Goal: Transaction & Acquisition: Purchase product/service

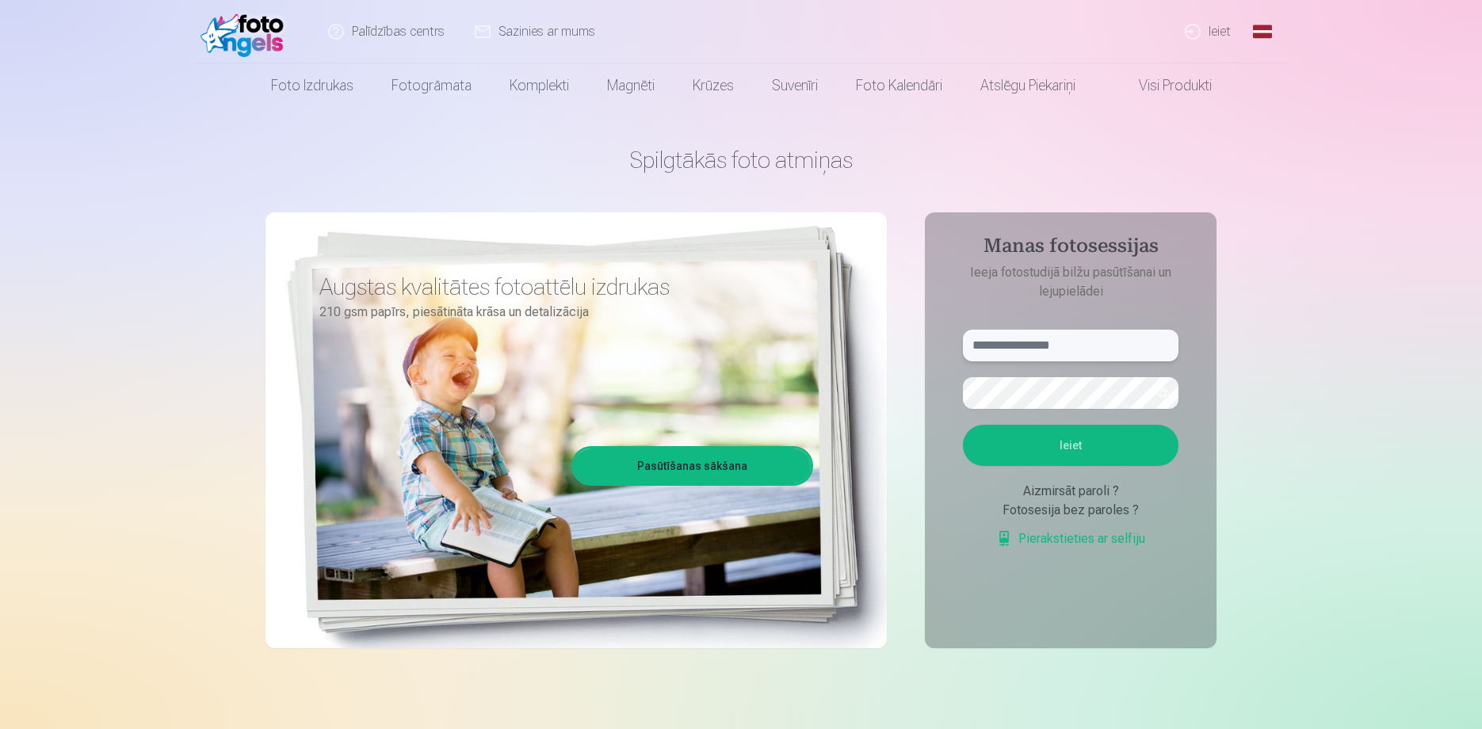
click at [1079, 349] on input "text" at bounding box center [1071, 346] width 216 height 32
click at [1085, 362] on form "**** Ieiet Aizmirsāt paroli ? Fotosesija bez paroles ? Pierakstieties ar selfiju" at bounding box center [1070, 447] width 247 height 235
click at [1073, 334] on input "****" at bounding box center [1071, 346] width 216 height 32
type input "**********"
click at [1097, 444] on button "Ieiet" at bounding box center [1071, 445] width 216 height 41
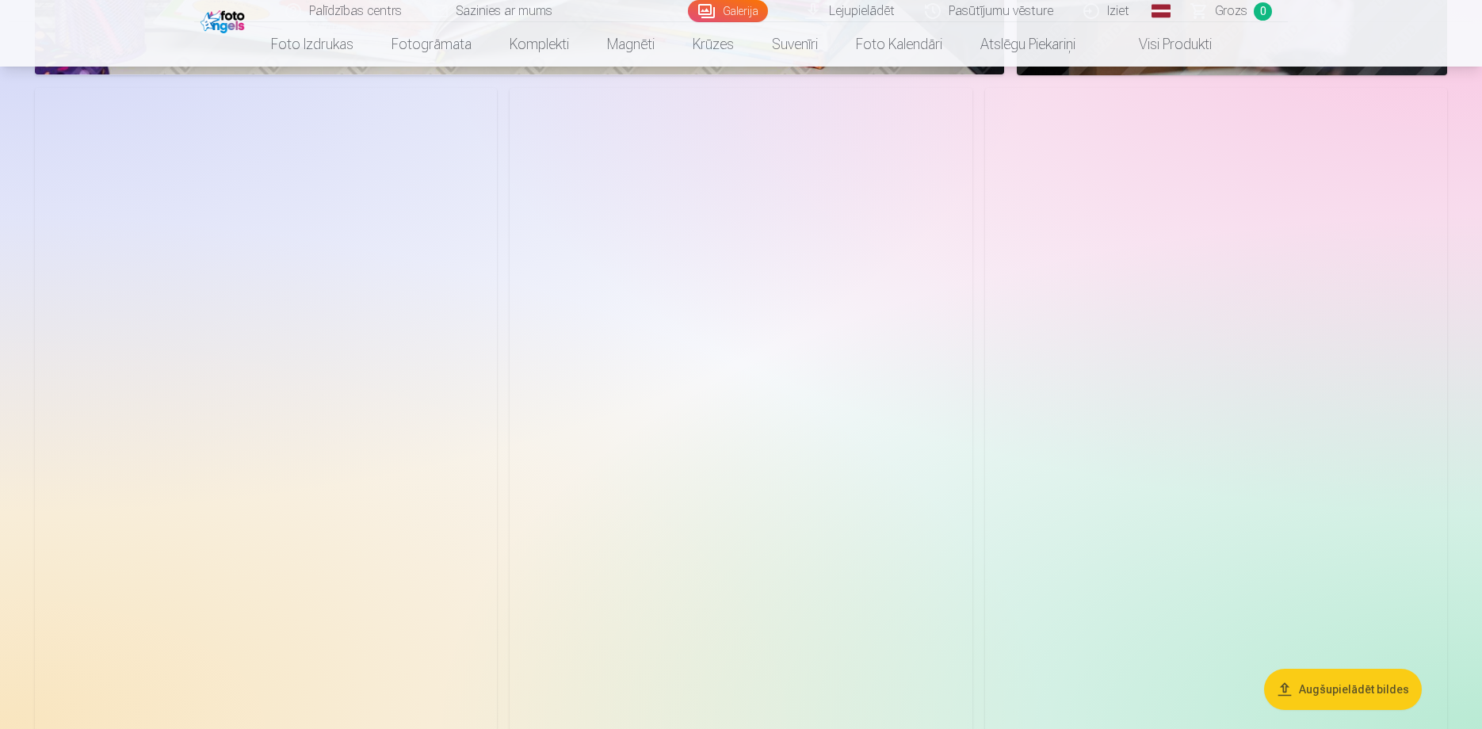
scroll to position [3012, 0]
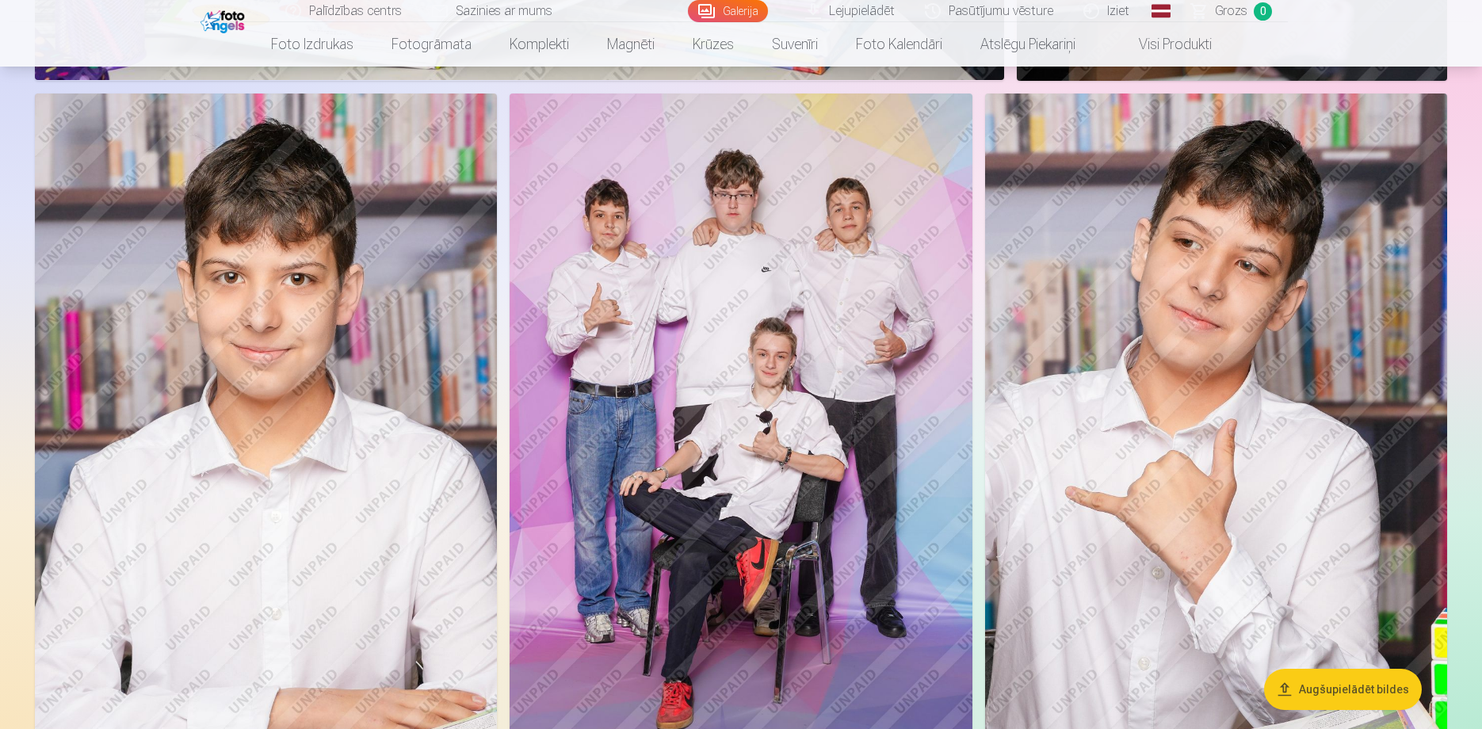
click at [873, 377] on img at bounding box center [741, 441] width 462 height 694
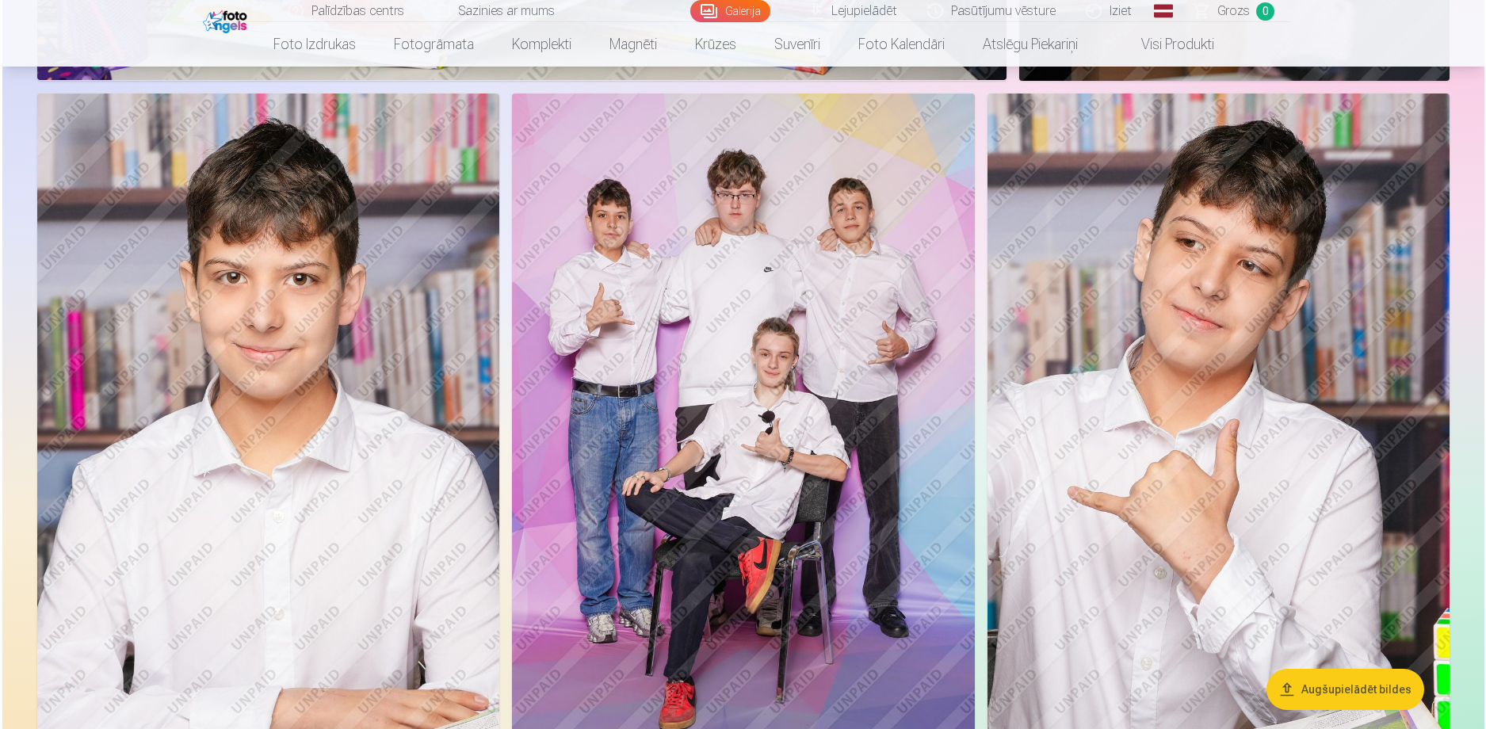
scroll to position [3018, 0]
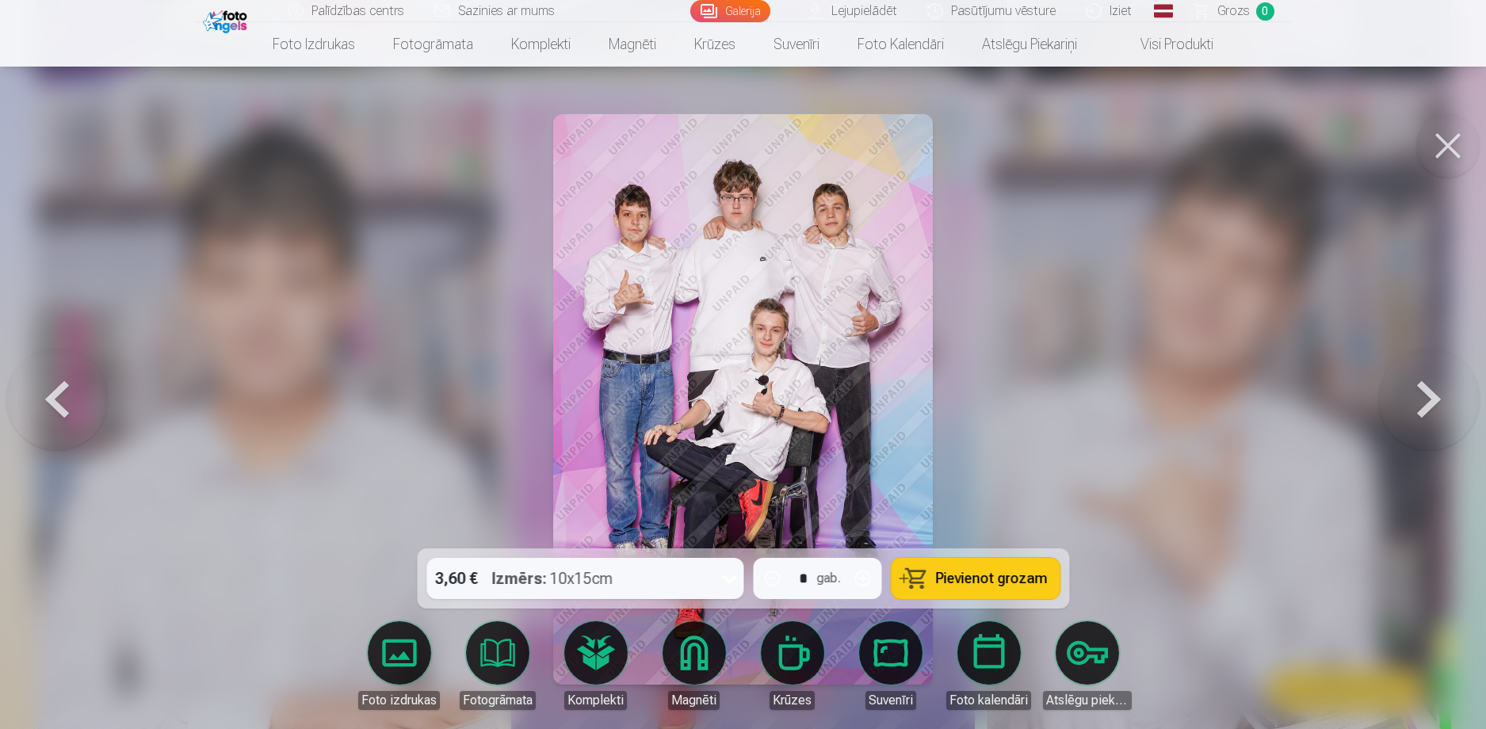
click at [1449, 162] on button at bounding box center [1447, 145] width 63 height 63
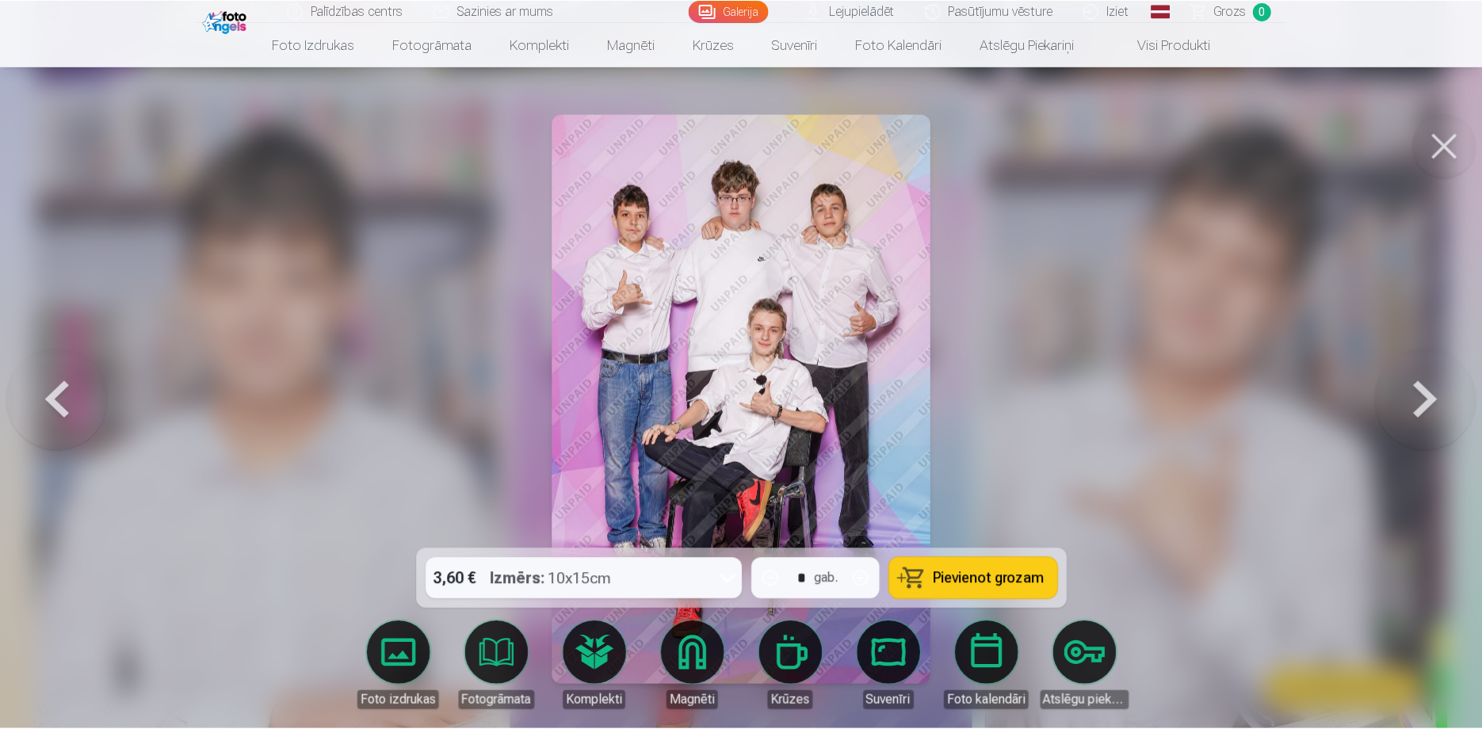
scroll to position [3012, 0]
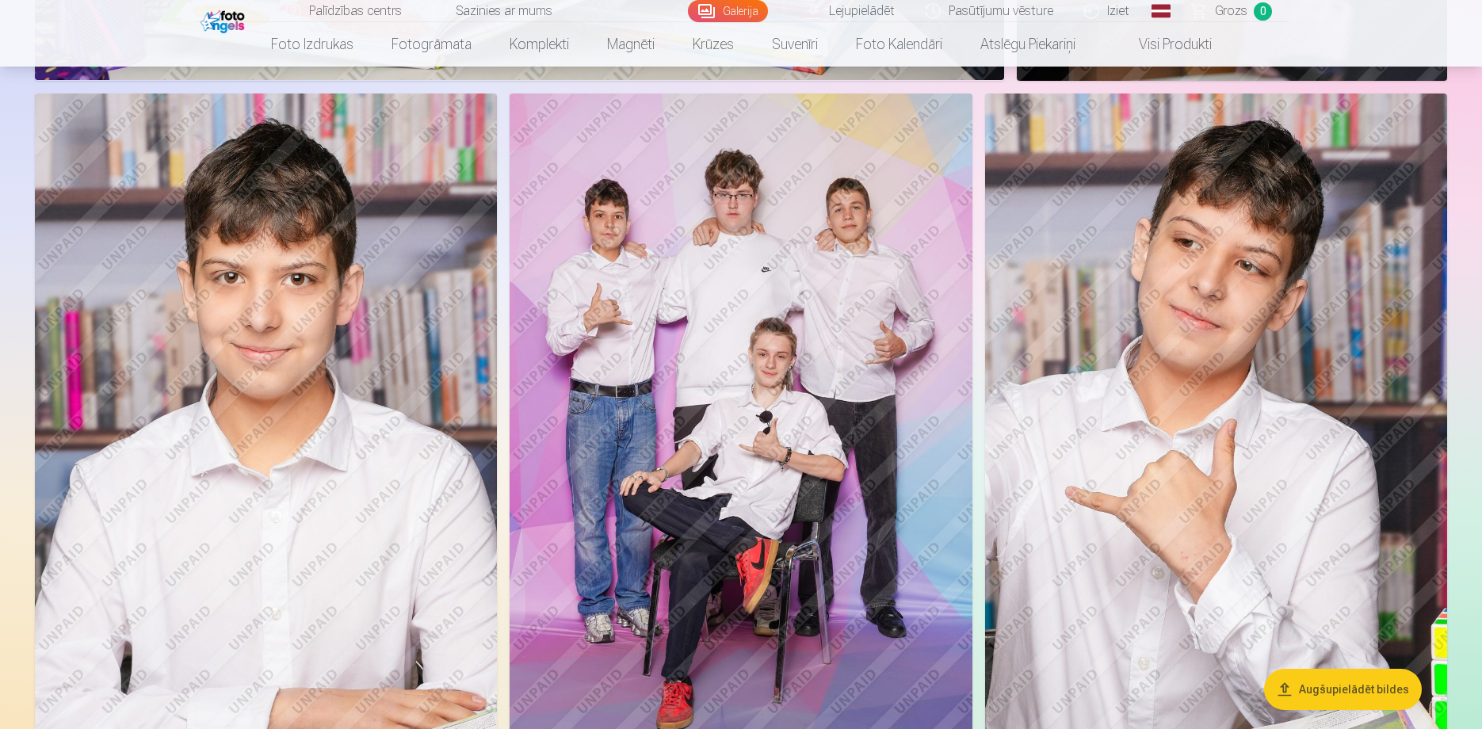
click at [281, 327] on img at bounding box center [266, 441] width 462 height 694
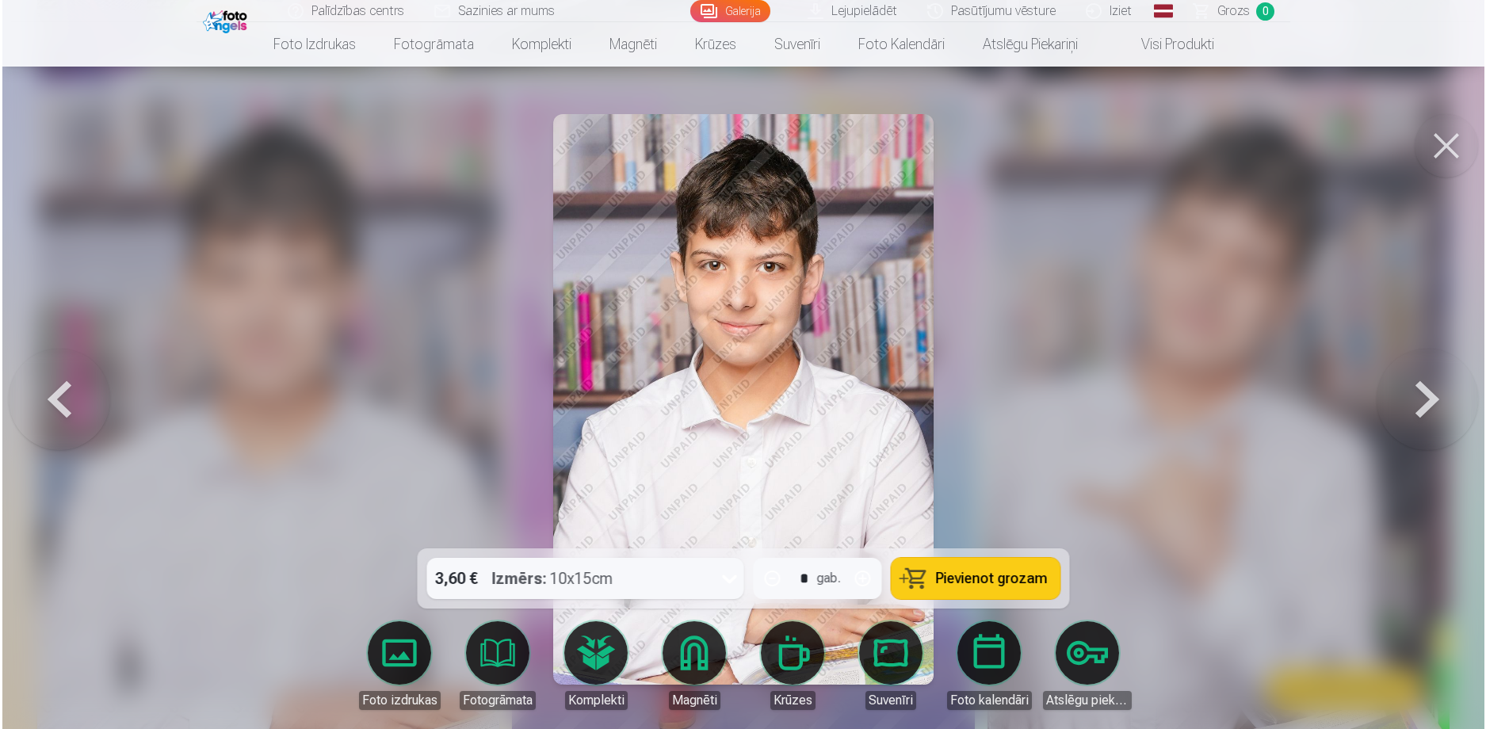
scroll to position [3018, 0]
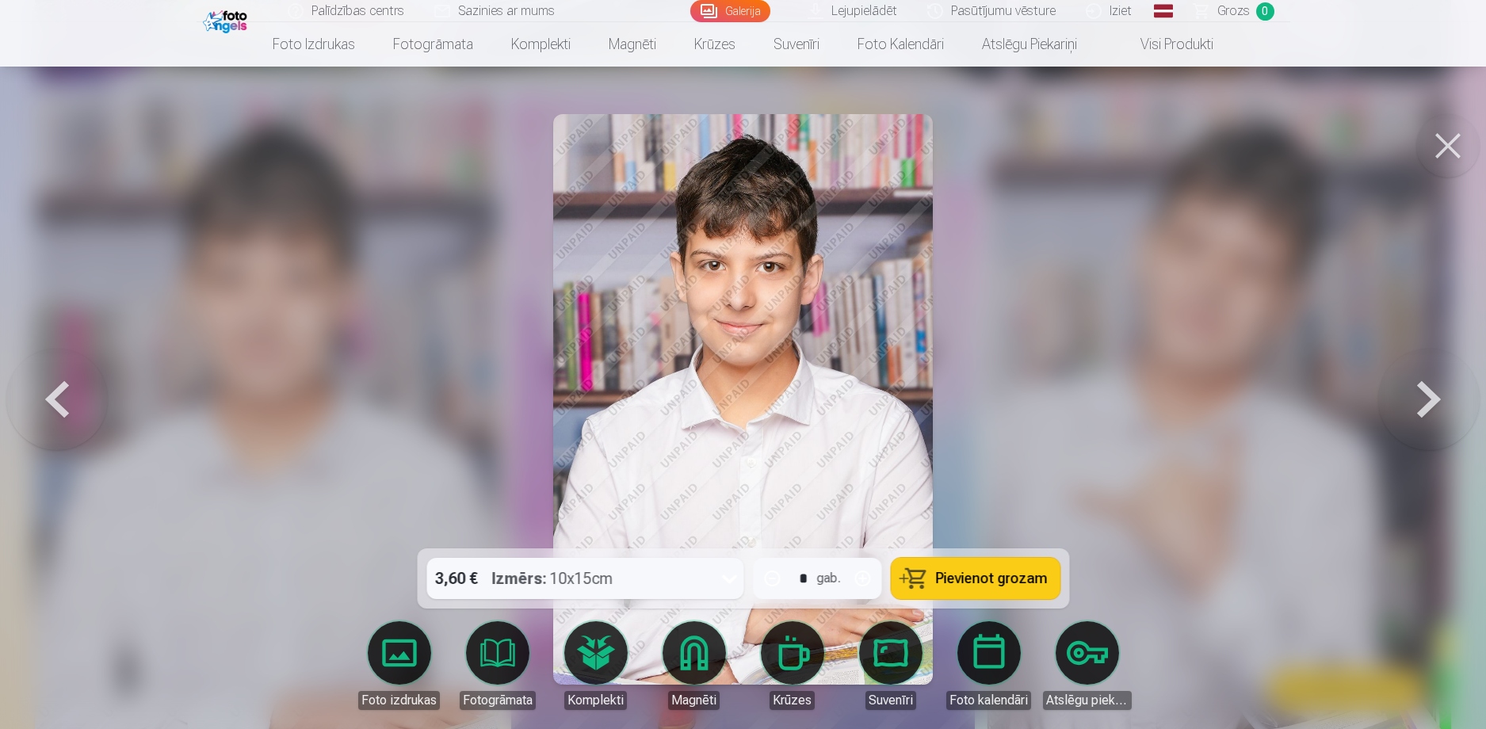
click at [598, 571] on div "Izmērs : 10x15cm" at bounding box center [551, 578] width 121 height 41
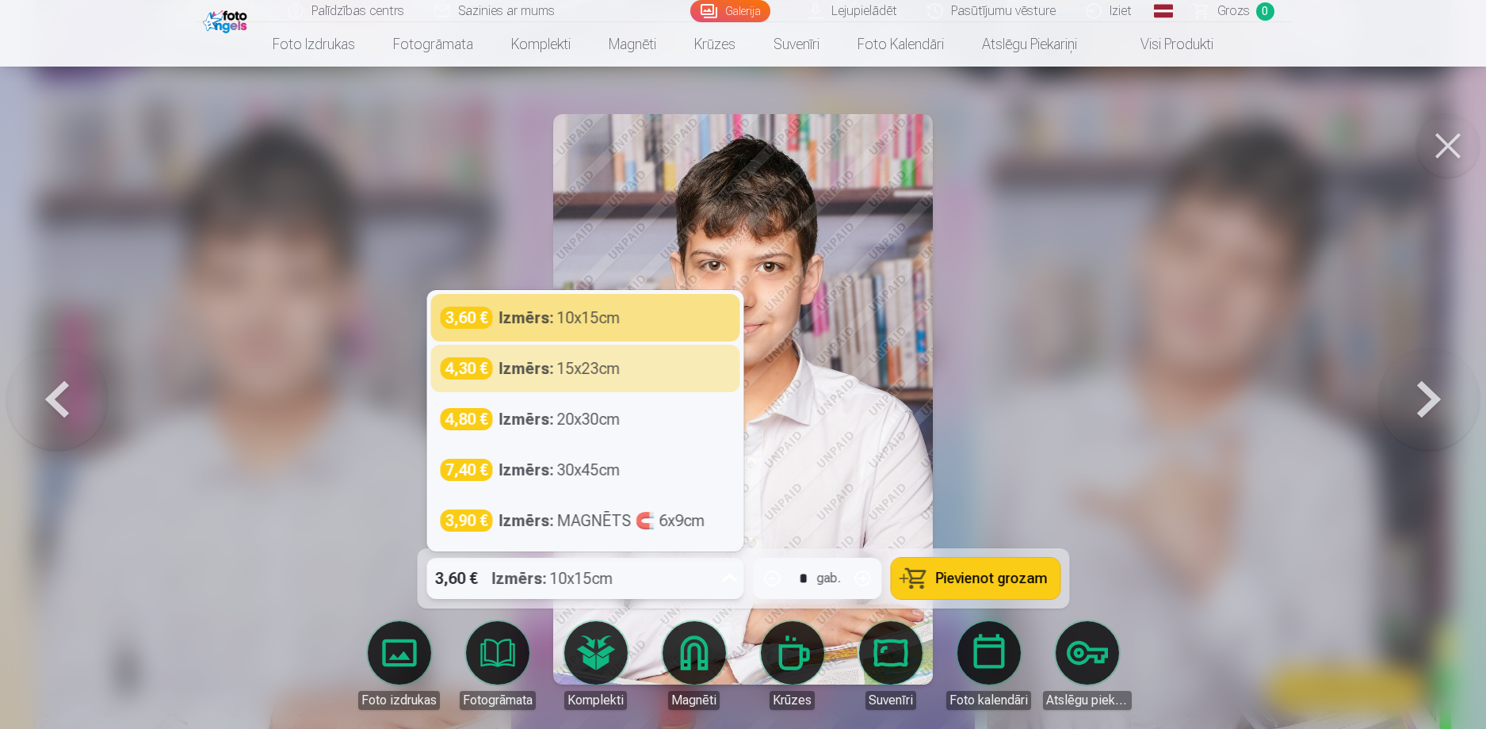
click at [879, 407] on img at bounding box center [743, 399] width 380 height 571
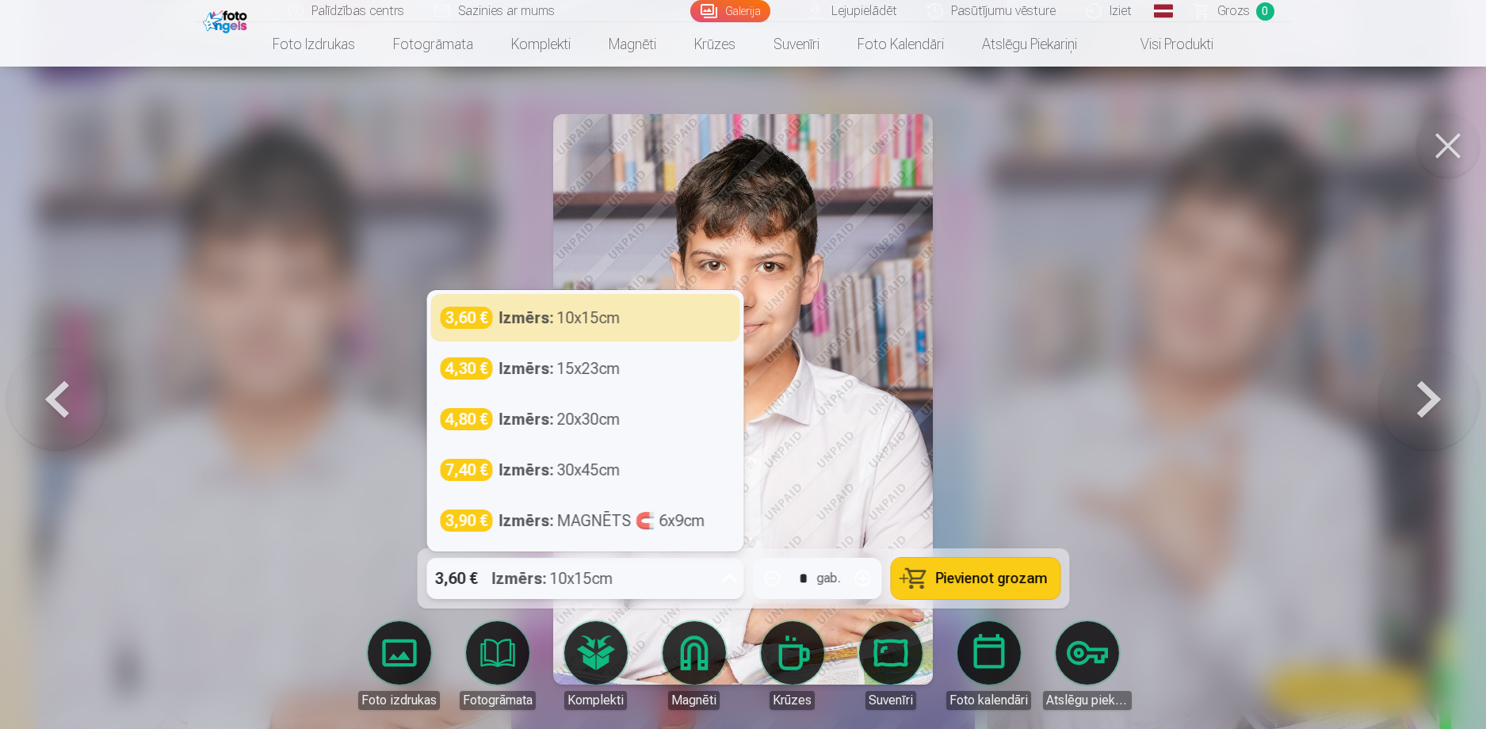
click at [704, 565] on div "3,60 € Izmērs : 10x15cm" at bounding box center [569, 578] width 287 height 41
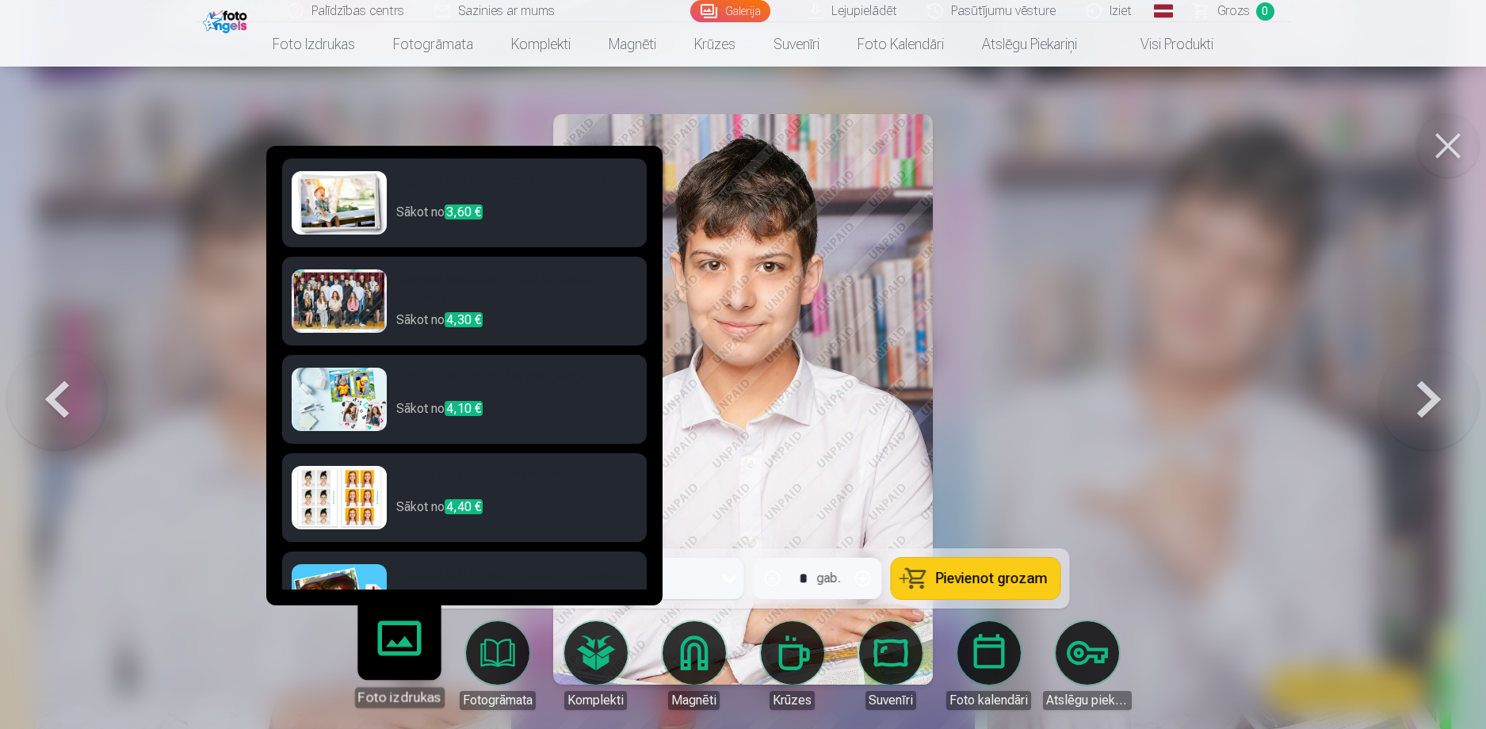
click at [1119, 435] on div at bounding box center [743, 364] width 1486 height 729
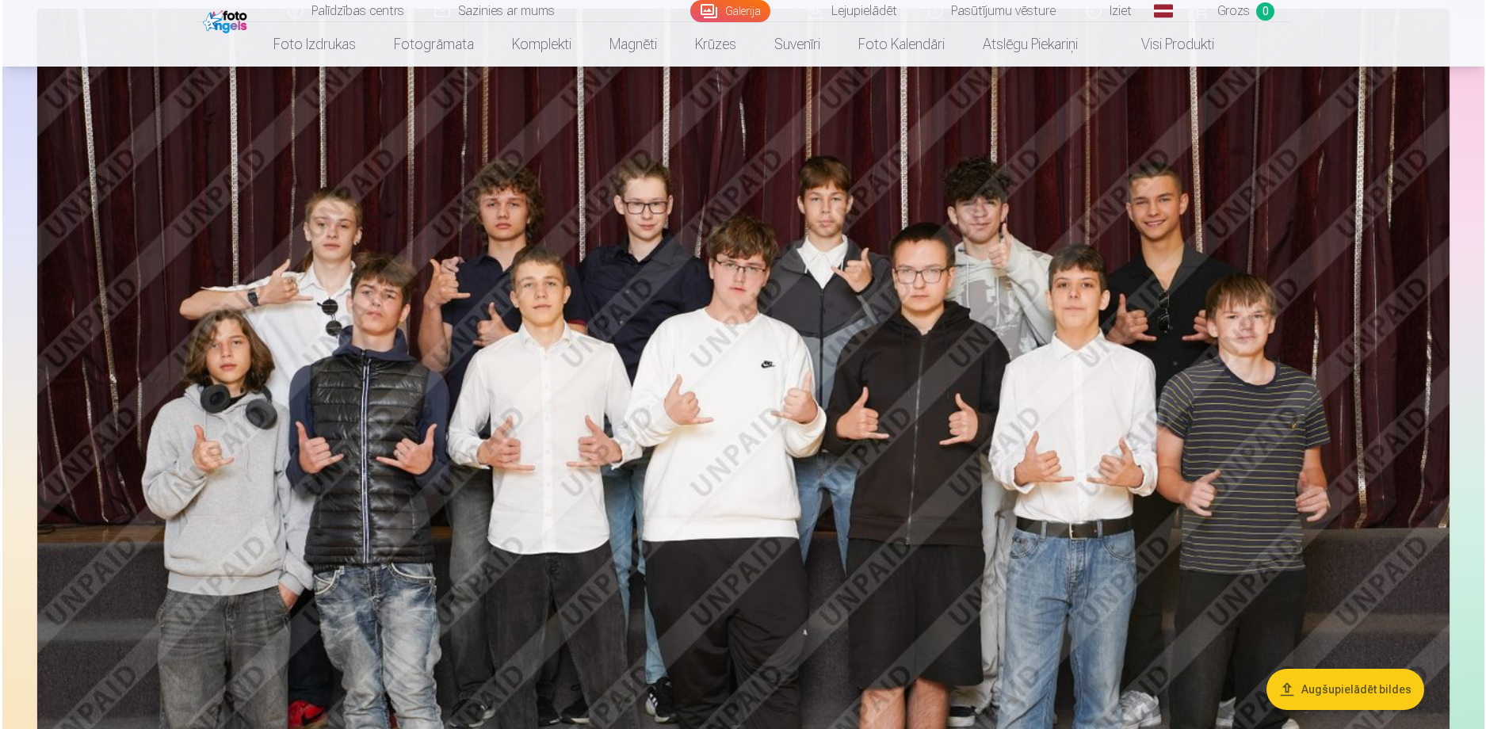
scroll to position [3805, 0]
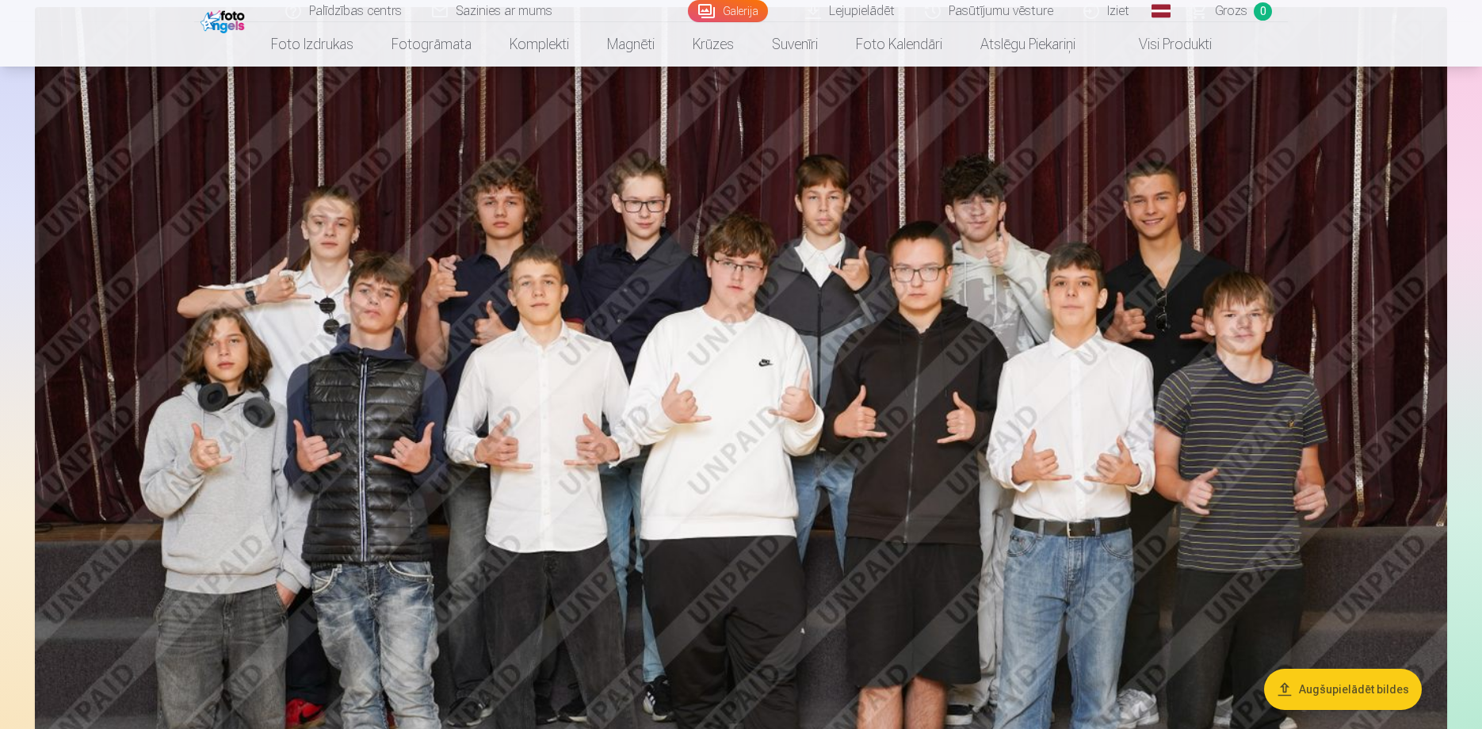
click at [1018, 475] on img at bounding box center [741, 478] width 1412 height 942
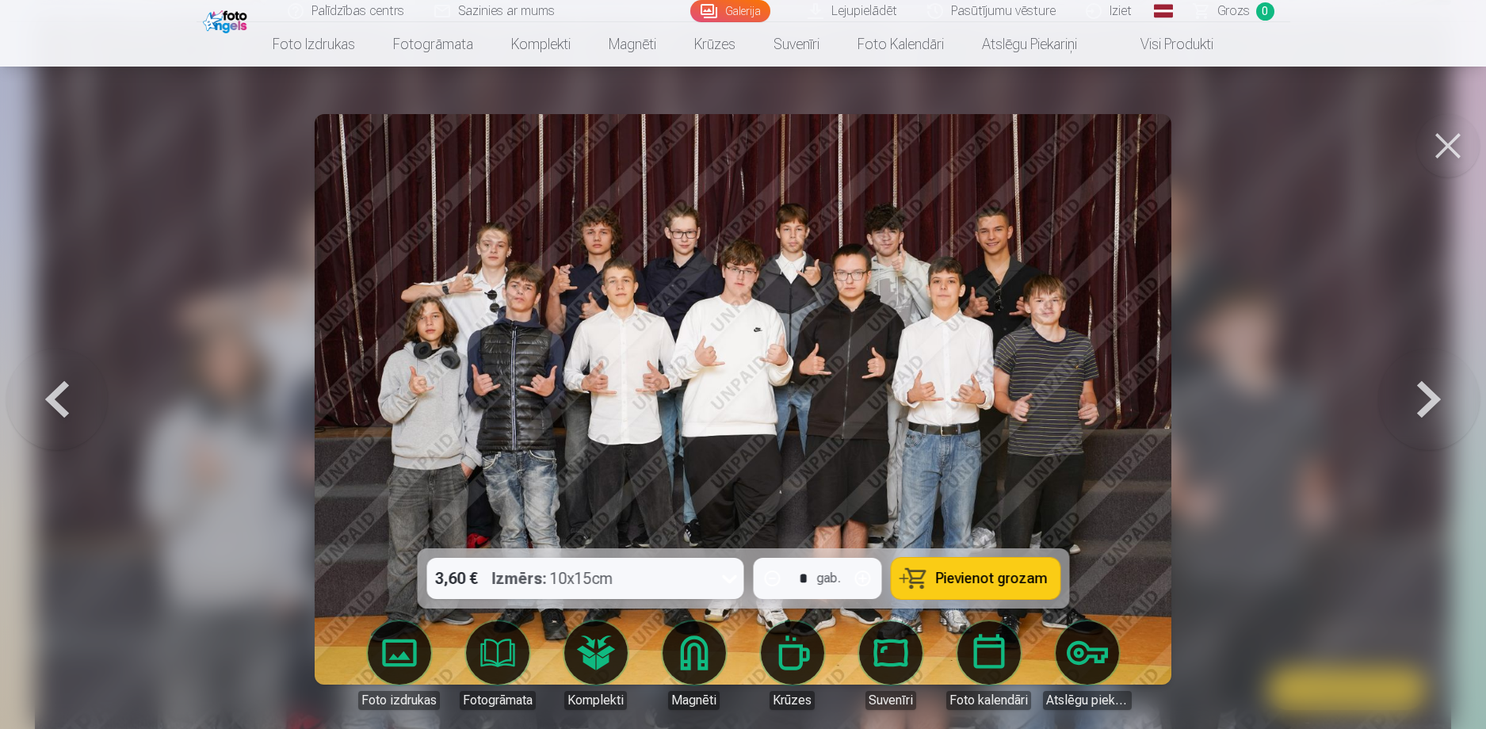
click at [1454, 142] on button at bounding box center [1447, 145] width 63 height 63
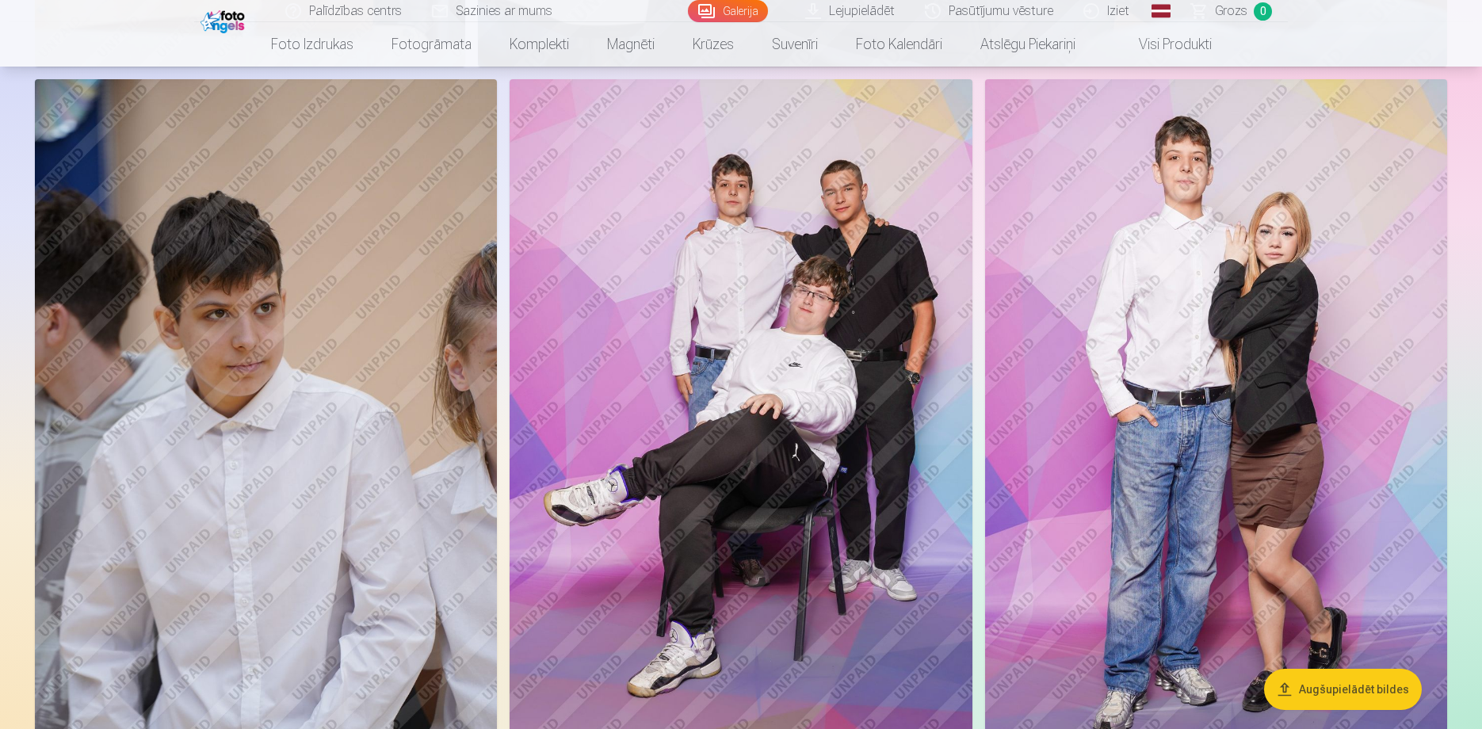
scroll to position [6967, 0]
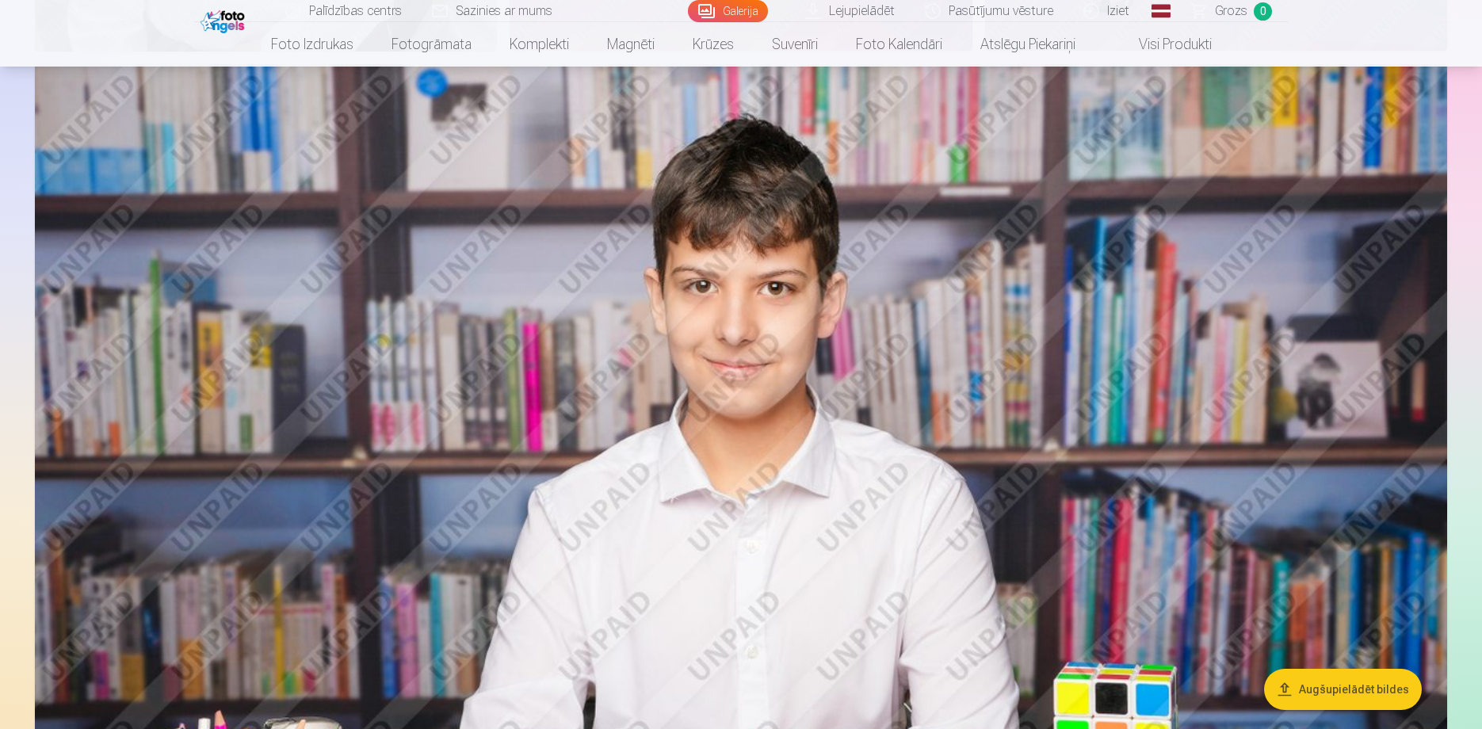
click at [1092, 334] on img at bounding box center [741, 535] width 1412 height 942
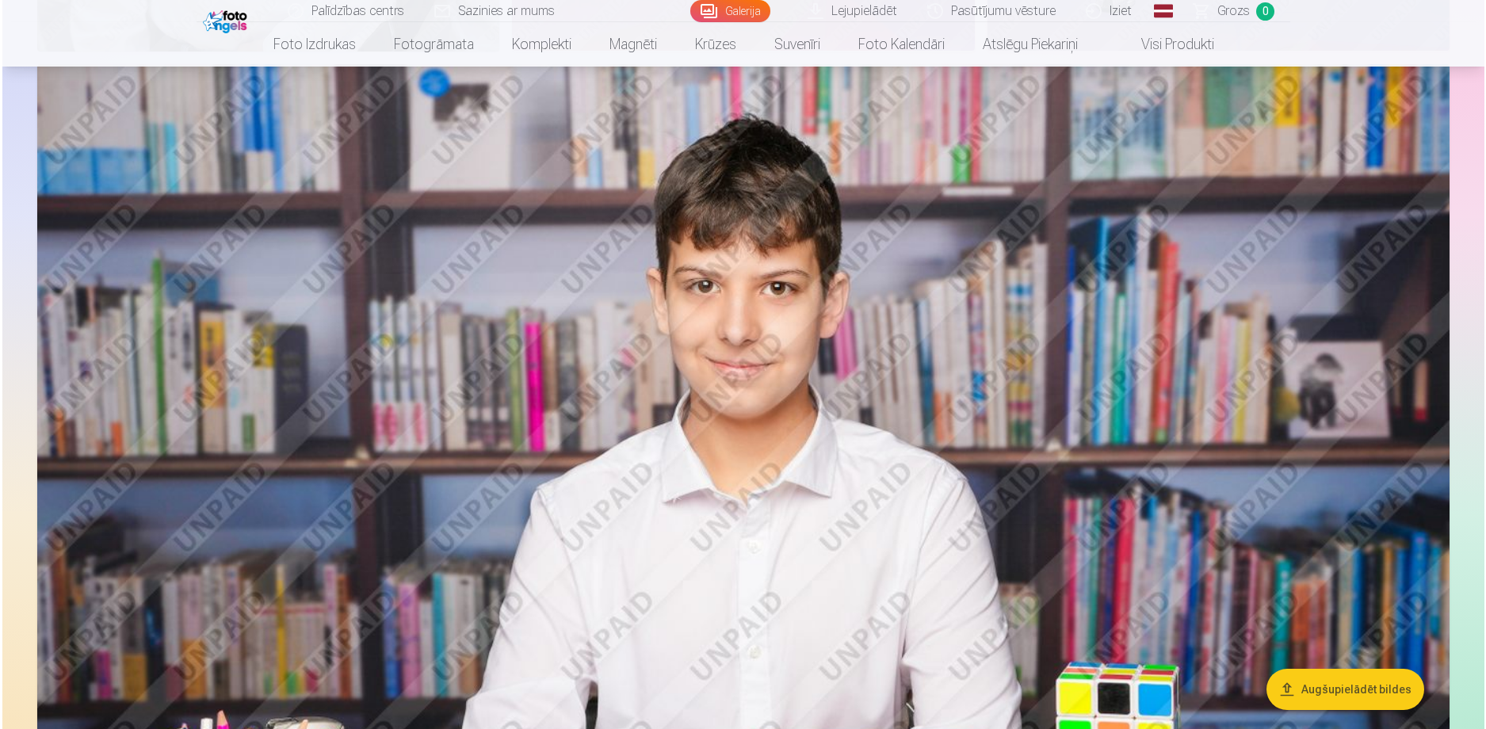
scroll to position [7699, 0]
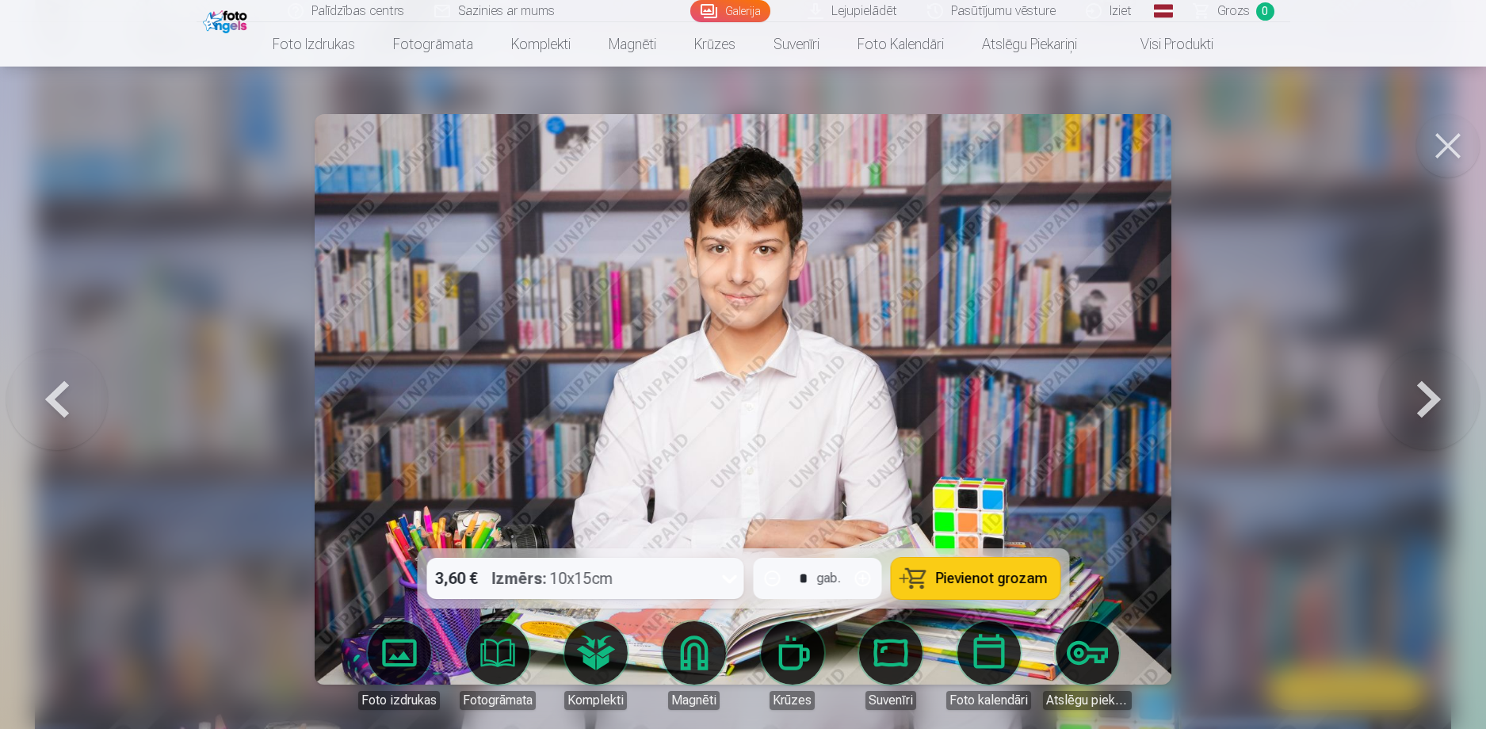
click at [1450, 145] on button at bounding box center [1447, 145] width 63 height 63
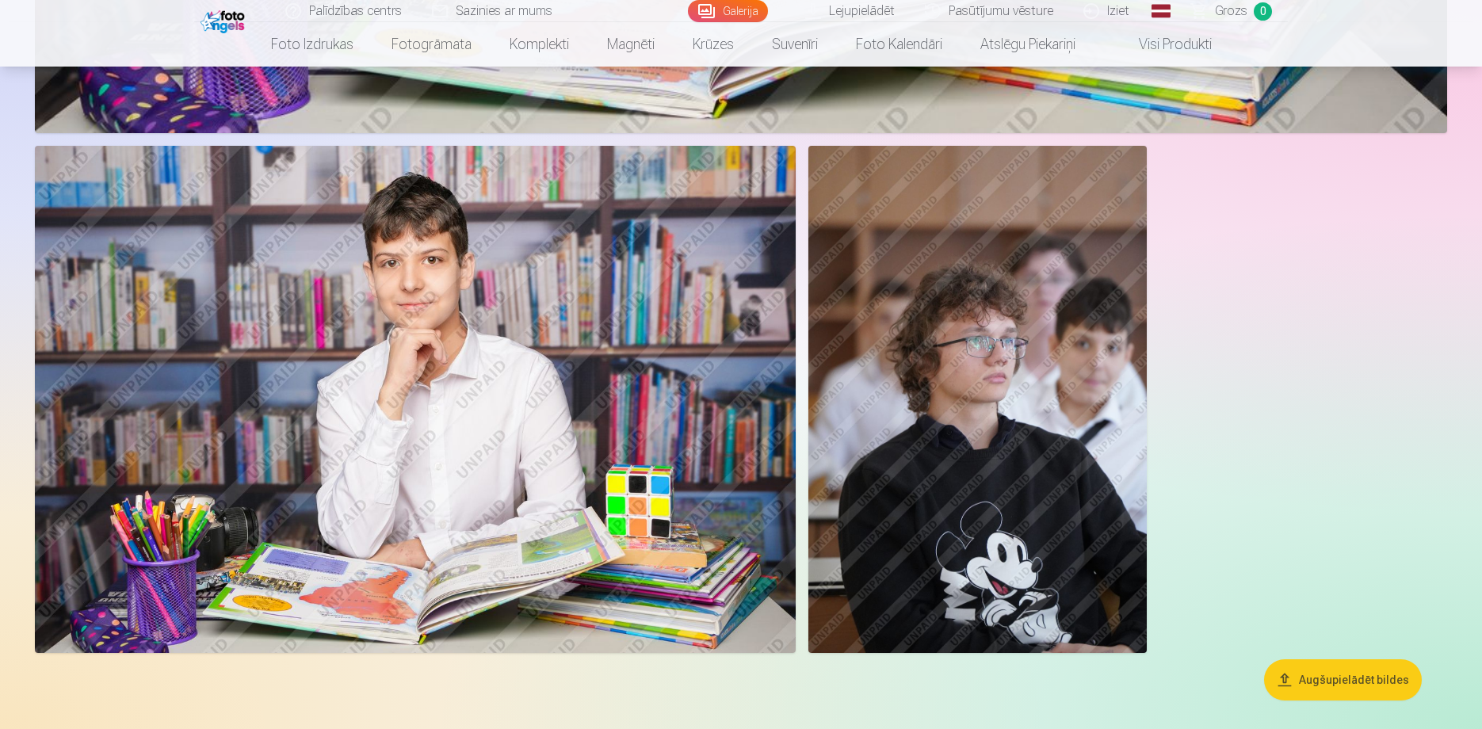
click at [663, 216] on img at bounding box center [415, 399] width 761 height 507
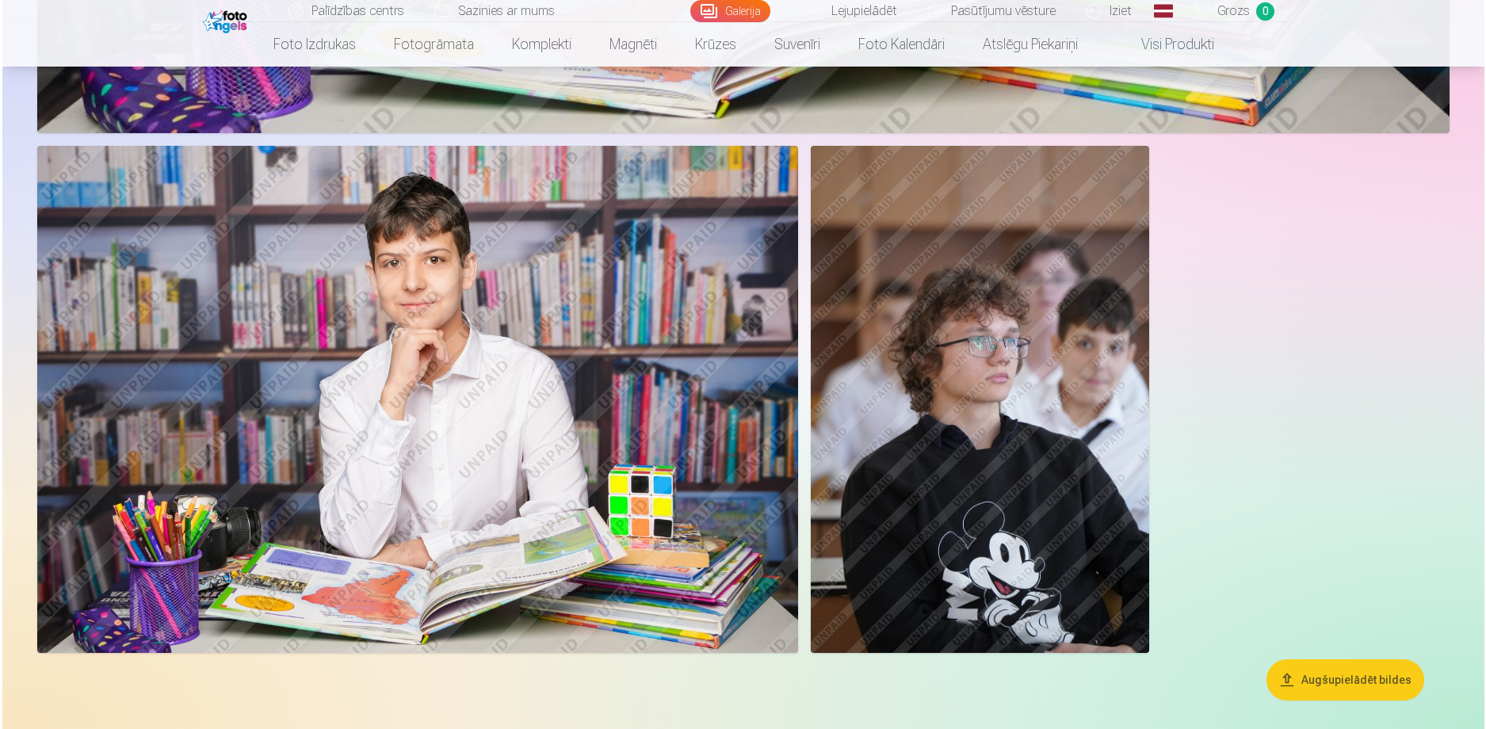
scroll to position [8573, 0]
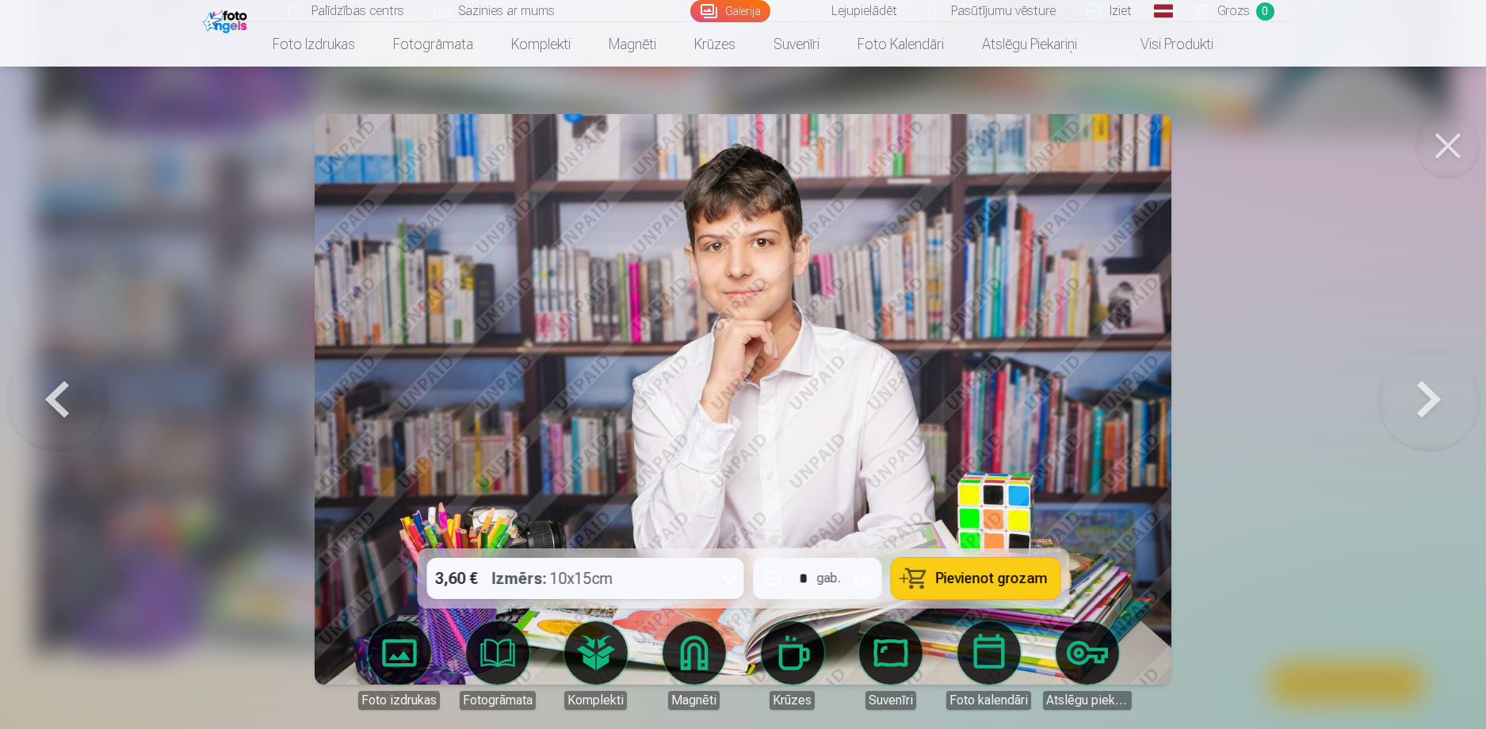
click at [1459, 129] on button at bounding box center [1447, 145] width 63 height 63
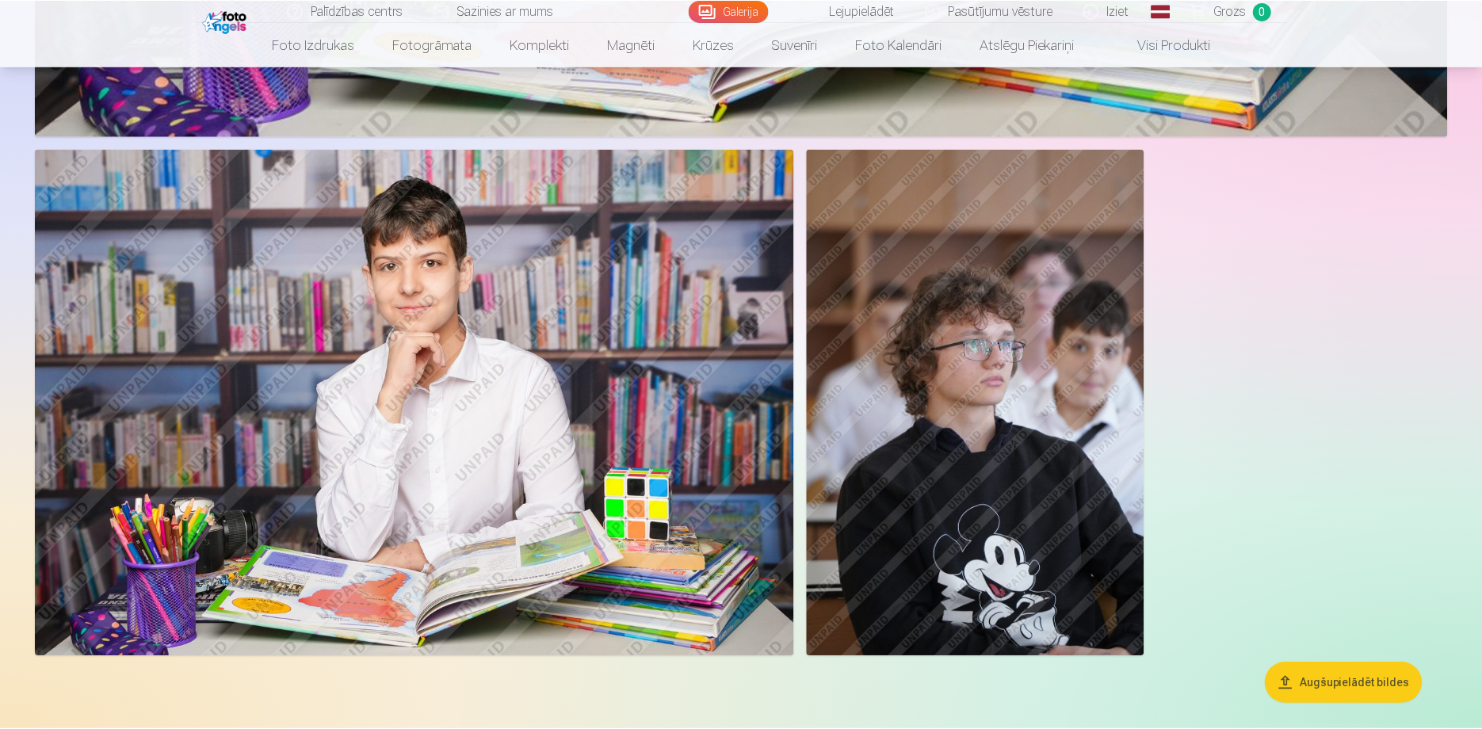
scroll to position [8552, 0]
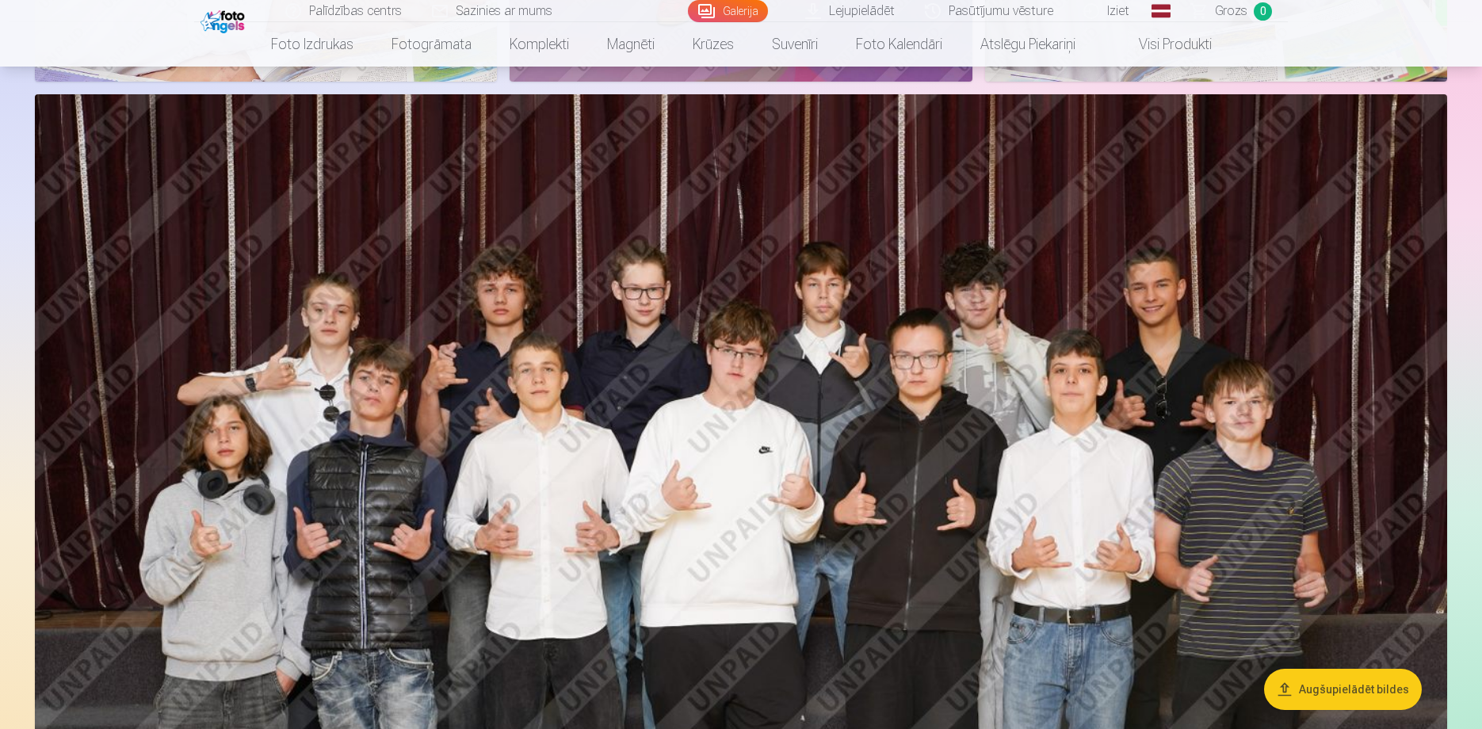
click at [808, 338] on img at bounding box center [741, 565] width 1412 height 942
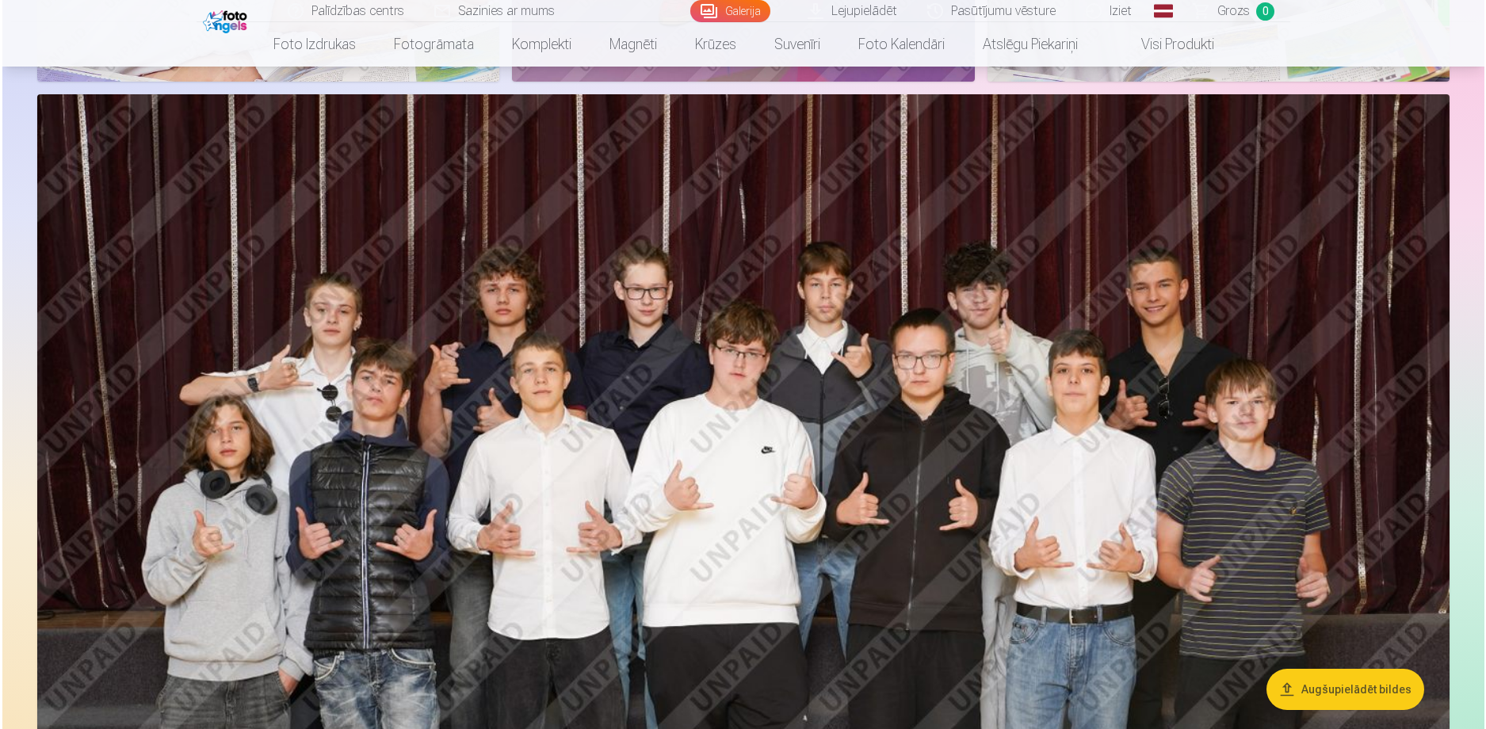
scroll to position [3725, 0]
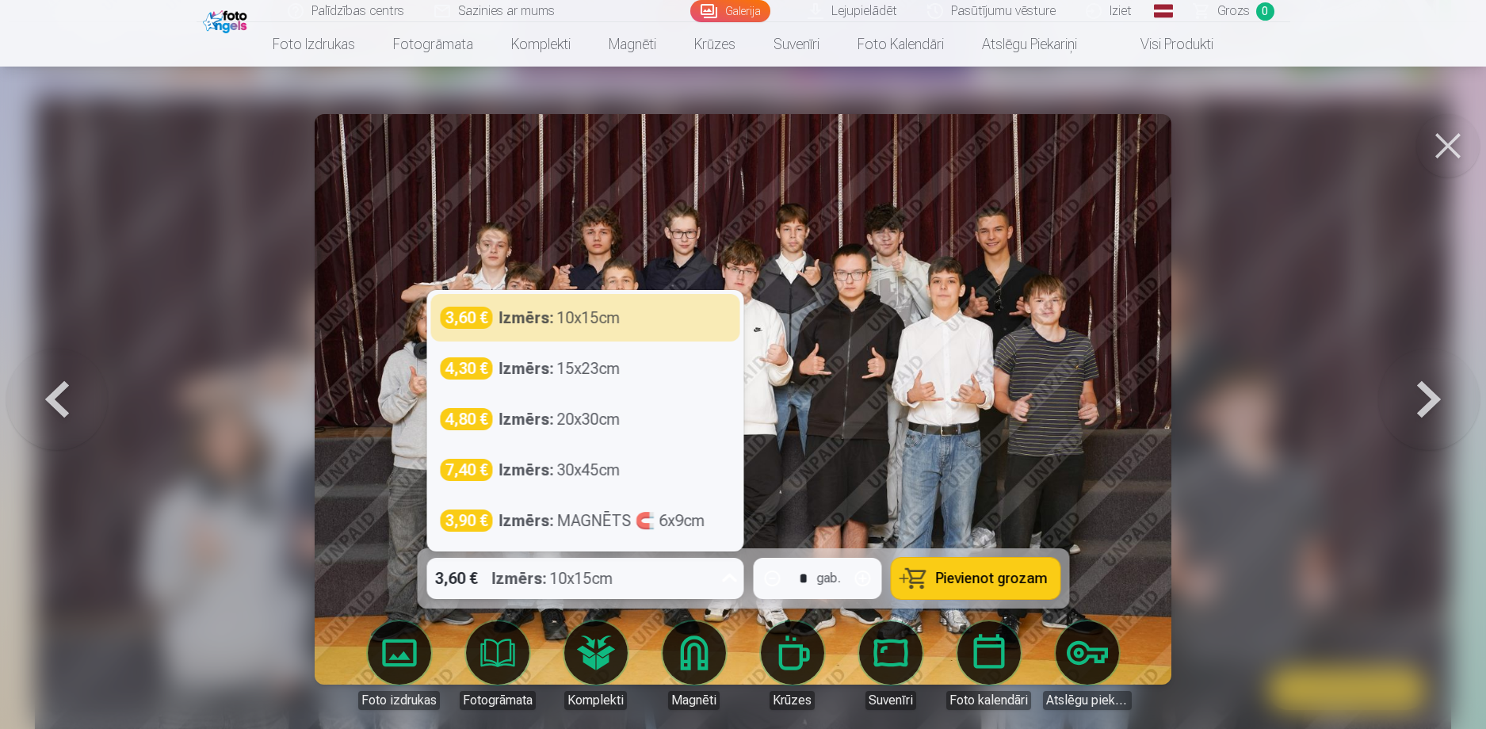
click at [728, 587] on icon at bounding box center [729, 578] width 25 height 25
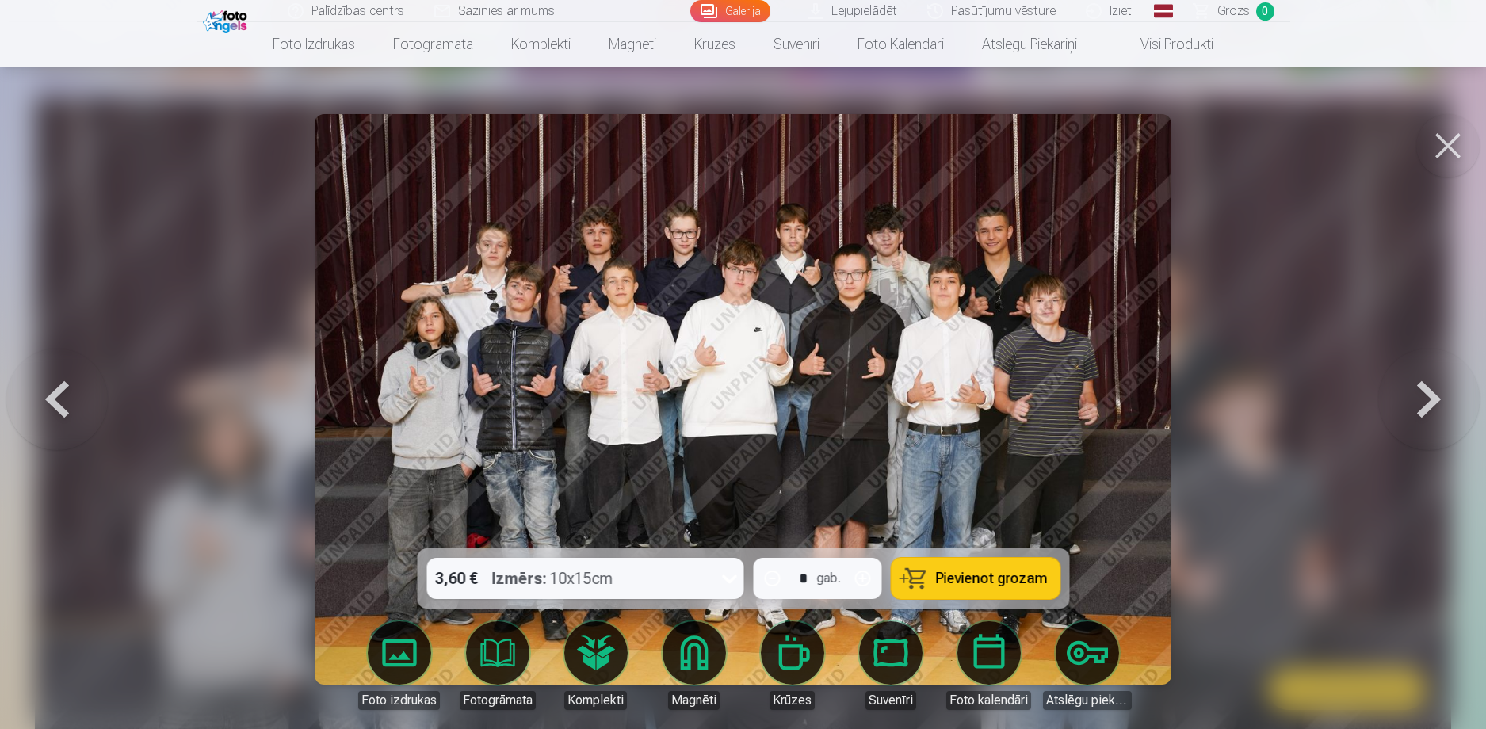
click at [770, 448] on img at bounding box center [743, 399] width 856 height 571
click at [1470, 151] on button at bounding box center [1447, 145] width 63 height 63
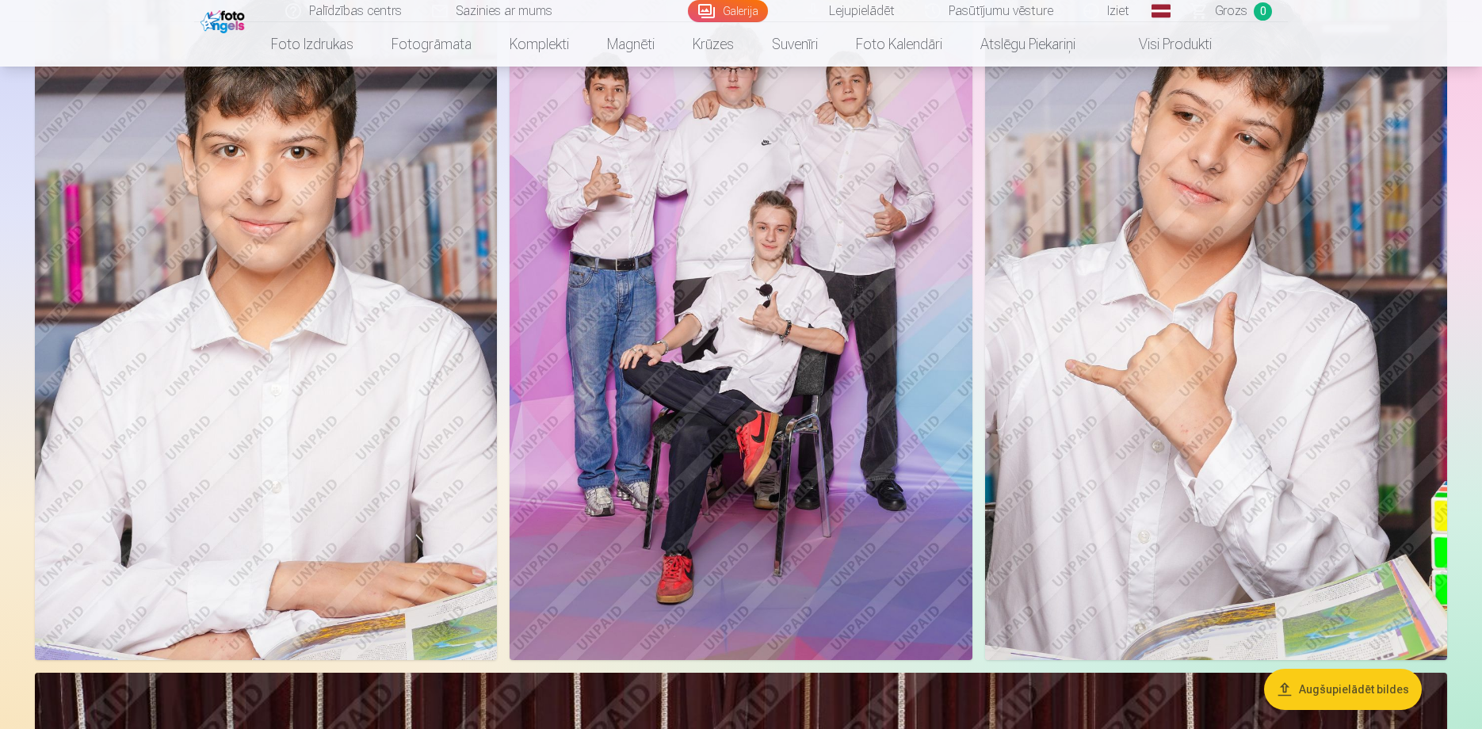
scroll to position [3083, 0]
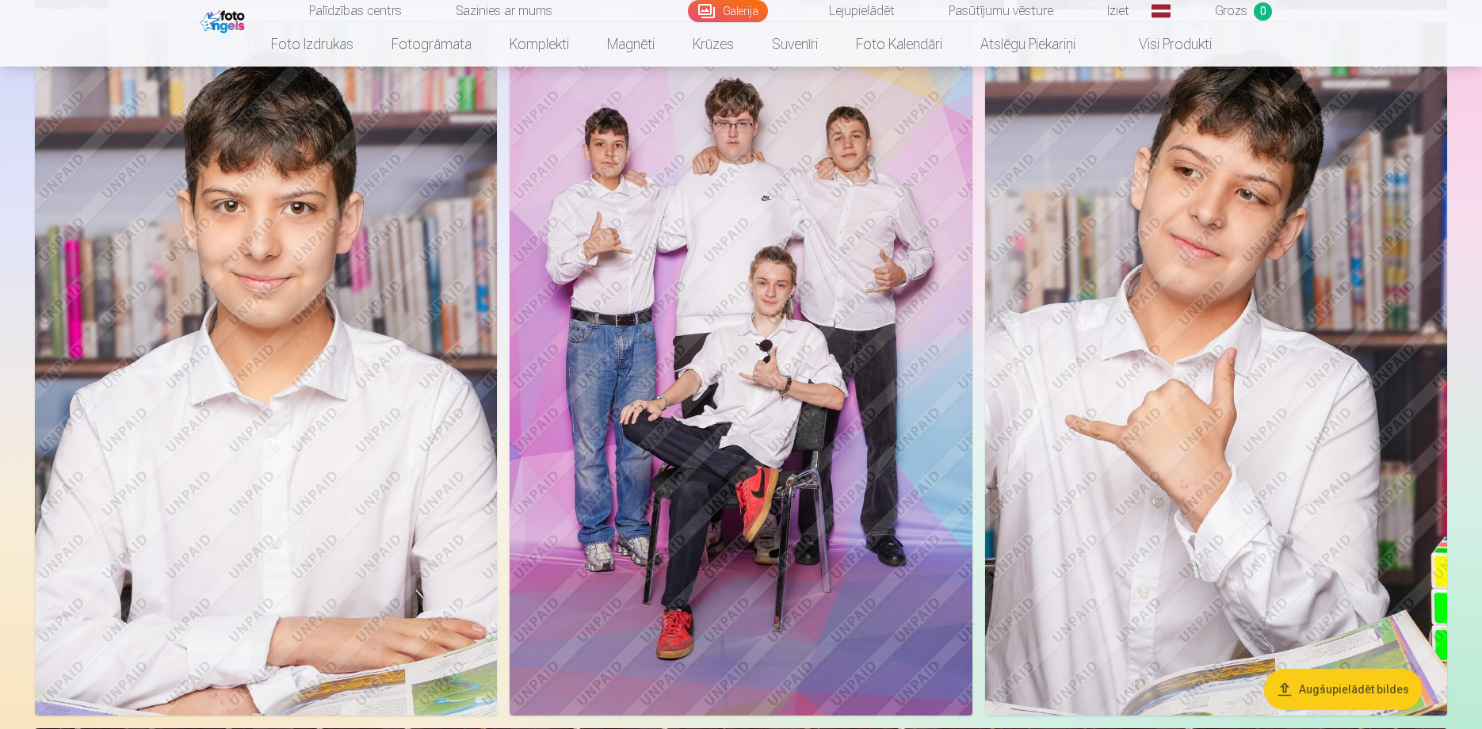
click at [912, 322] on img at bounding box center [741, 369] width 462 height 694
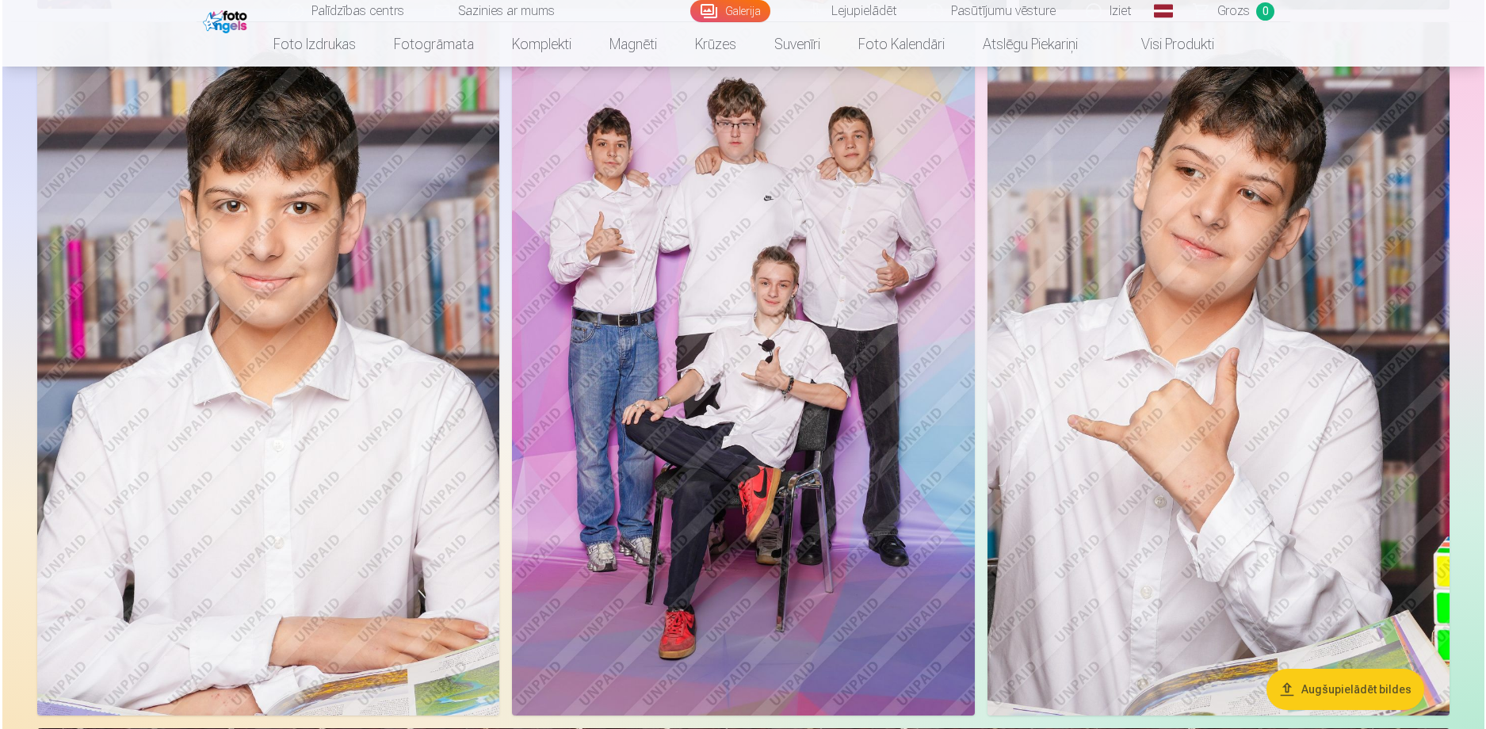
scroll to position [3090, 0]
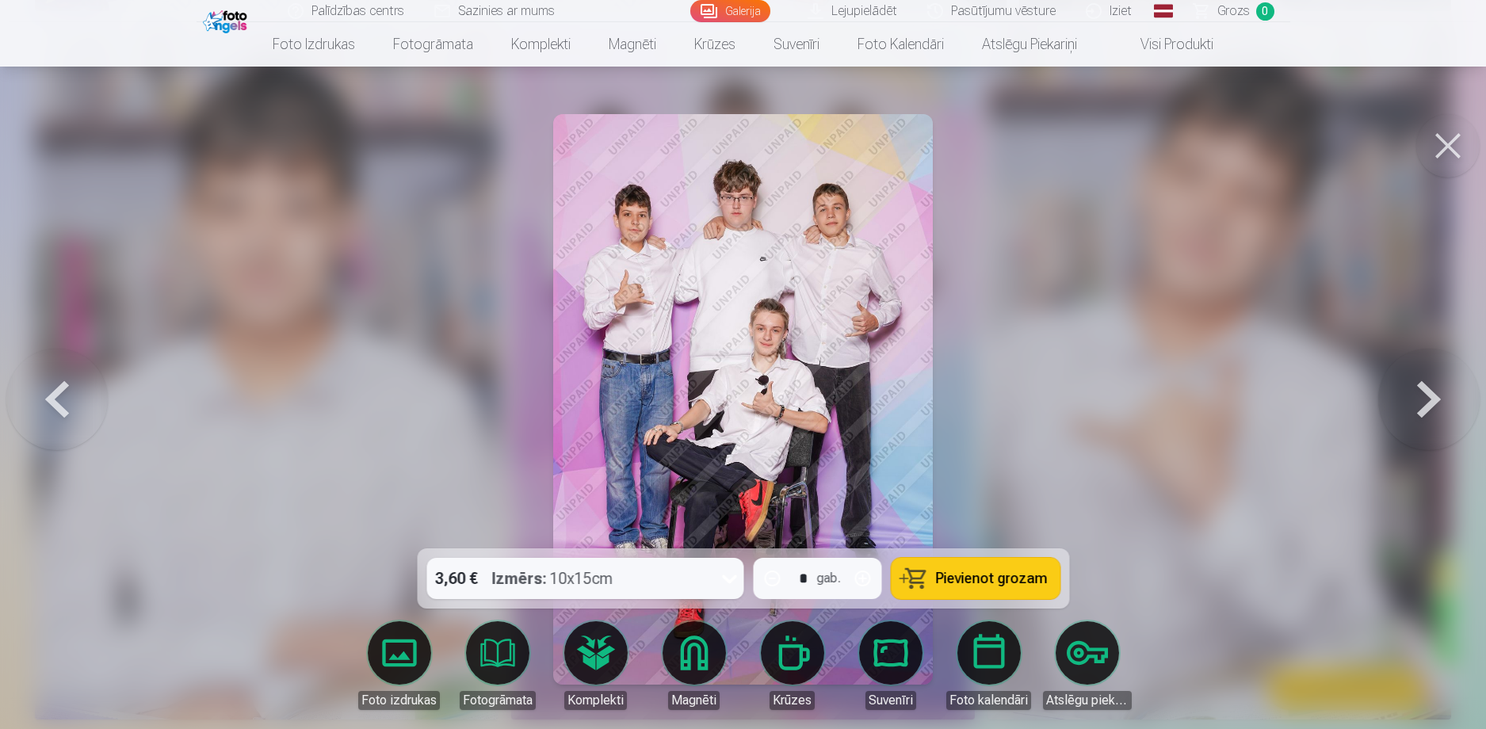
click at [1476, 162] on div at bounding box center [743, 364] width 1486 height 729
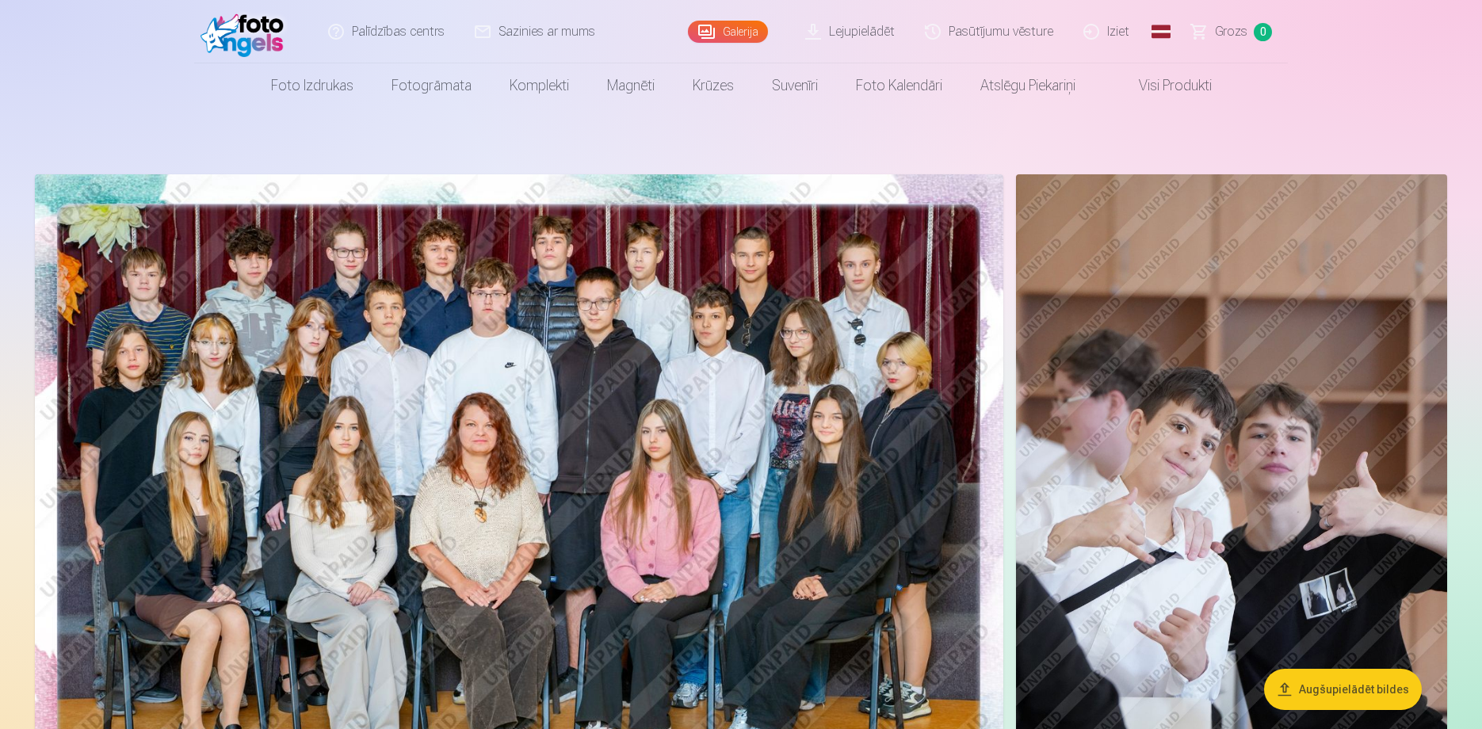
click at [883, 450] on img at bounding box center [519, 497] width 969 height 646
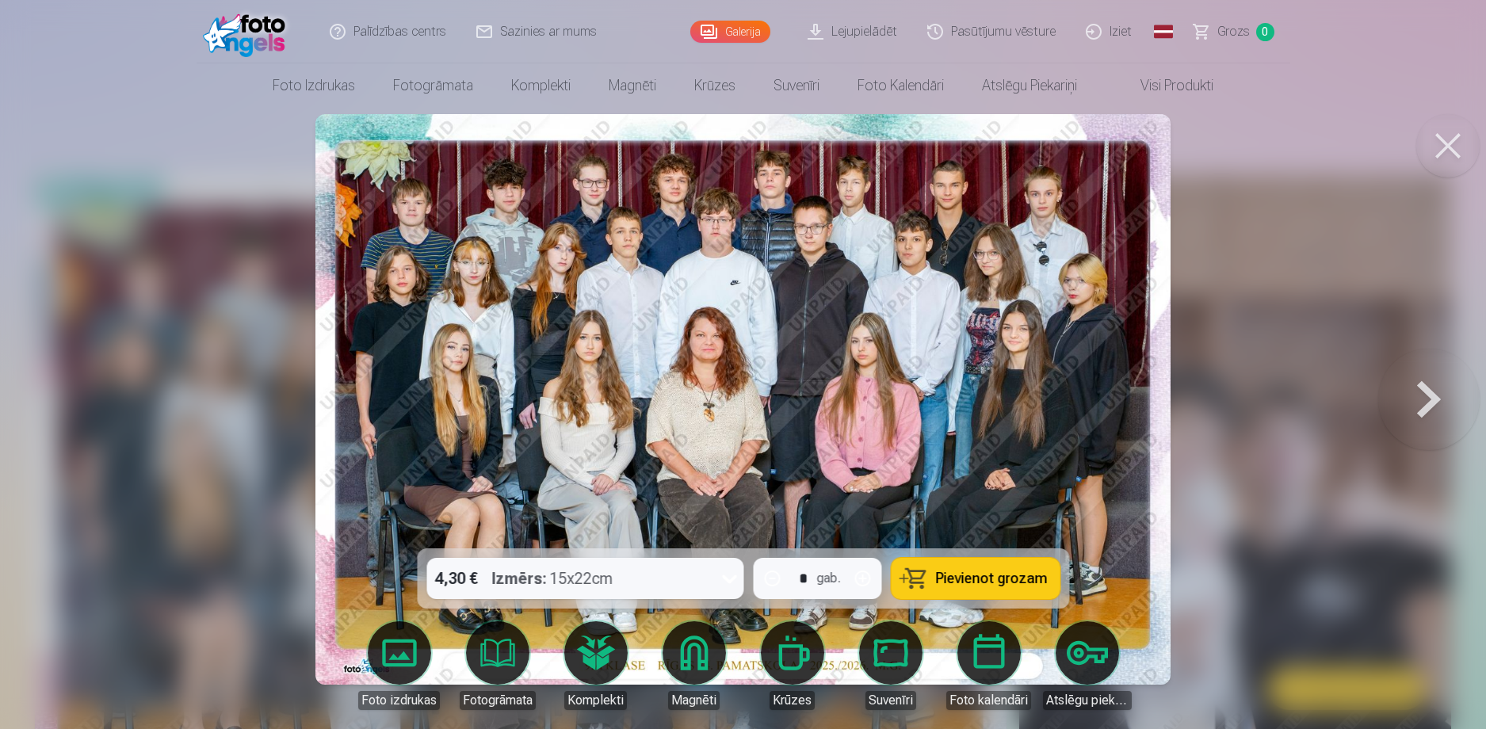
click at [862, 577] on button "button" at bounding box center [862, 579] width 38 height 38
click at [778, 576] on button "button" at bounding box center [772, 579] width 38 height 38
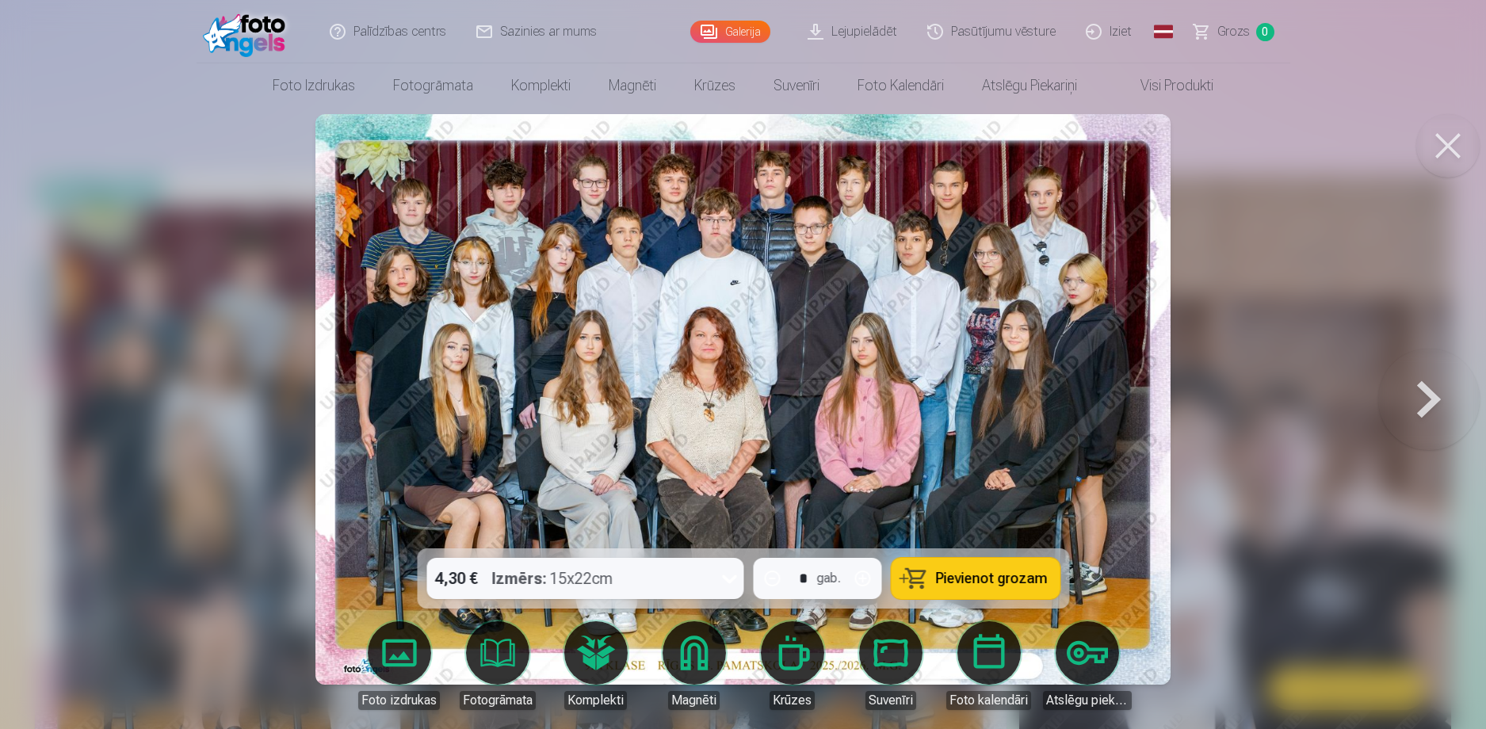
click at [778, 576] on button "button" at bounding box center [772, 579] width 38 height 38
type input "*"
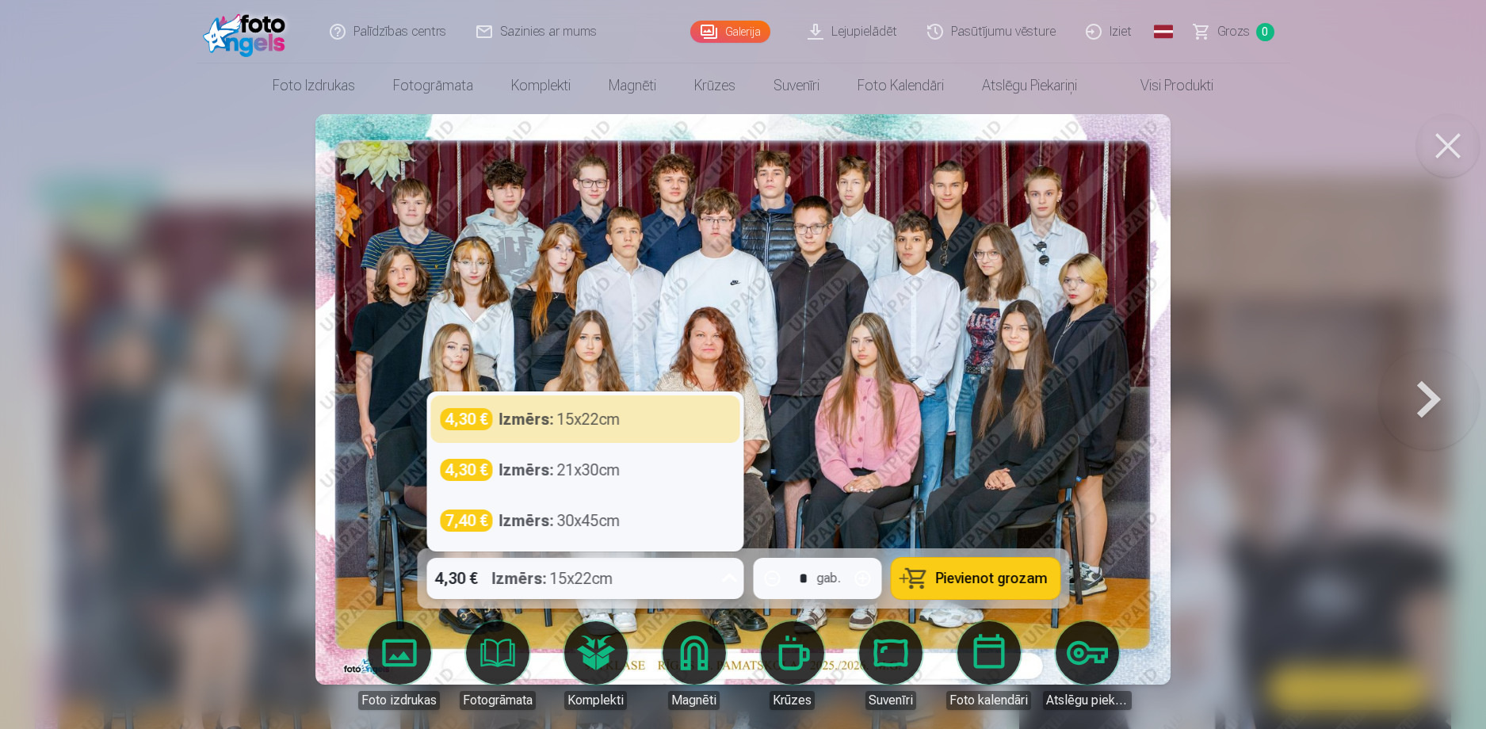
click at [706, 575] on div "4,30 € Izmērs : 15x22cm" at bounding box center [569, 578] width 287 height 41
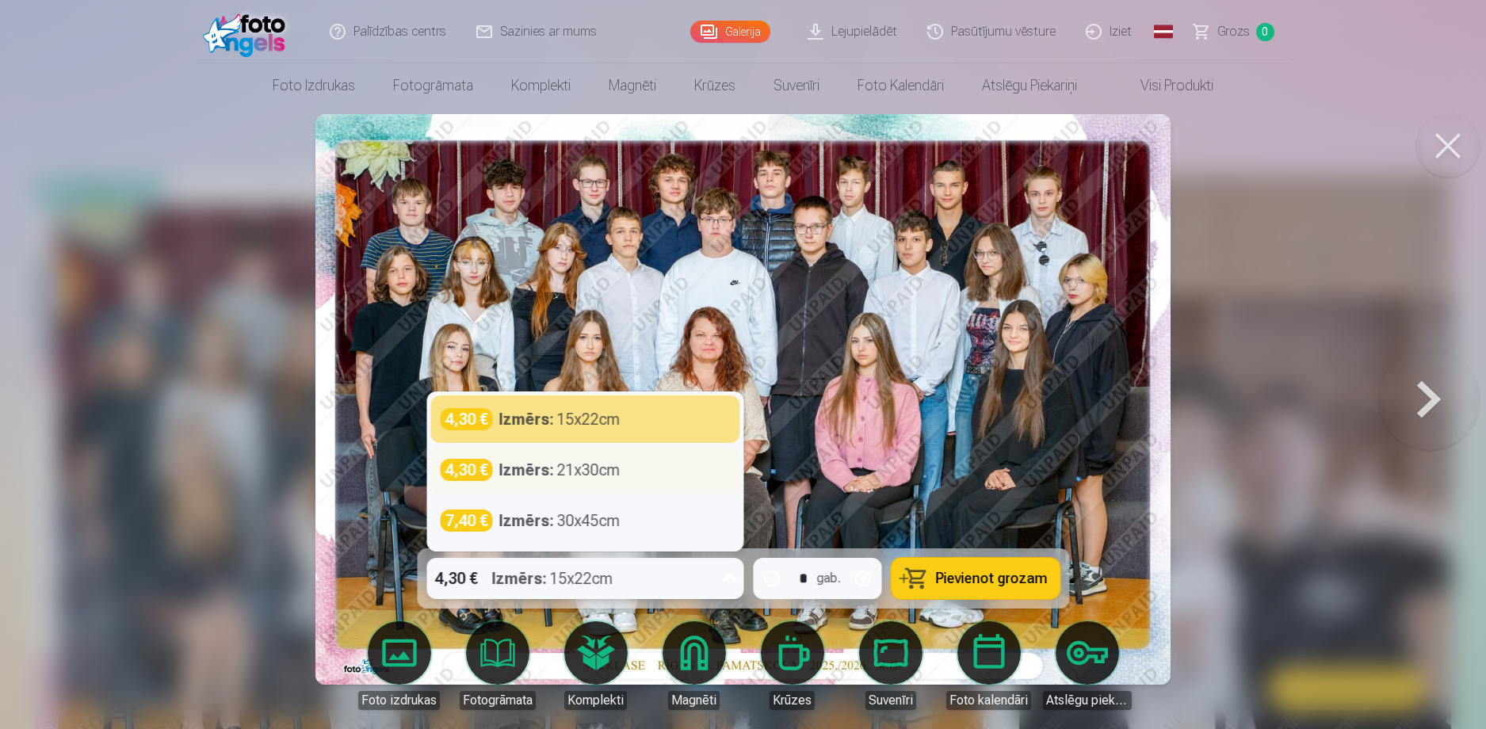
click at [650, 477] on div "4,30 € Izmērs : 21x30cm" at bounding box center [585, 470] width 290 height 22
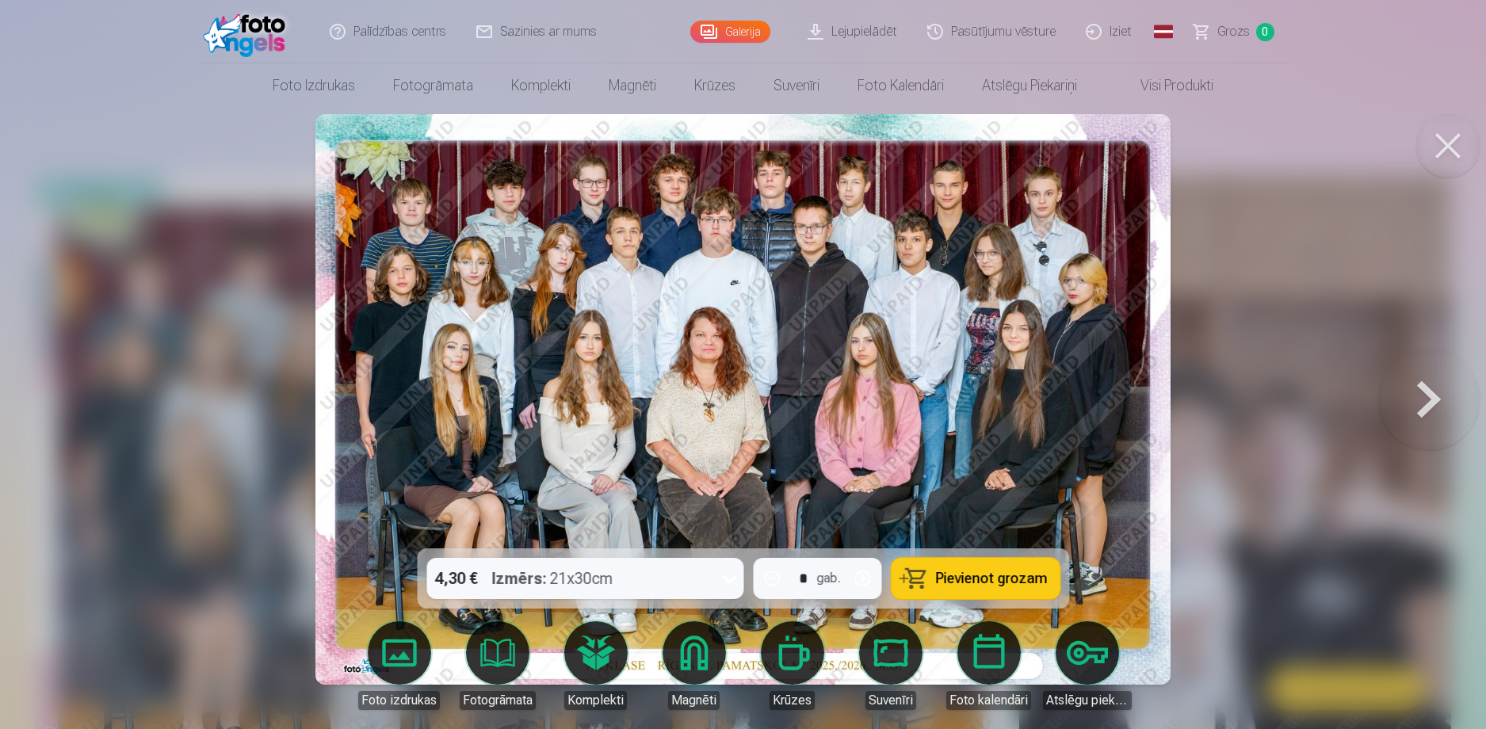
click at [1439, 158] on button at bounding box center [1447, 145] width 63 height 63
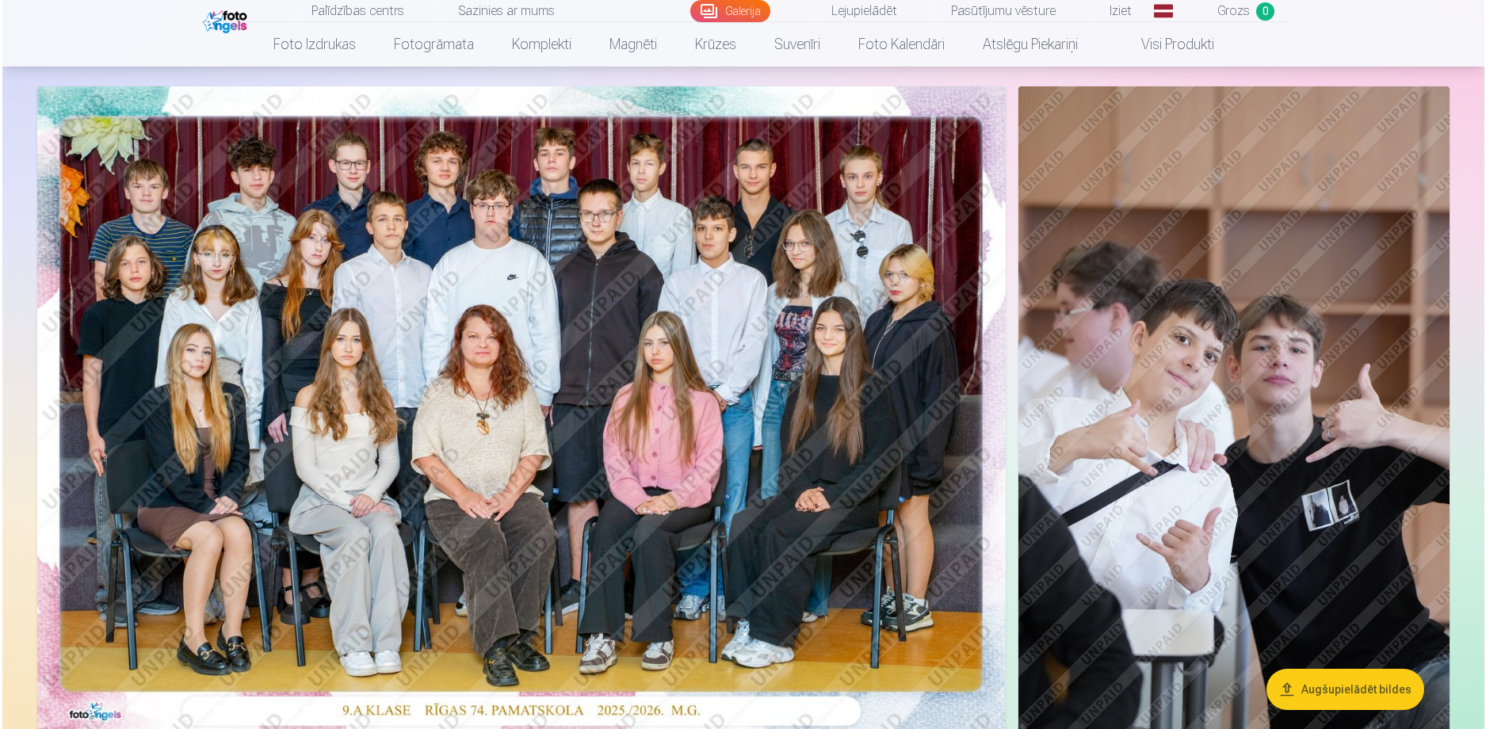
scroll to position [79, 0]
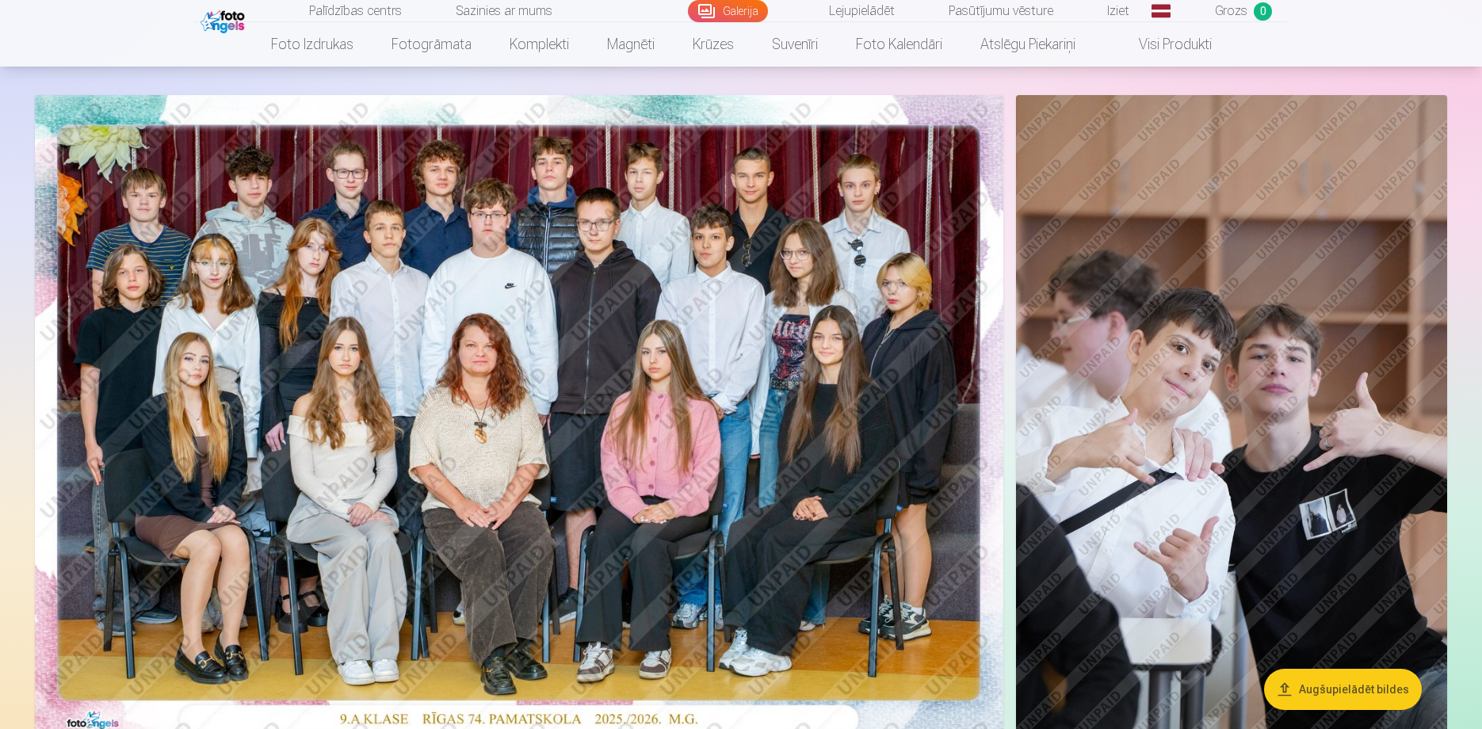
click at [886, 289] on img at bounding box center [519, 418] width 969 height 646
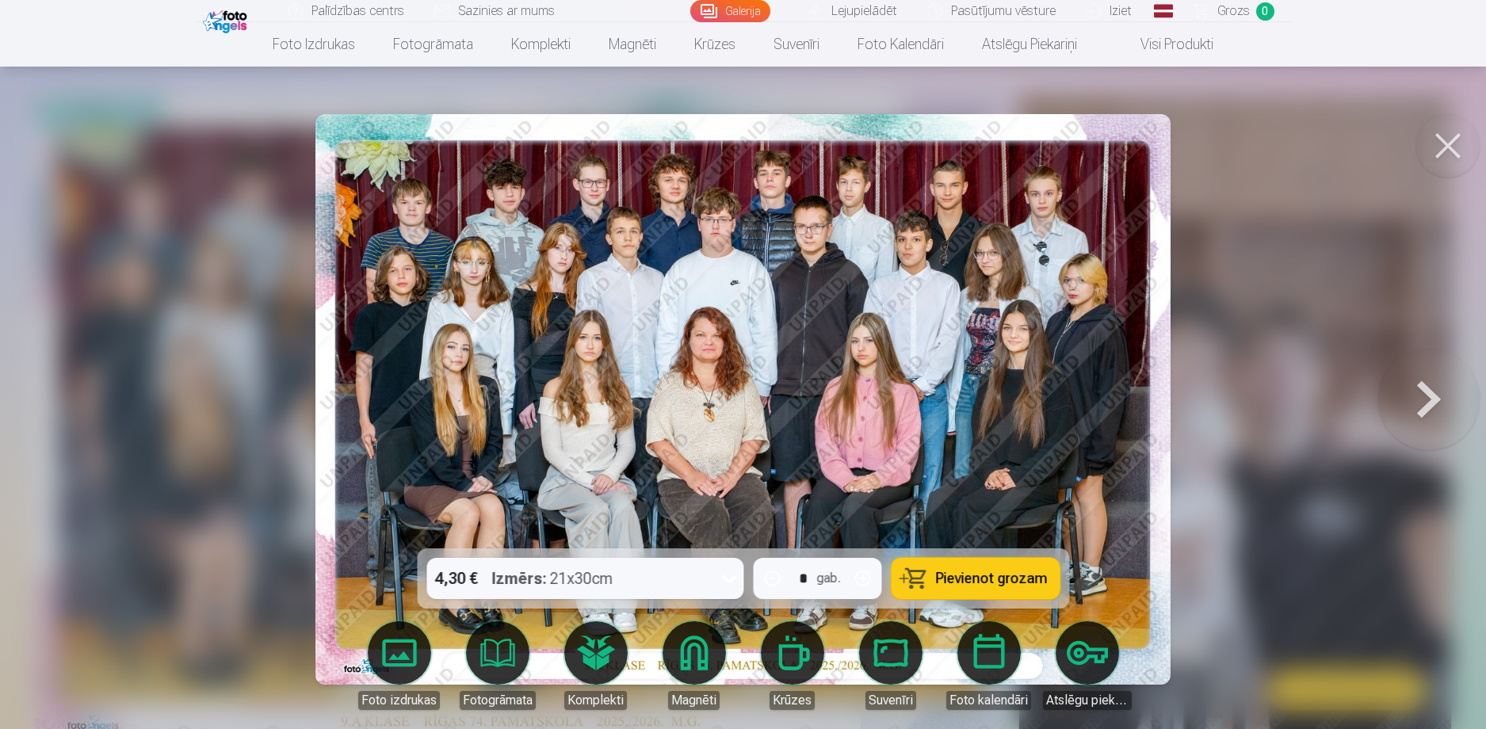
click at [908, 265] on img at bounding box center [742, 399] width 855 height 571
click at [909, 262] on img at bounding box center [742, 399] width 855 height 571
click at [532, 660] on link "Fotogrāmata" at bounding box center [497, 665] width 89 height 89
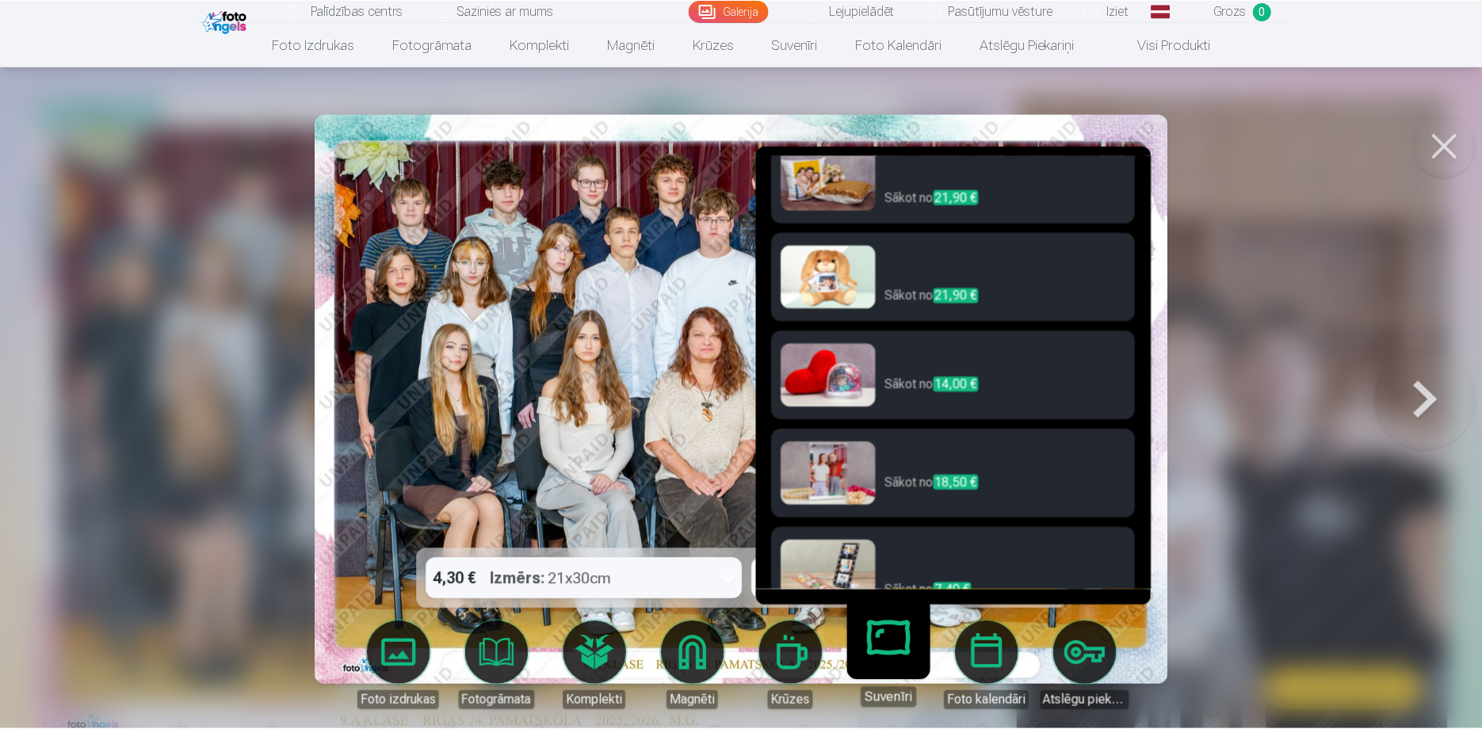
scroll to position [396, 0]
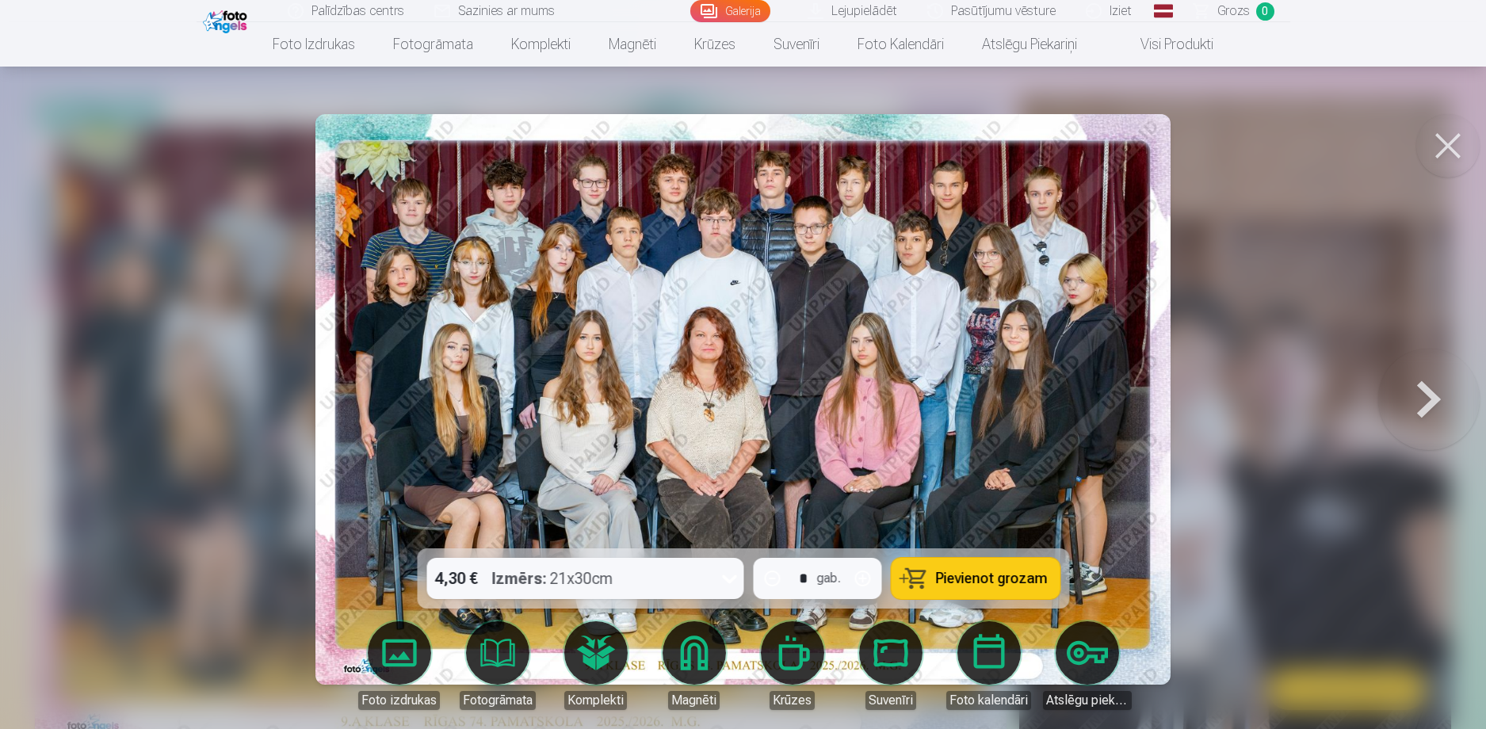
click at [1332, 501] on div at bounding box center [743, 364] width 1486 height 729
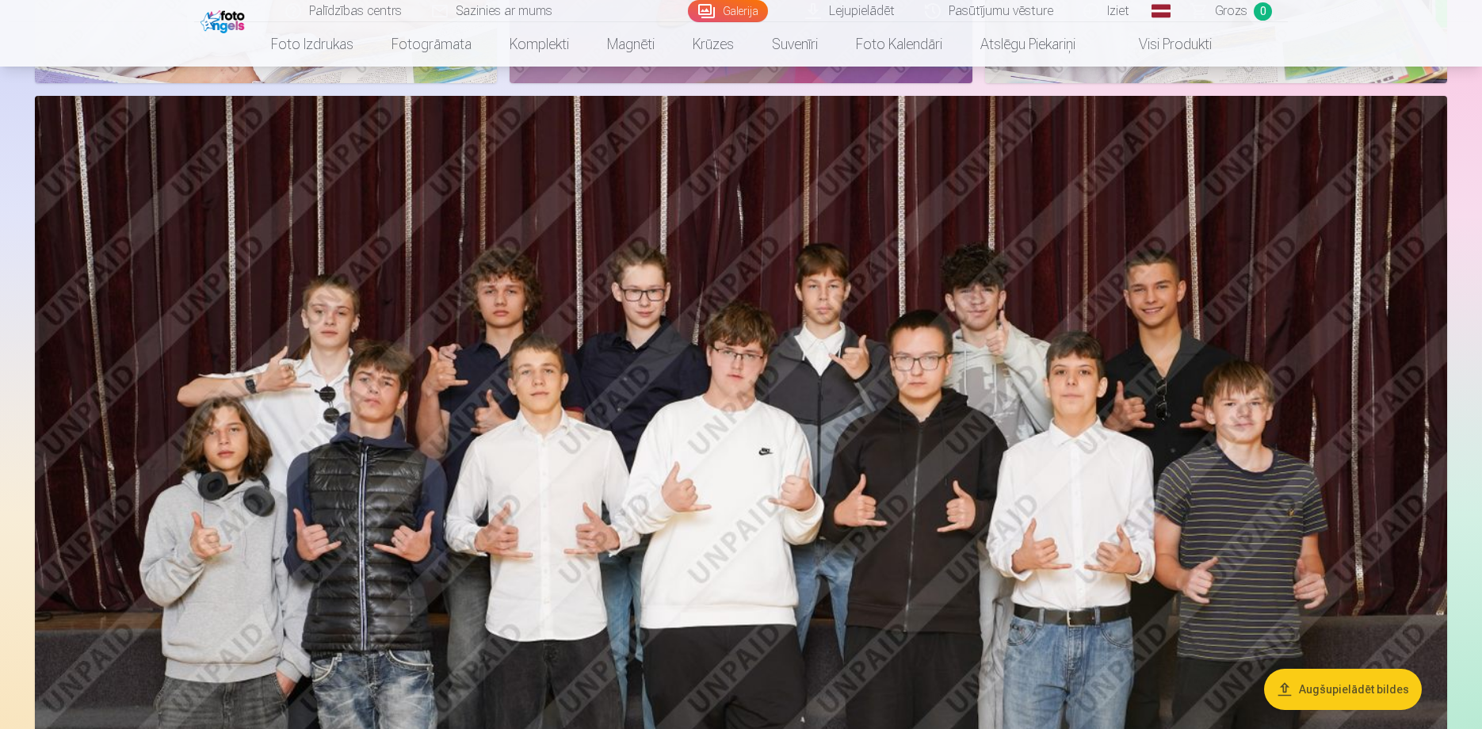
scroll to position [3725, 0]
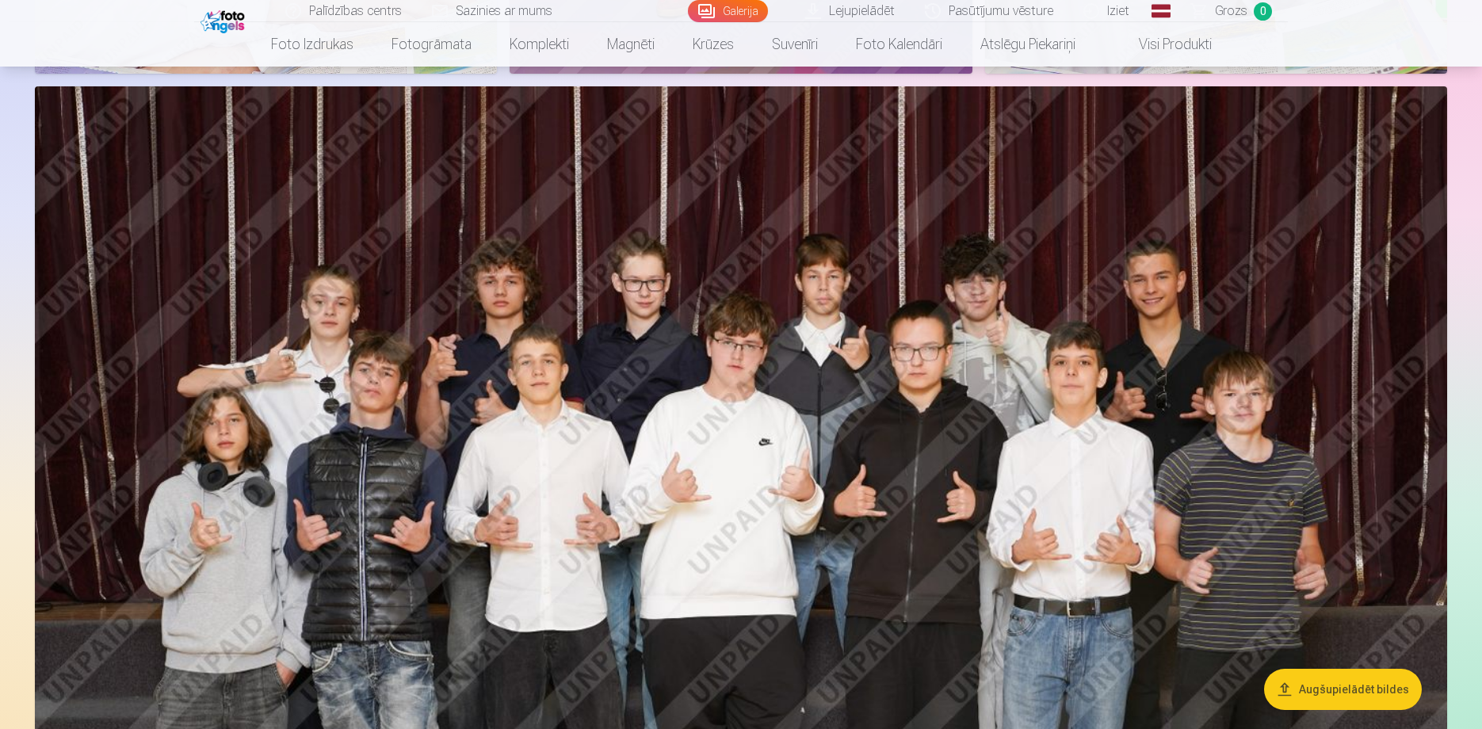
click at [857, 369] on img at bounding box center [741, 557] width 1412 height 942
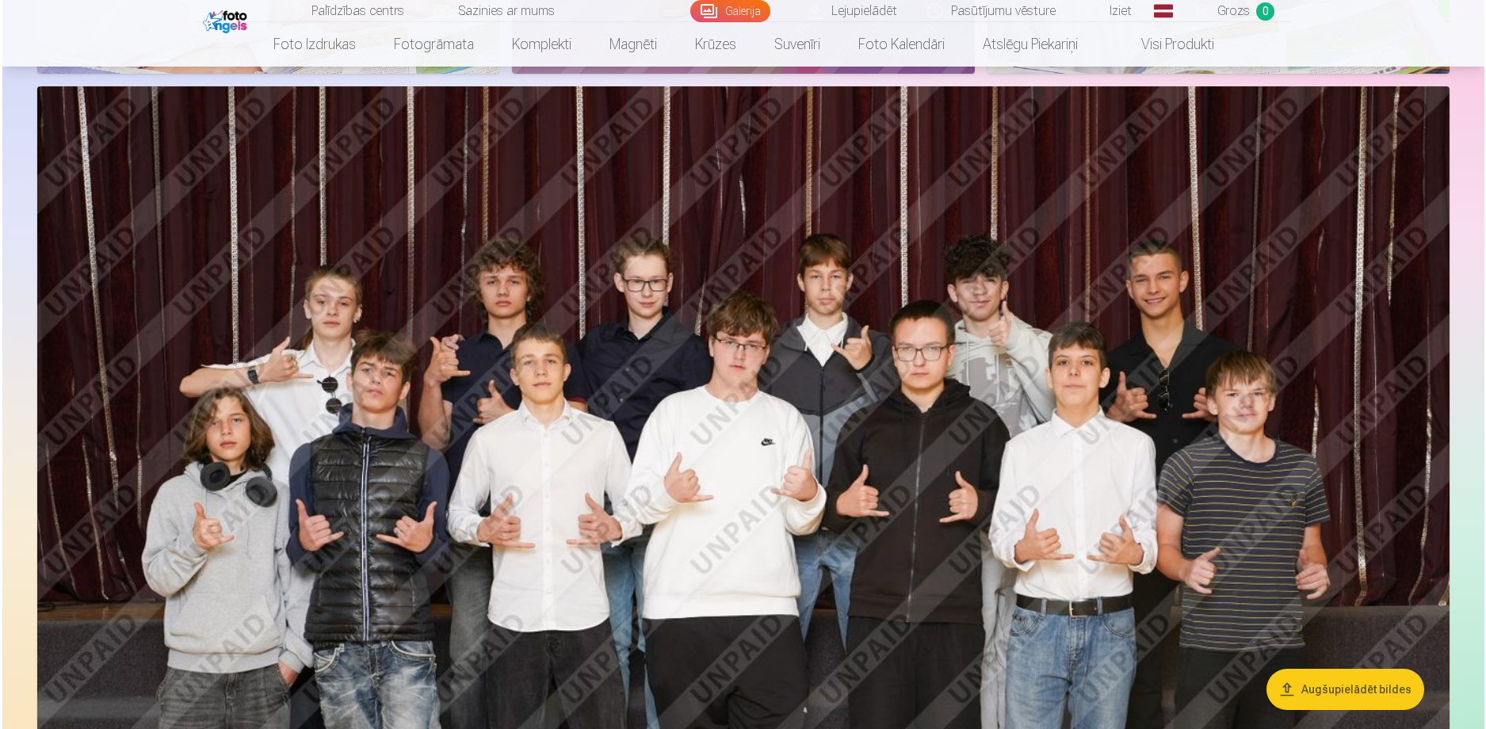
scroll to position [3733, 0]
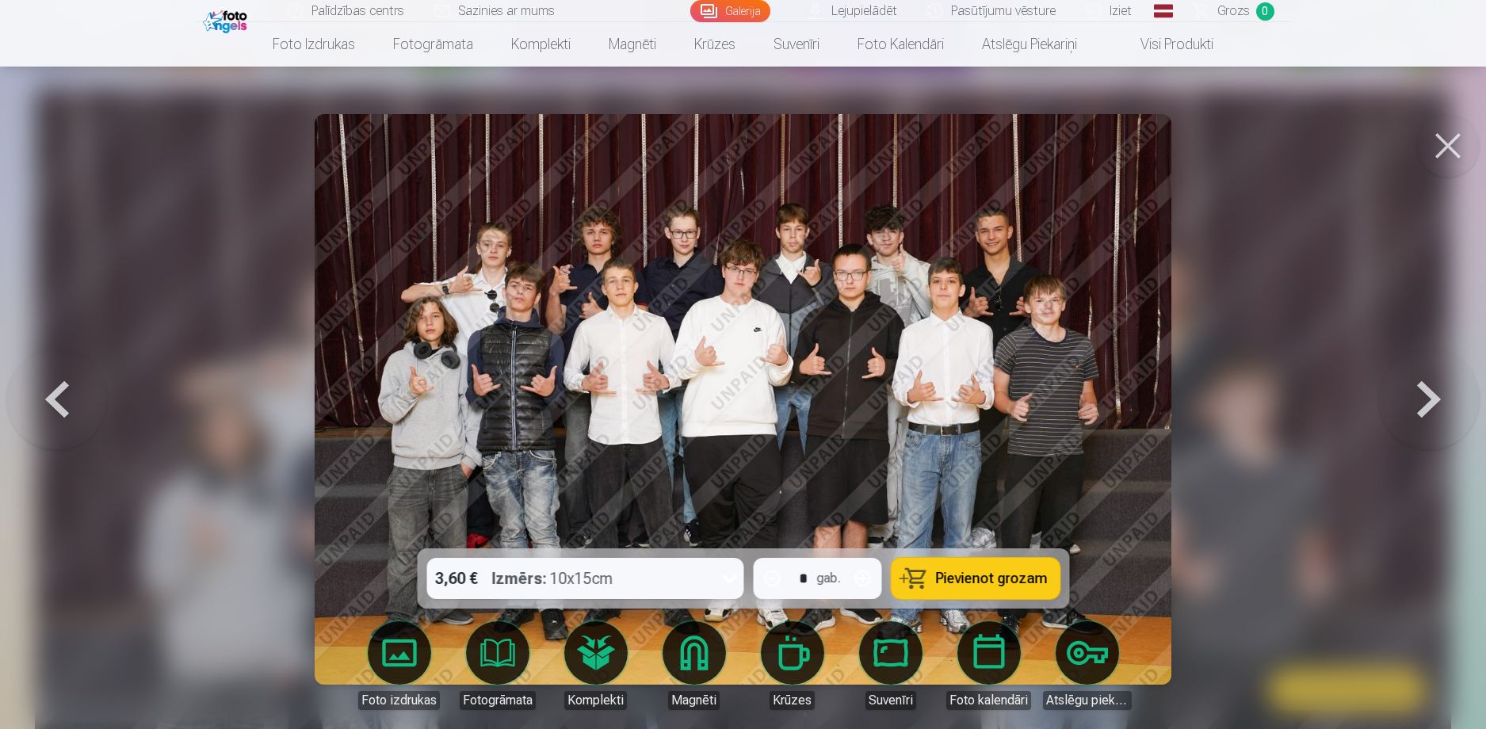
click at [522, 579] on strong "Izmērs :" at bounding box center [518, 579] width 55 height 22
click at [1461, 143] on button at bounding box center [1447, 145] width 63 height 63
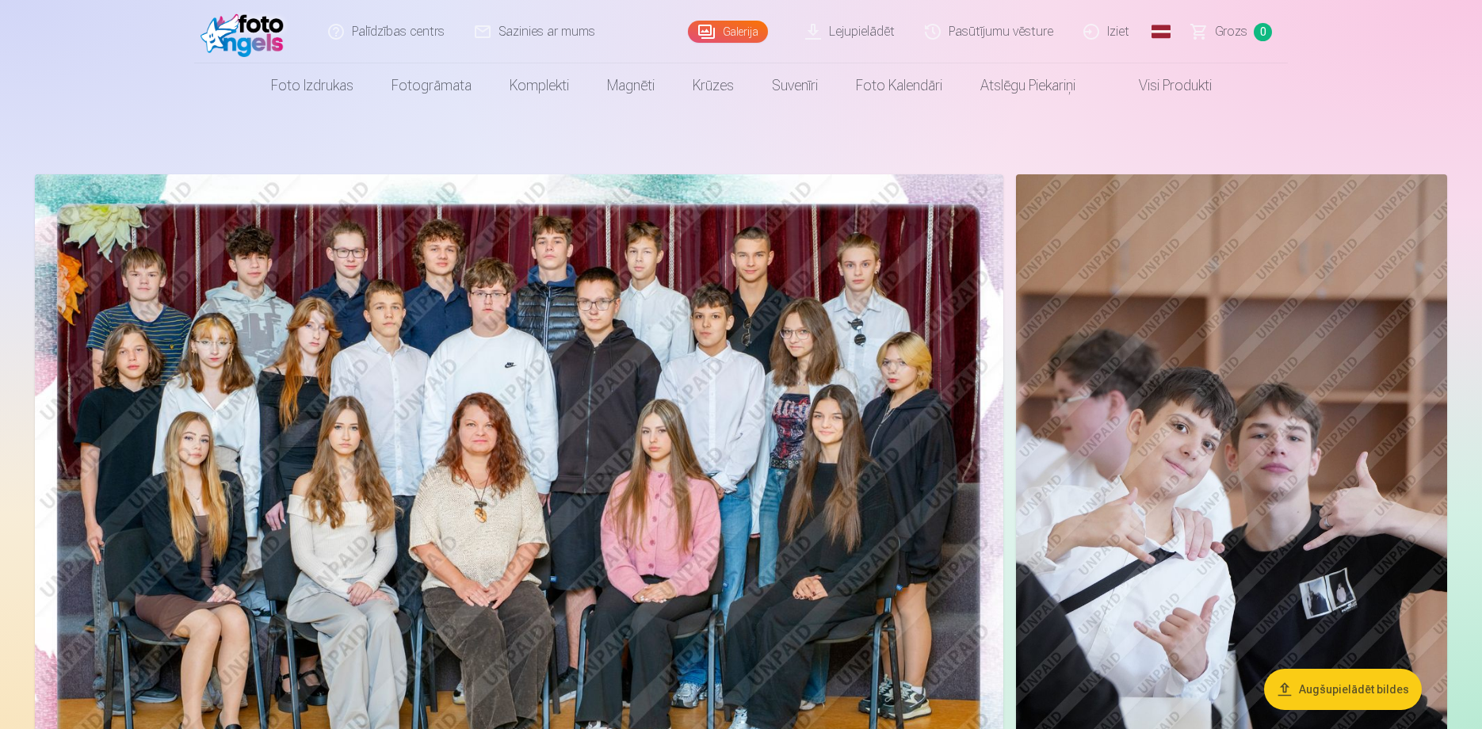
click at [876, 357] on img at bounding box center [519, 497] width 969 height 646
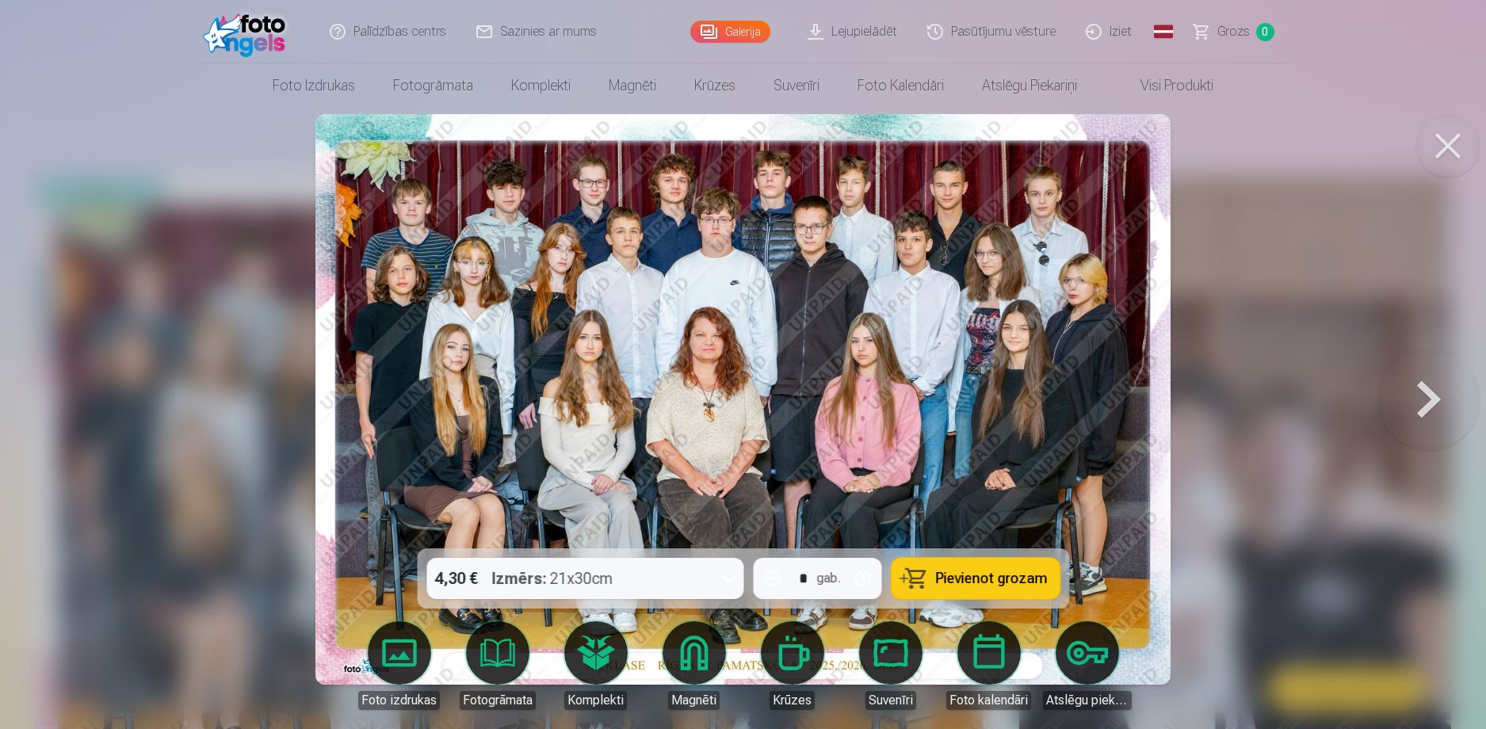
click at [575, 601] on div "4,30 € Izmērs : 21x30cm * gab. Pievienot grozam" at bounding box center [743, 578] width 652 height 60
click at [576, 598] on div "Izmērs : 21x30cm" at bounding box center [551, 578] width 121 height 41
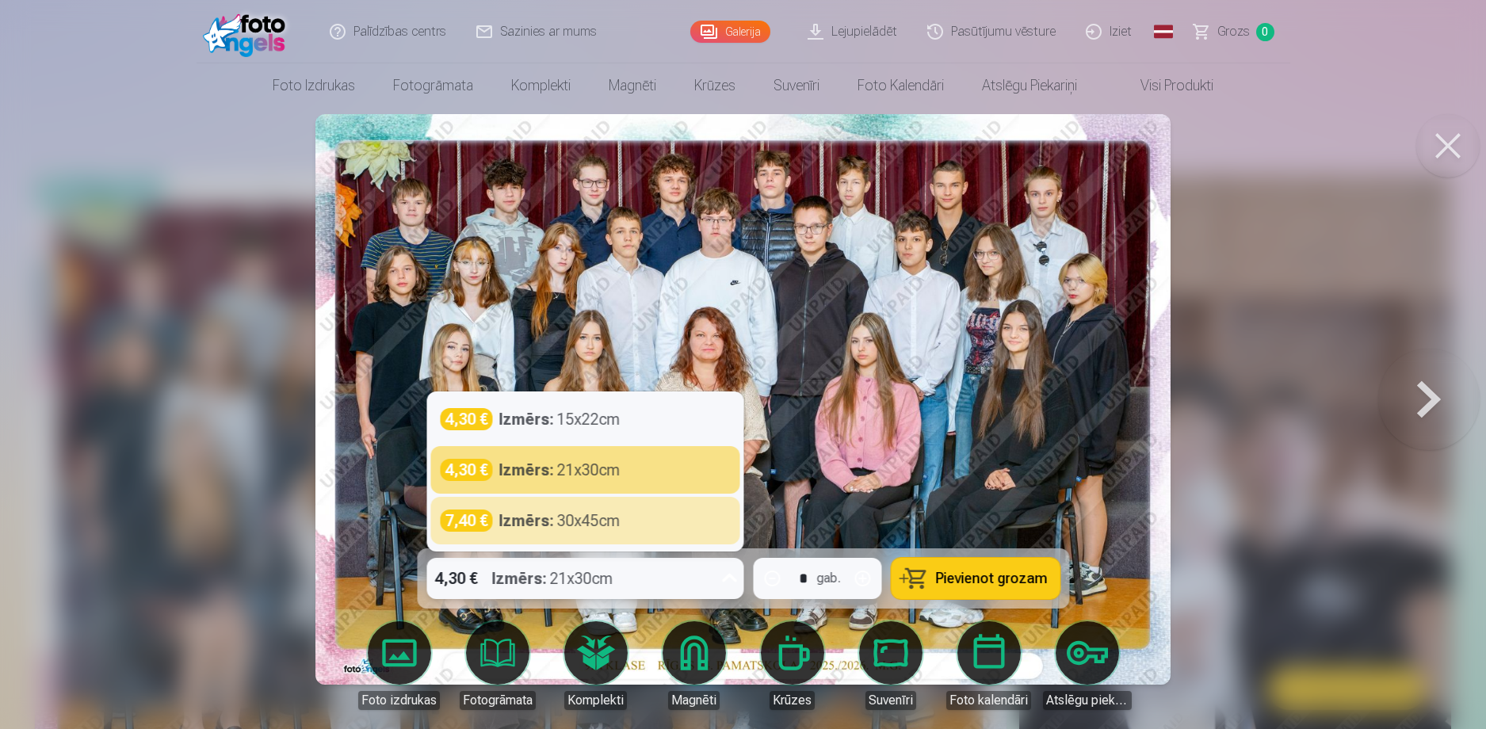
click at [1263, 554] on div at bounding box center [743, 364] width 1486 height 729
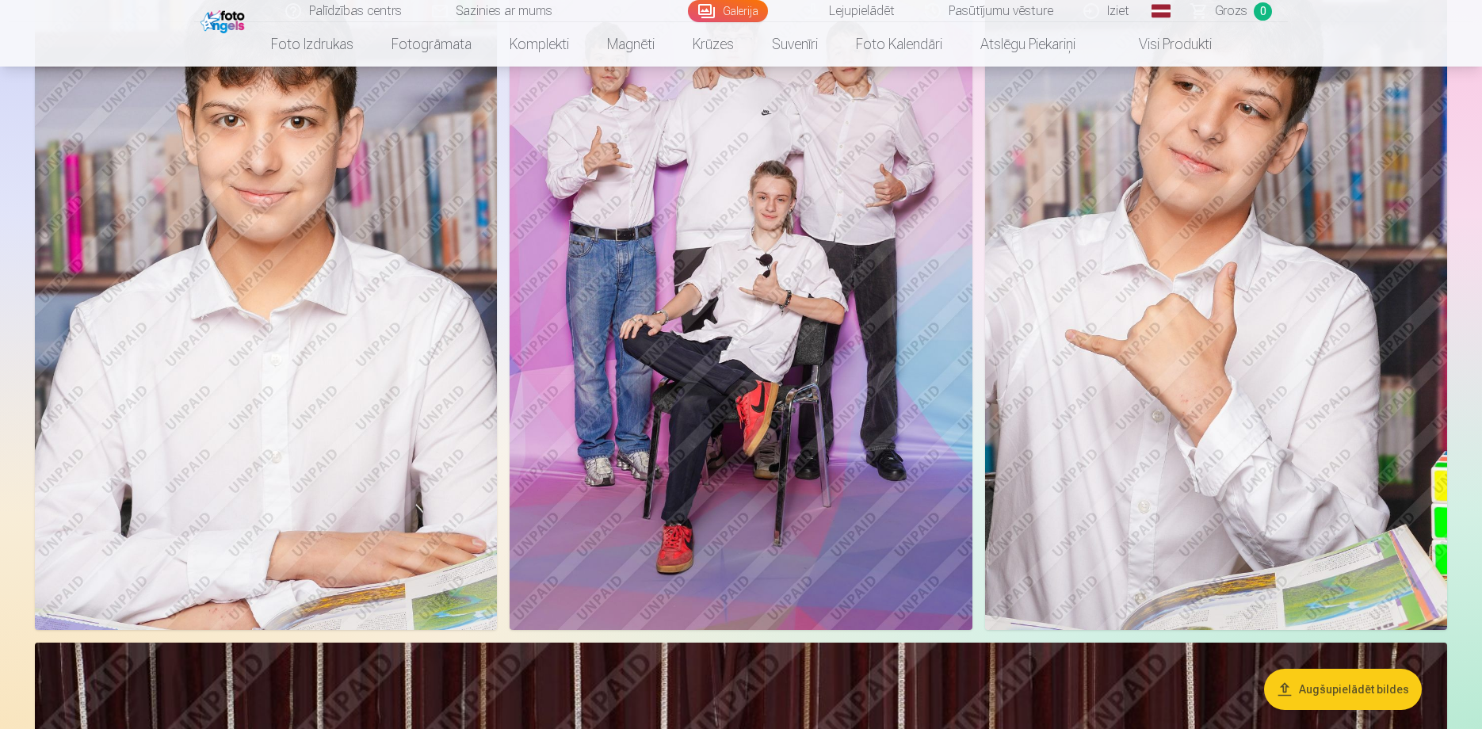
scroll to position [3250, 0]
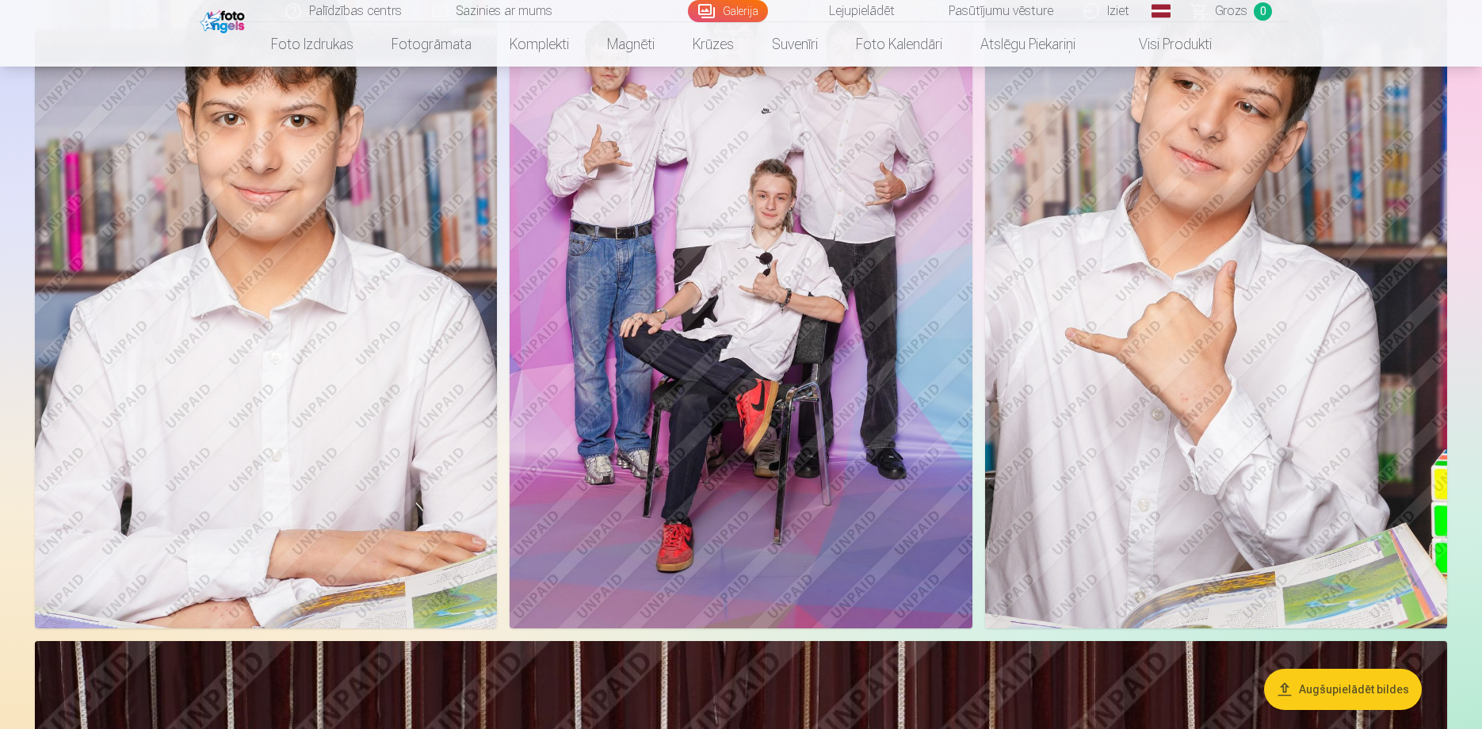
click at [819, 250] on img at bounding box center [741, 282] width 462 height 694
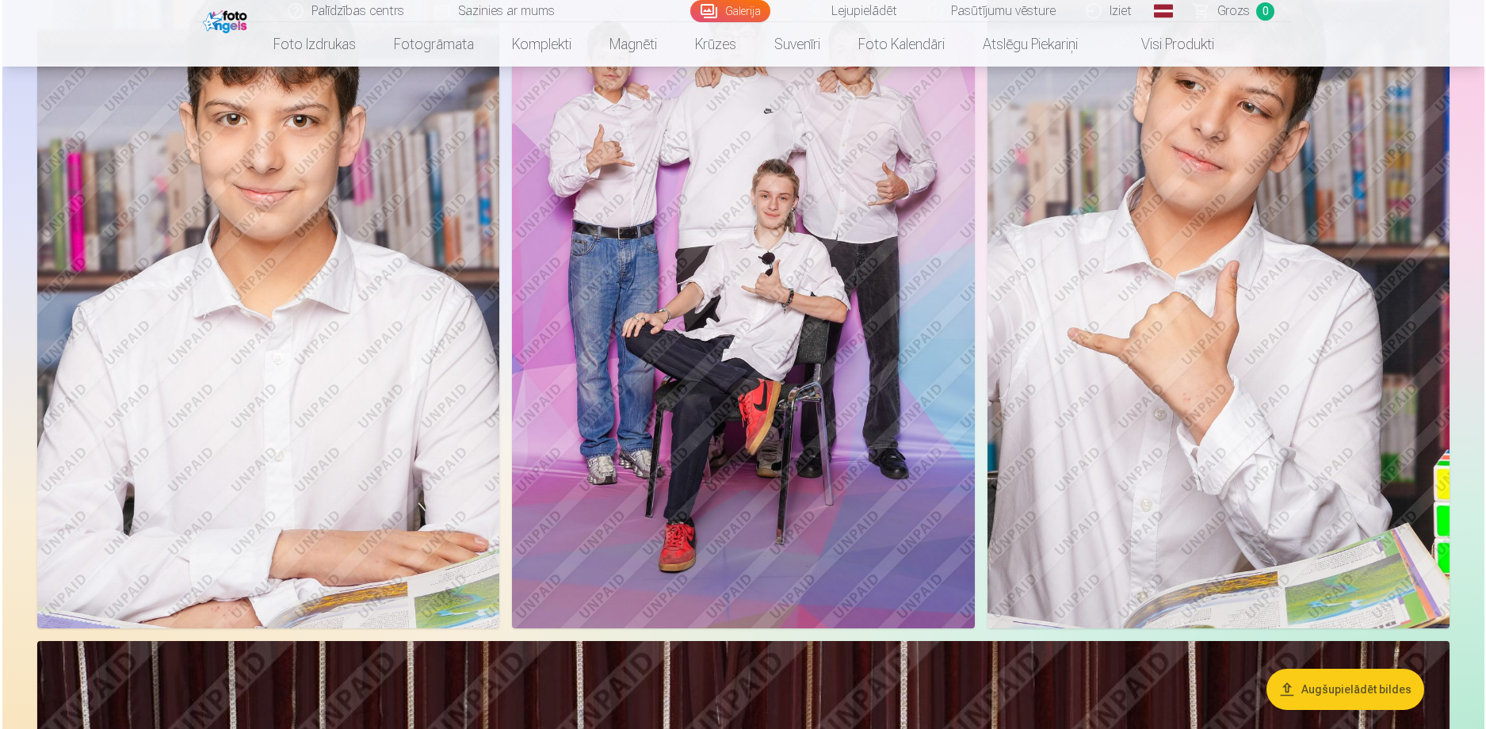
scroll to position [3178, 0]
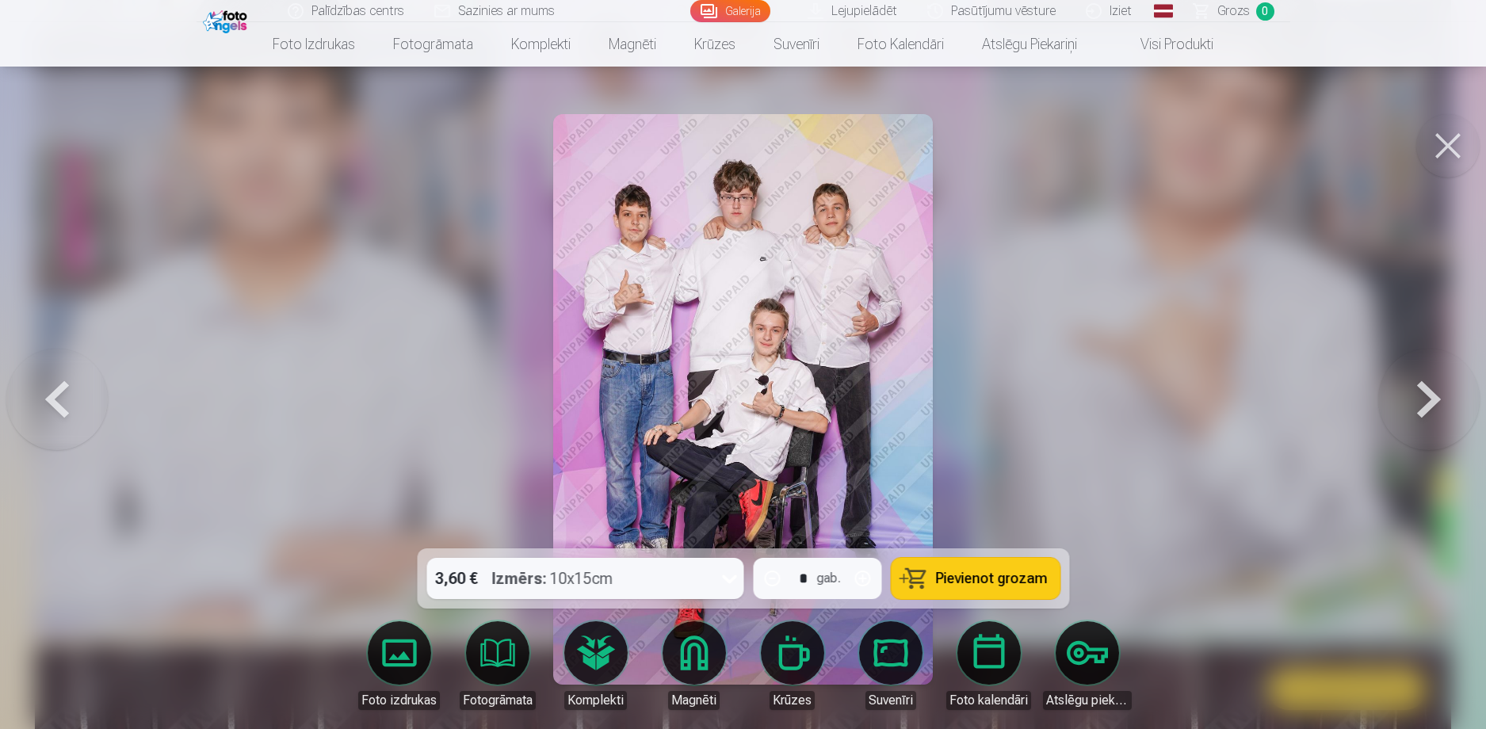
click at [998, 273] on div at bounding box center [743, 364] width 1486 height 729
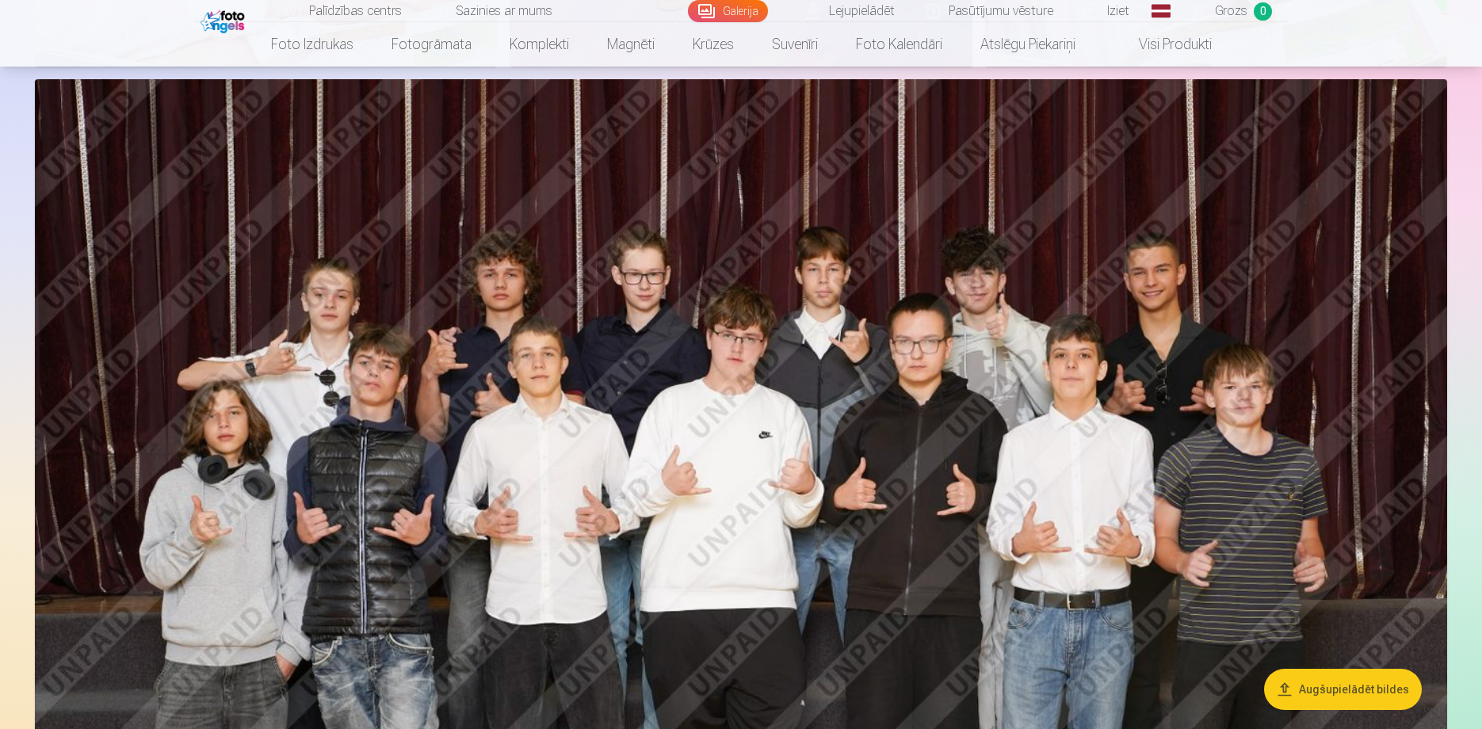
scroll to position [3805, 0]
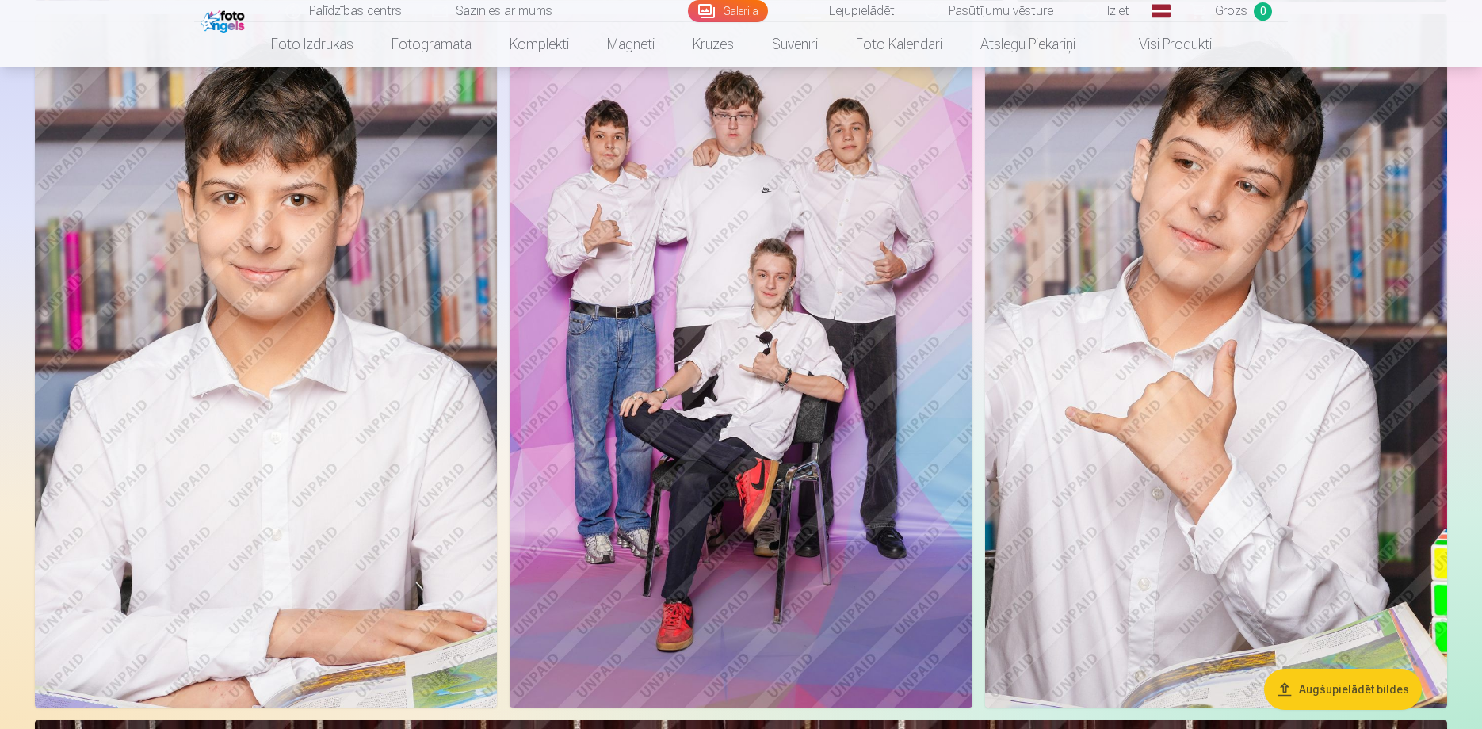
click at [376, 252] on img at bounding box center [266, 361] width 462 height 694
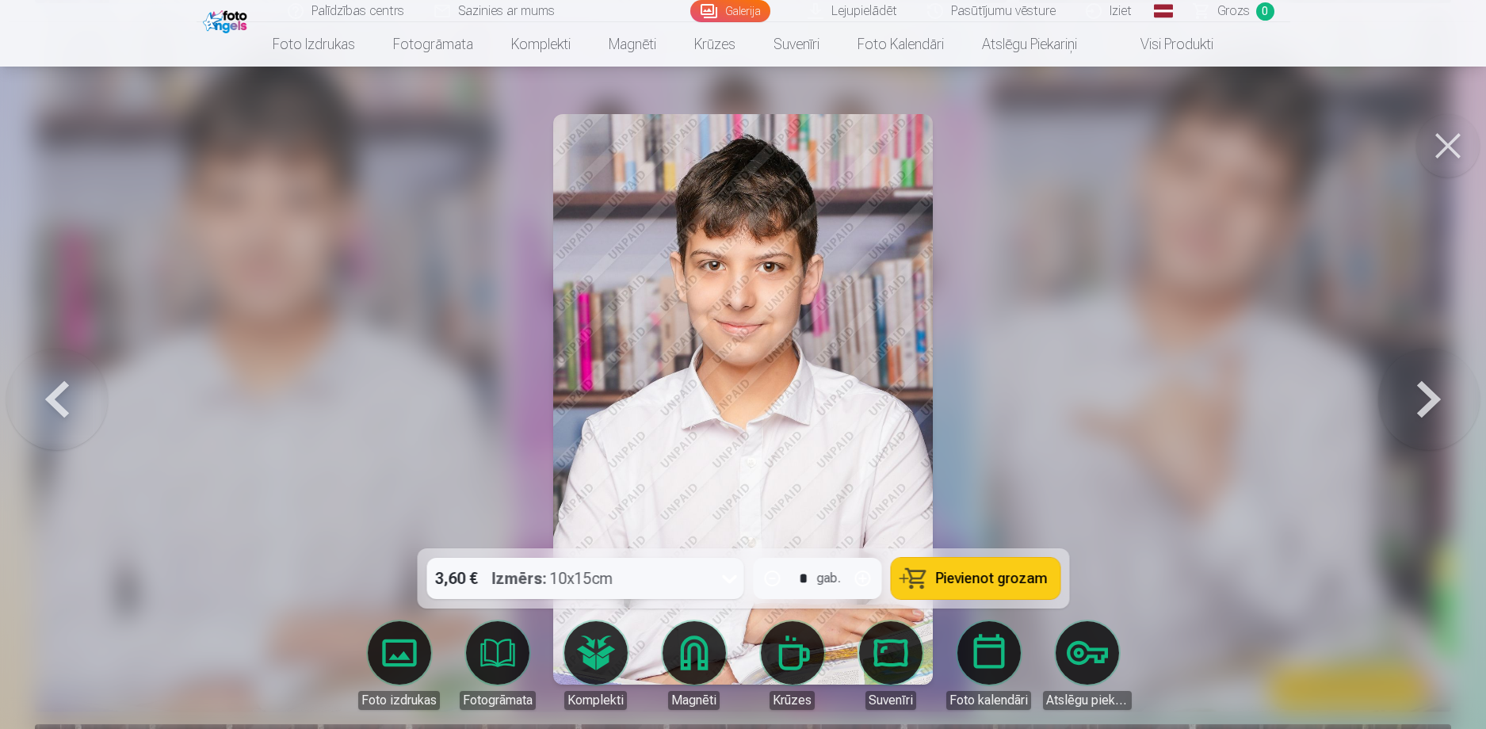
click at [1122, 373] on div at bounding box center [743, 364] width 1486 height 729
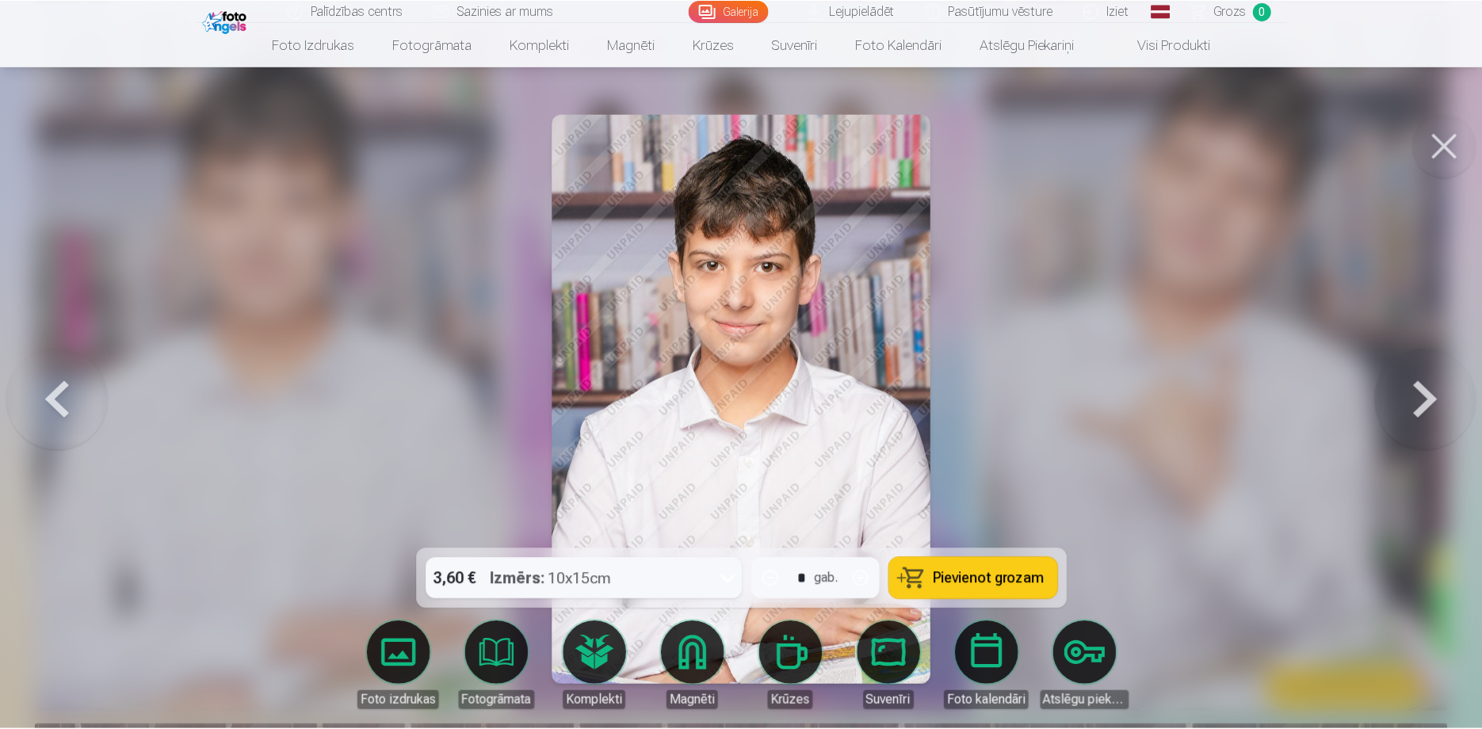
scroll to position [3091, 0]
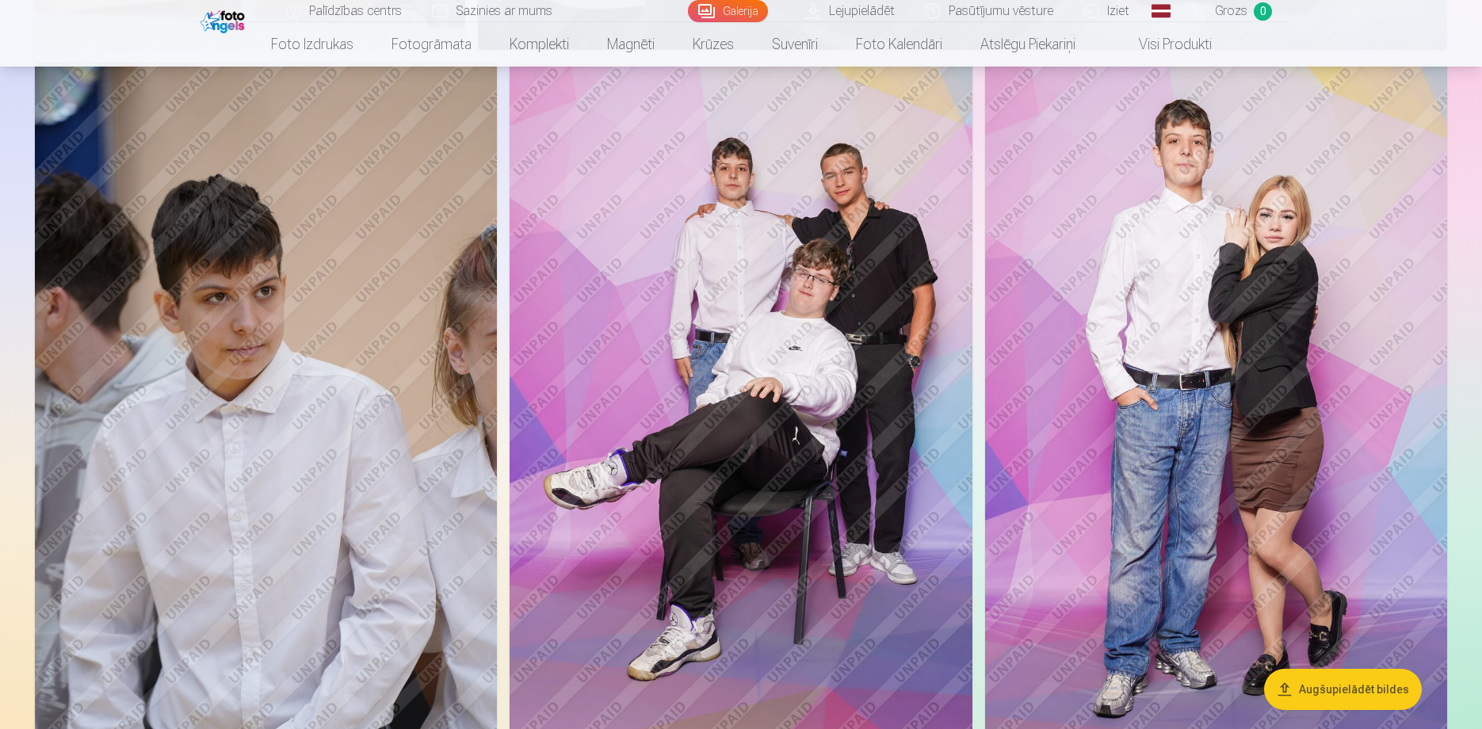
click at [675, 306] on img at bounding box center [741, 410] width 462 height 694
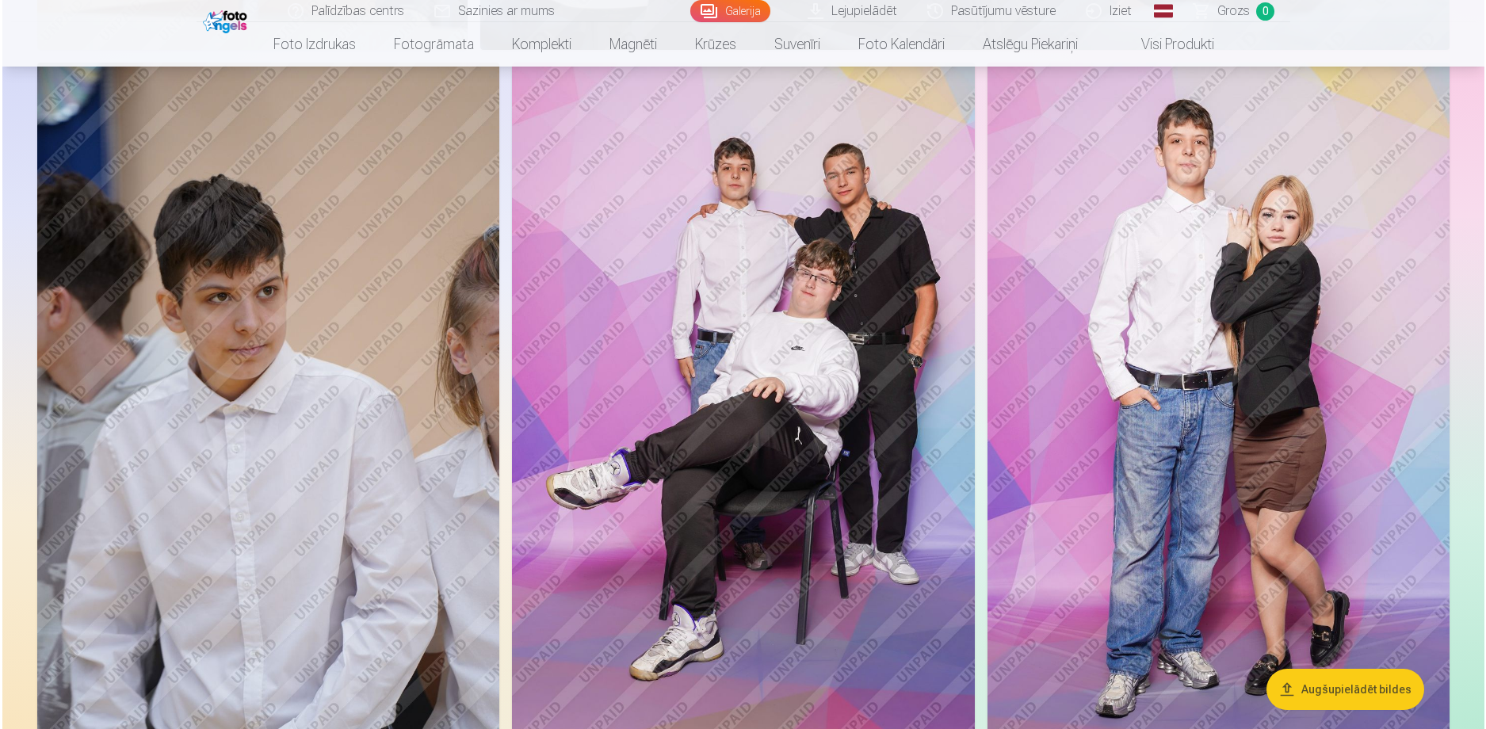
scroll to position [6992, 0]
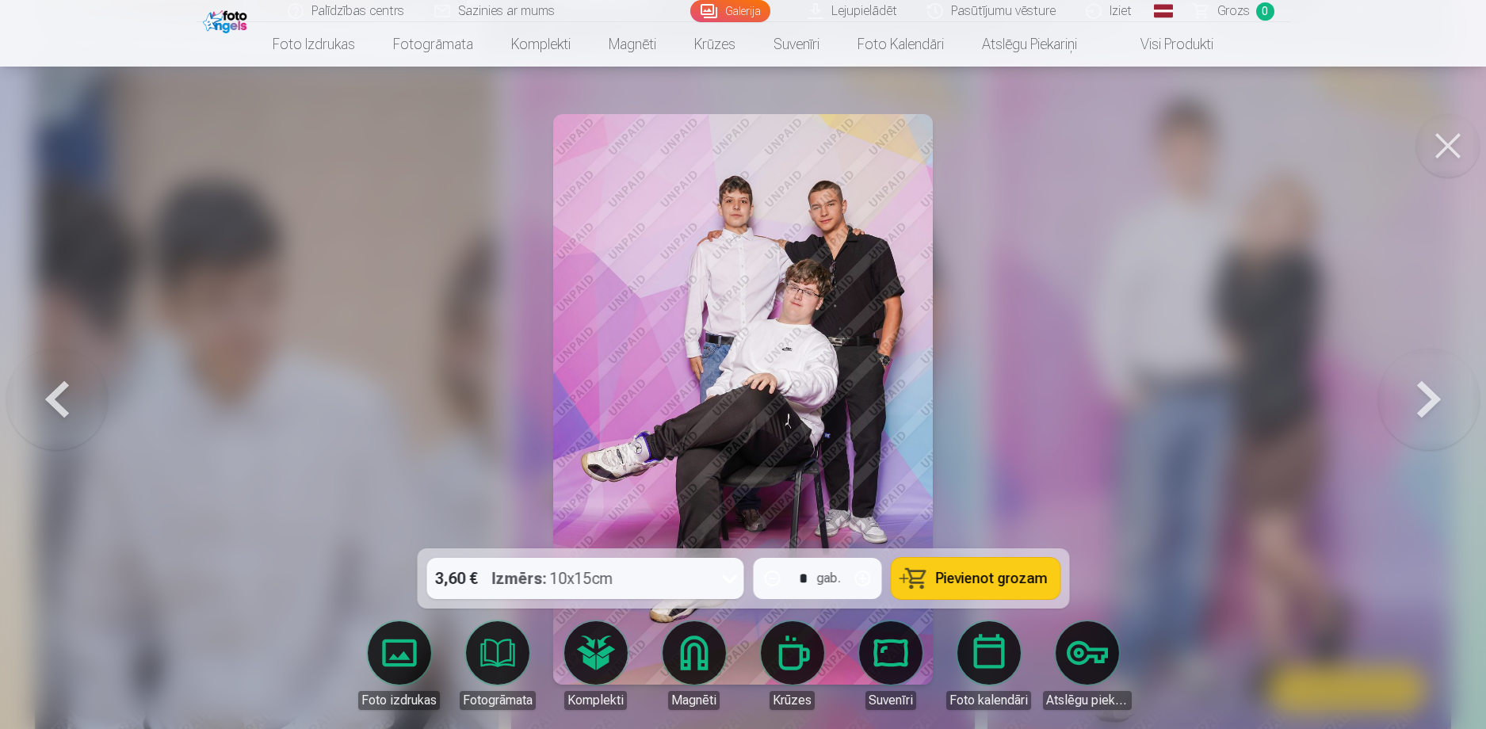
click at [1122, 384] on div at bounding box center [743, 364] width 1486 height 729
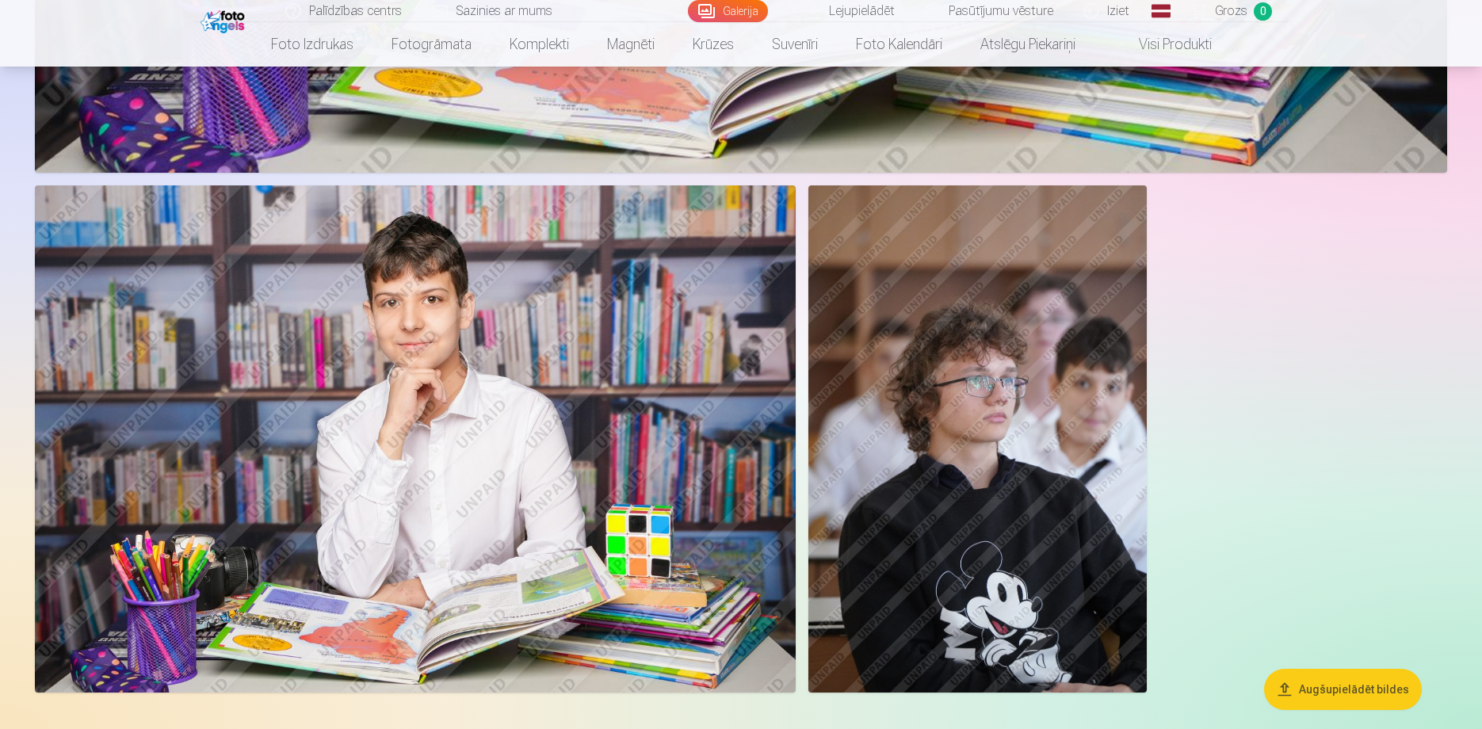
scroll to position [8639, 0]
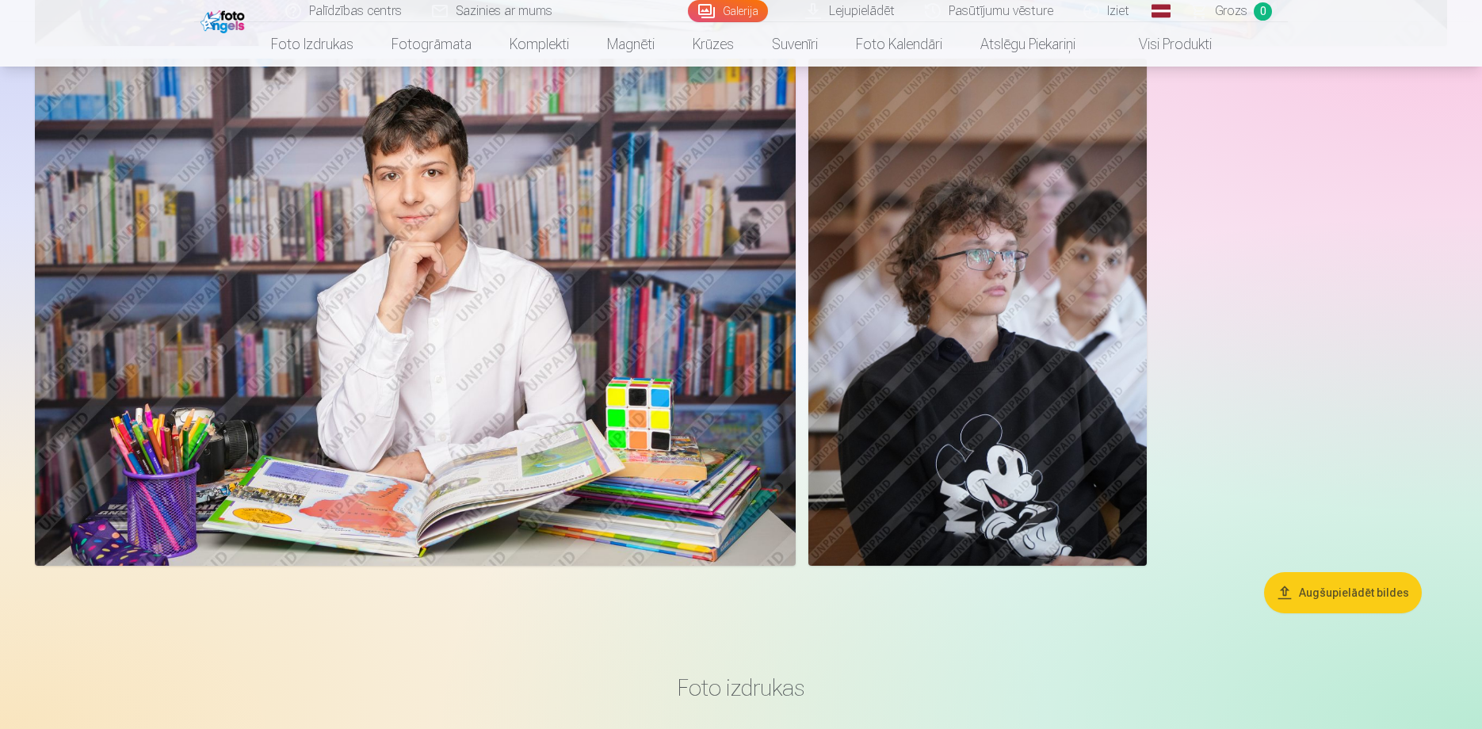
click at [755, 321] on img at bounding box center [415, 312] width 761 height 507
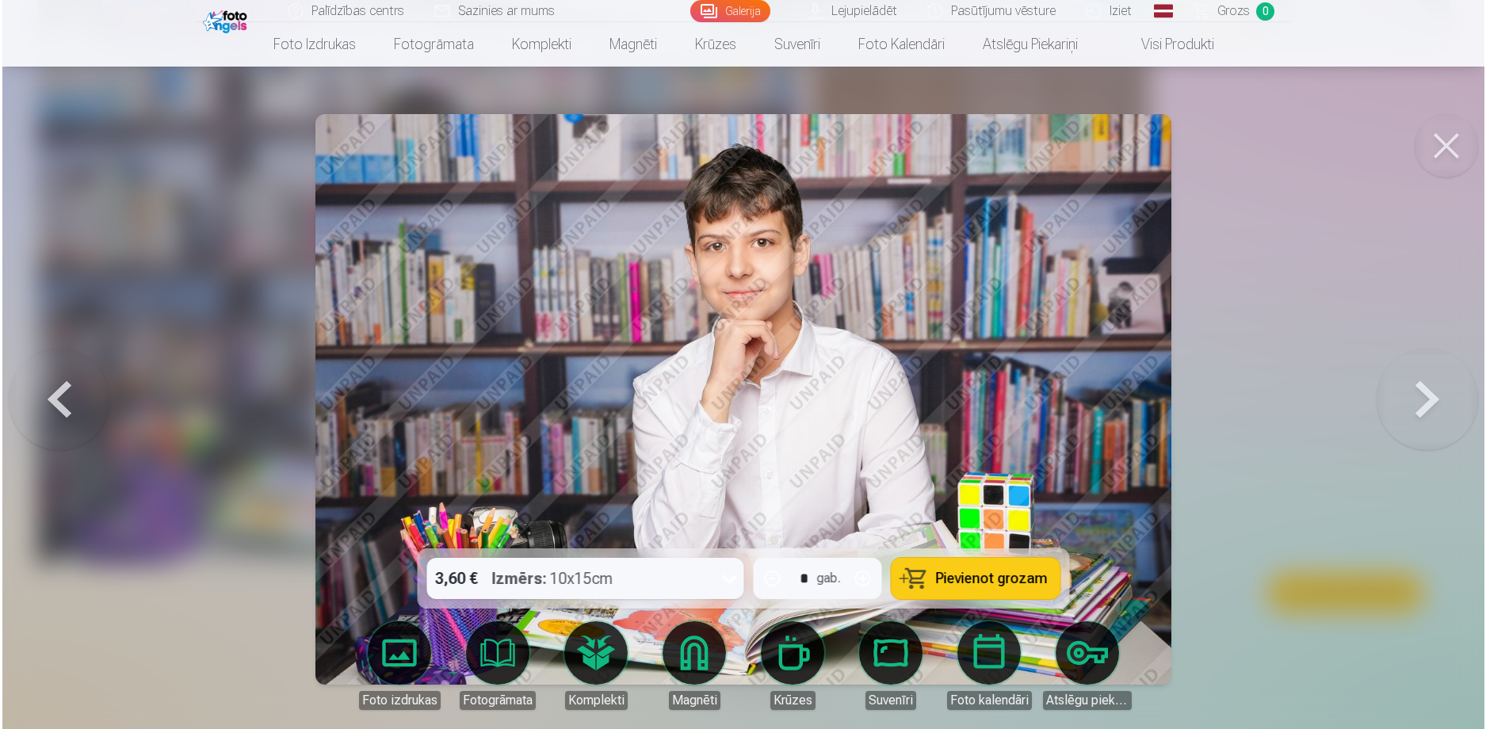
scroll to position [8660, 0]
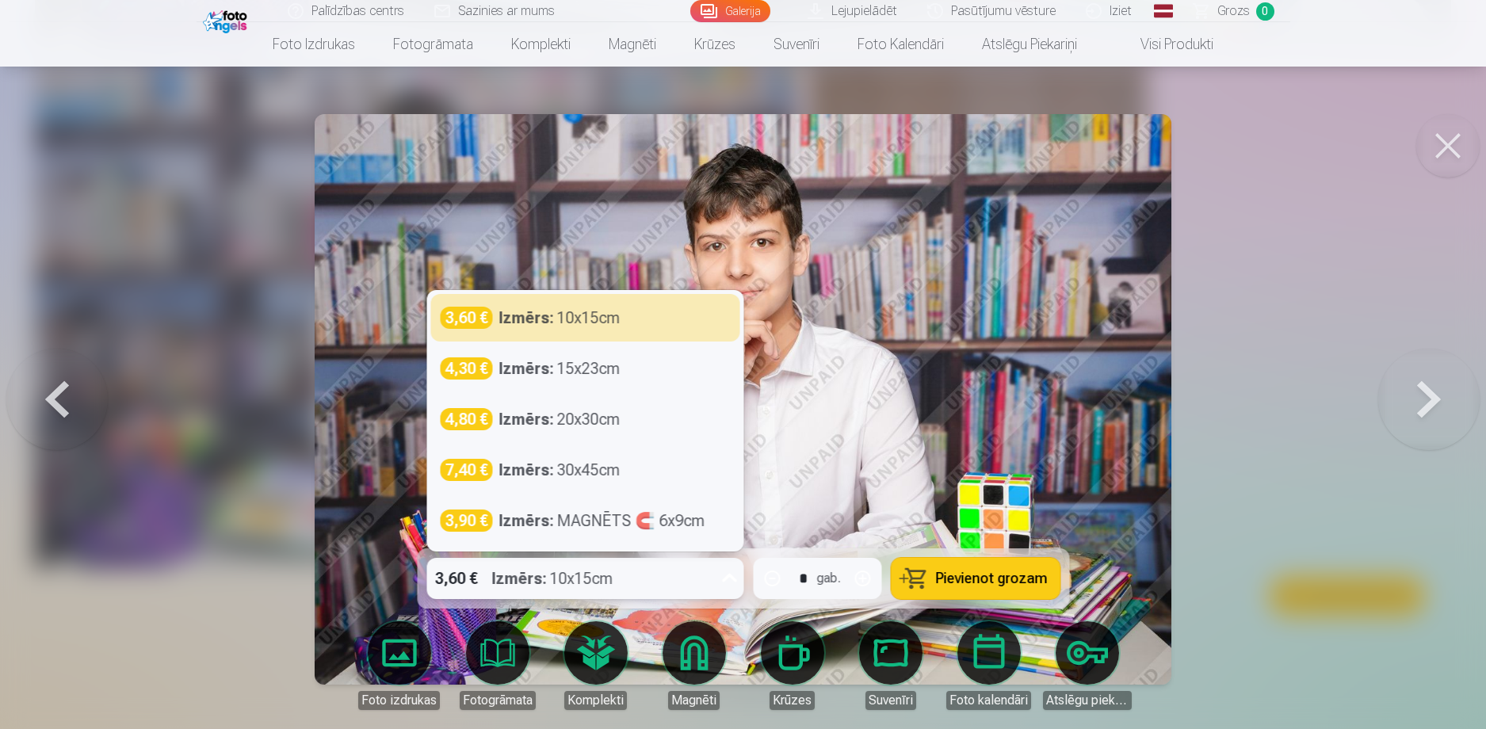
click at [635, 587] on div "3,60 € Izmērs : 10x15cm" at bounding box center [569, 578] width 287 height 41
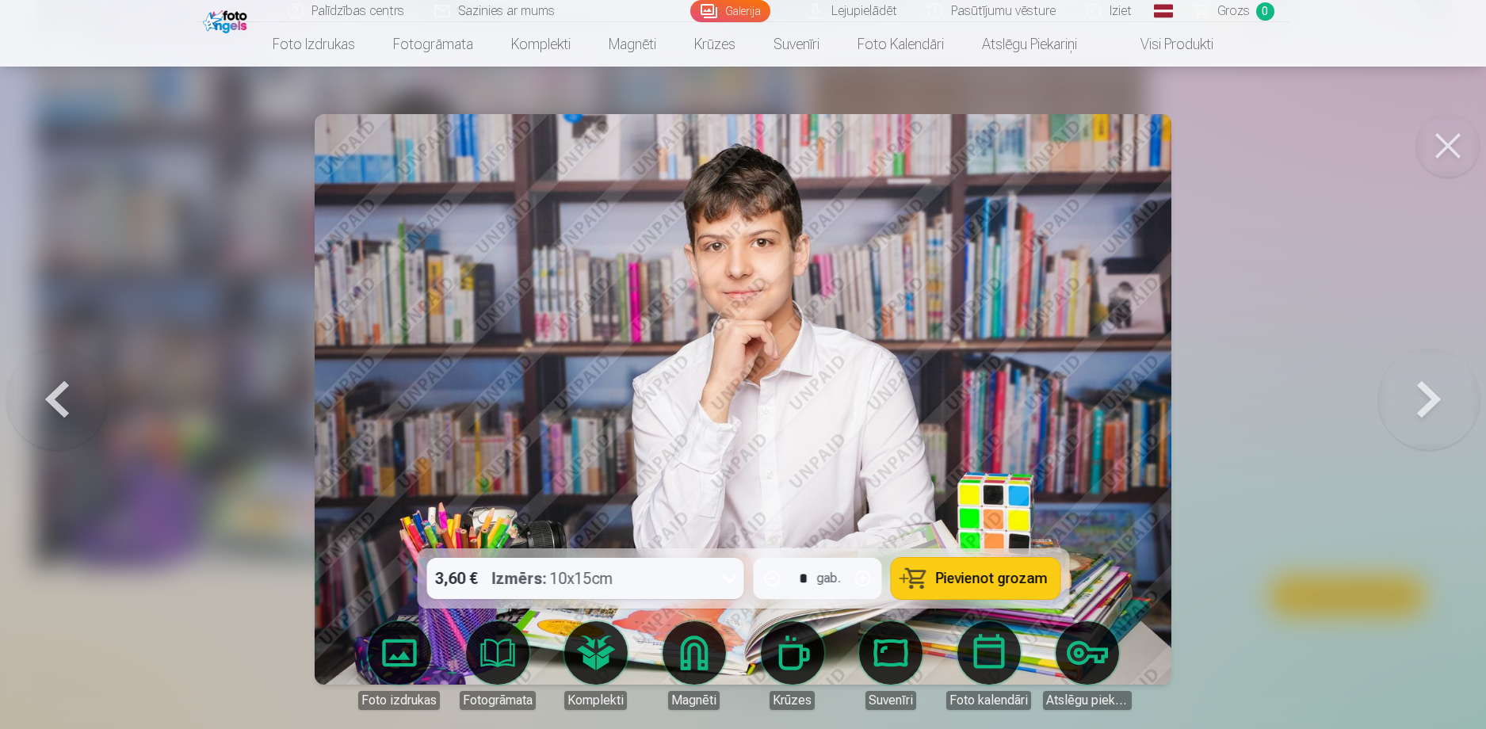
click at [1324, 289] on div at bounding box center [743, 364] width 1486 height 729
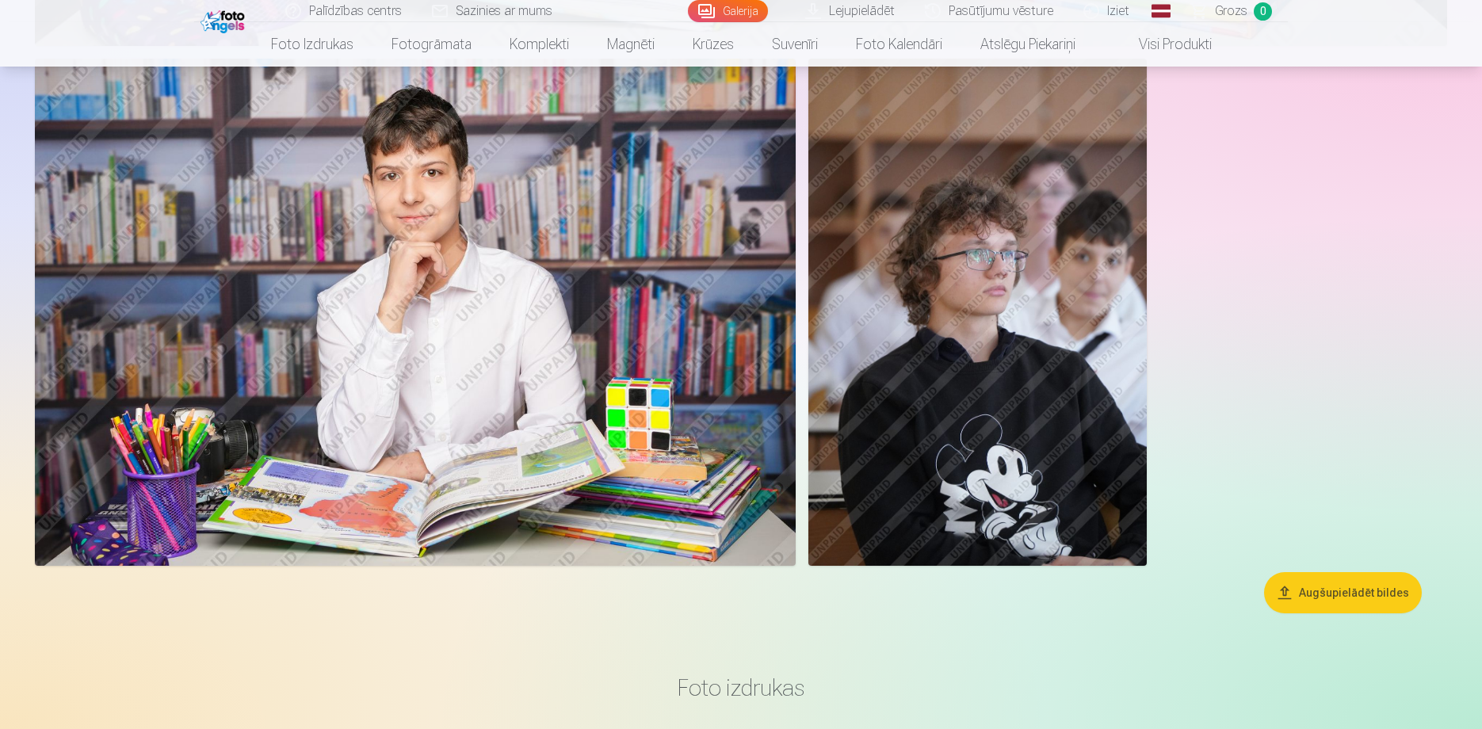
click at [559, 258] on img at bounding box center [415, 312] width 761 height 507
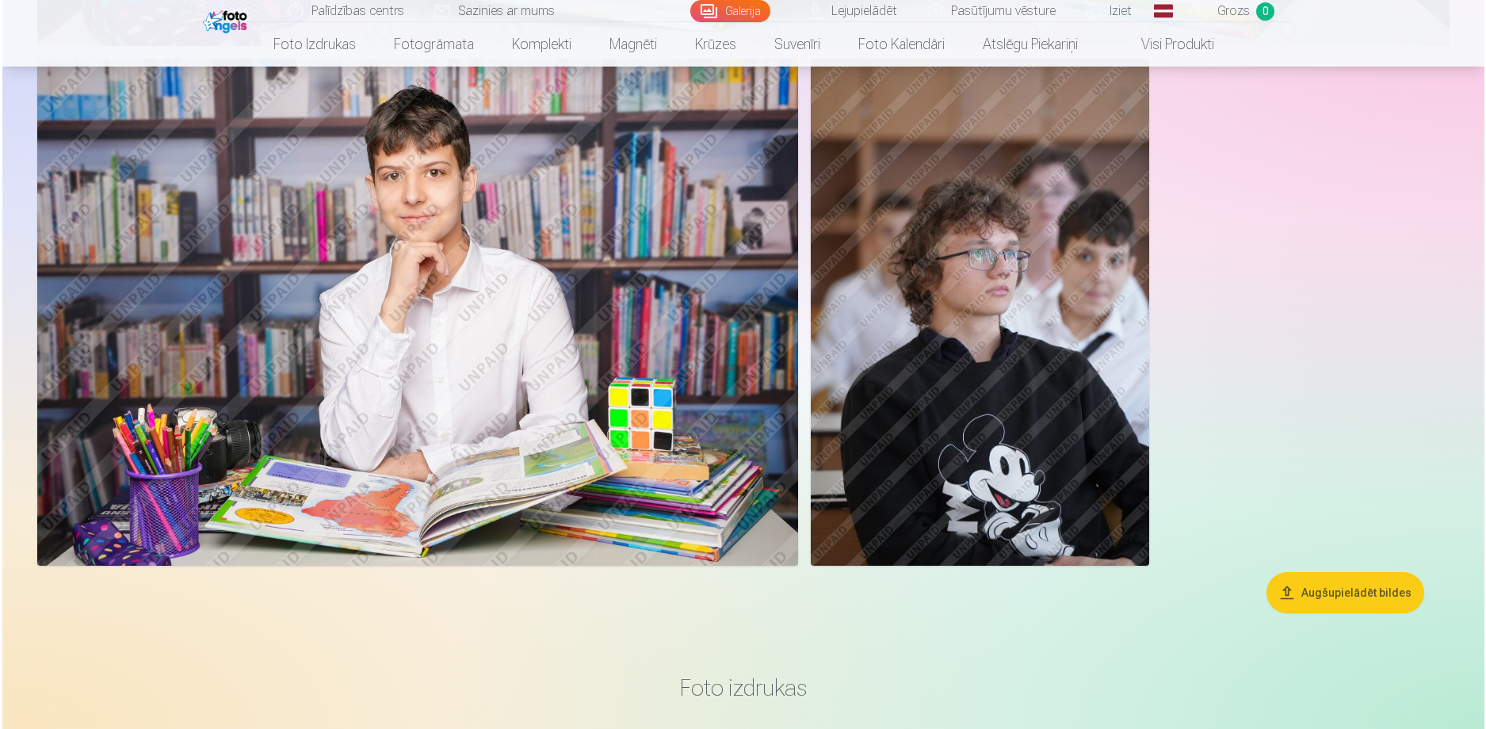
scroll to position [8660, 0]
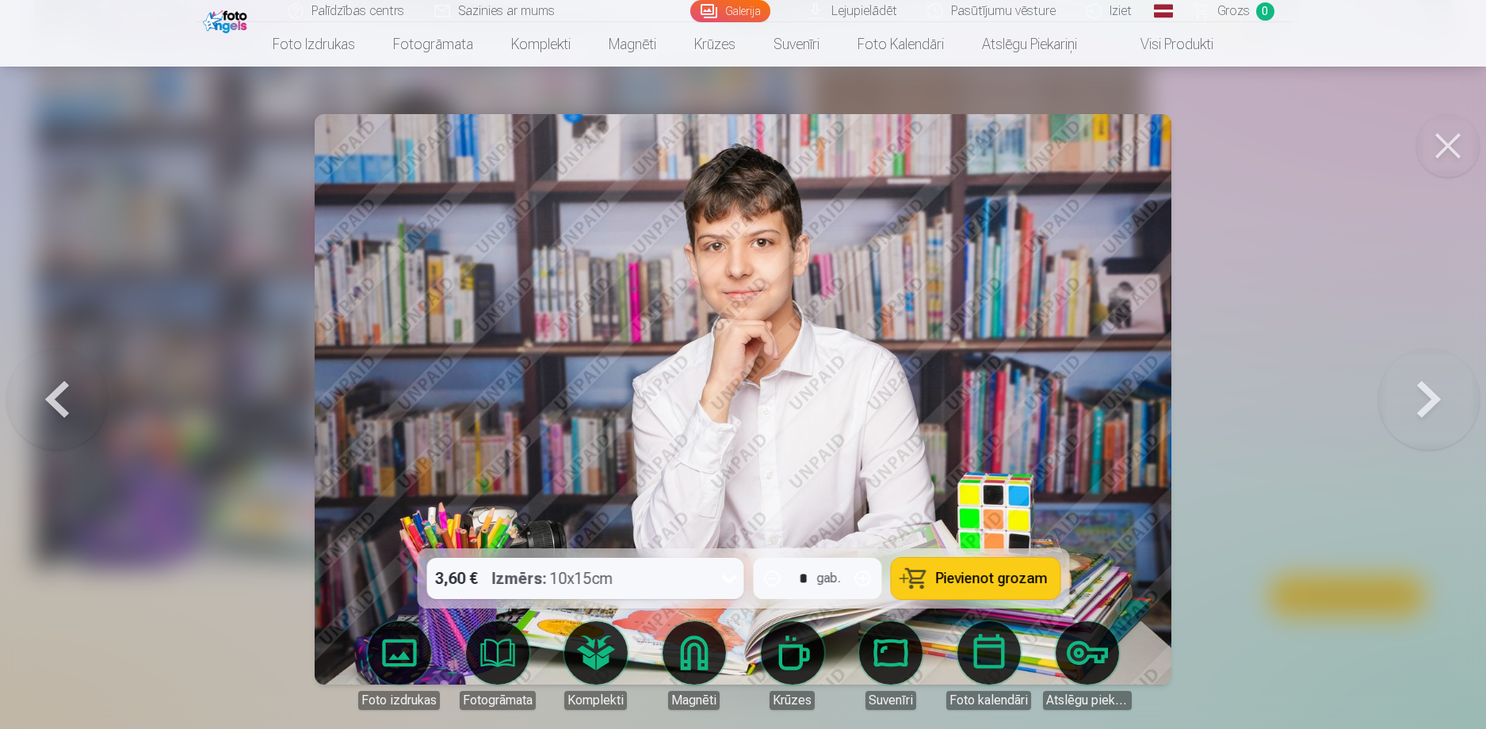
click at [941, 571] on span "Pievienot grozam" at bounding box center [991, 578] width 112 height 14
click at [1444, 158] on button at bounding box center [1447, 145] width 63 height 63
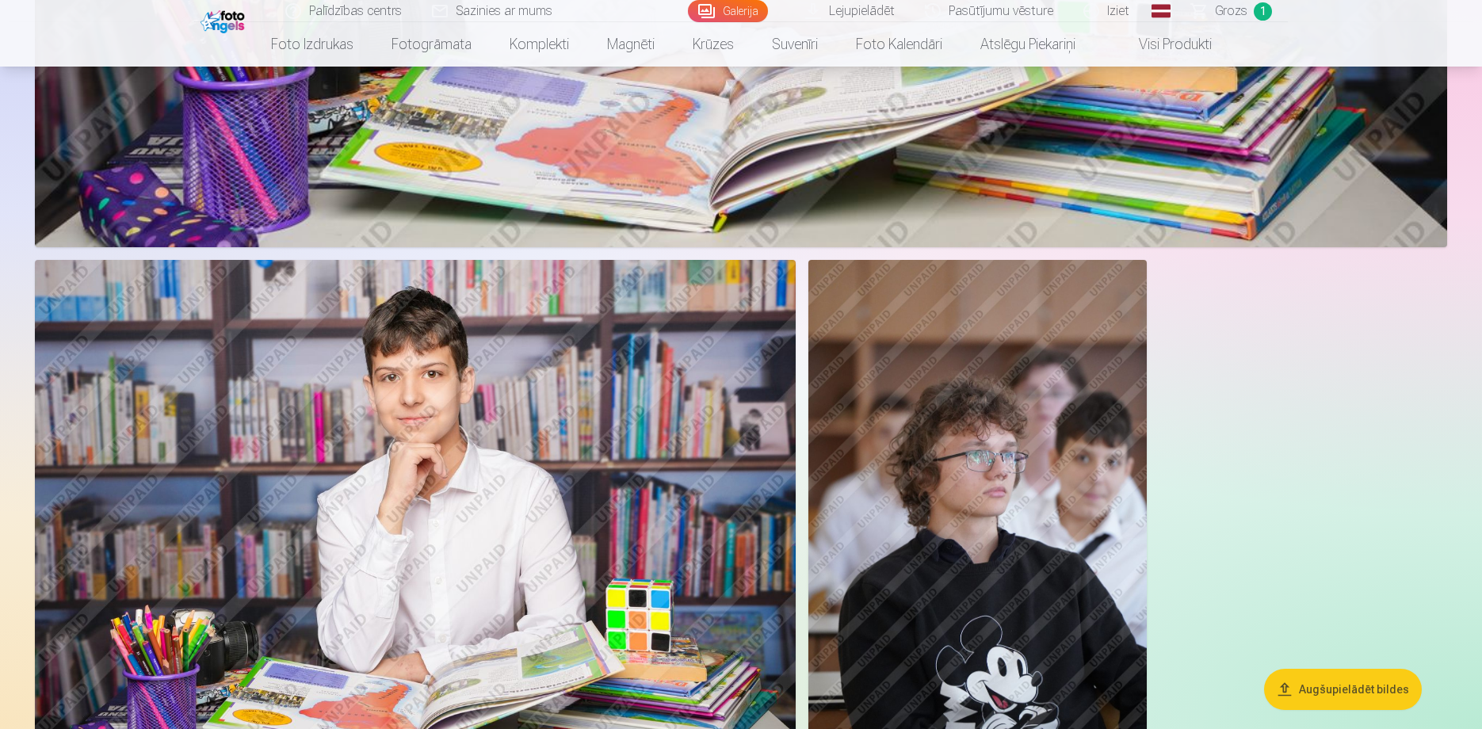
scroll to position [8481, 0]
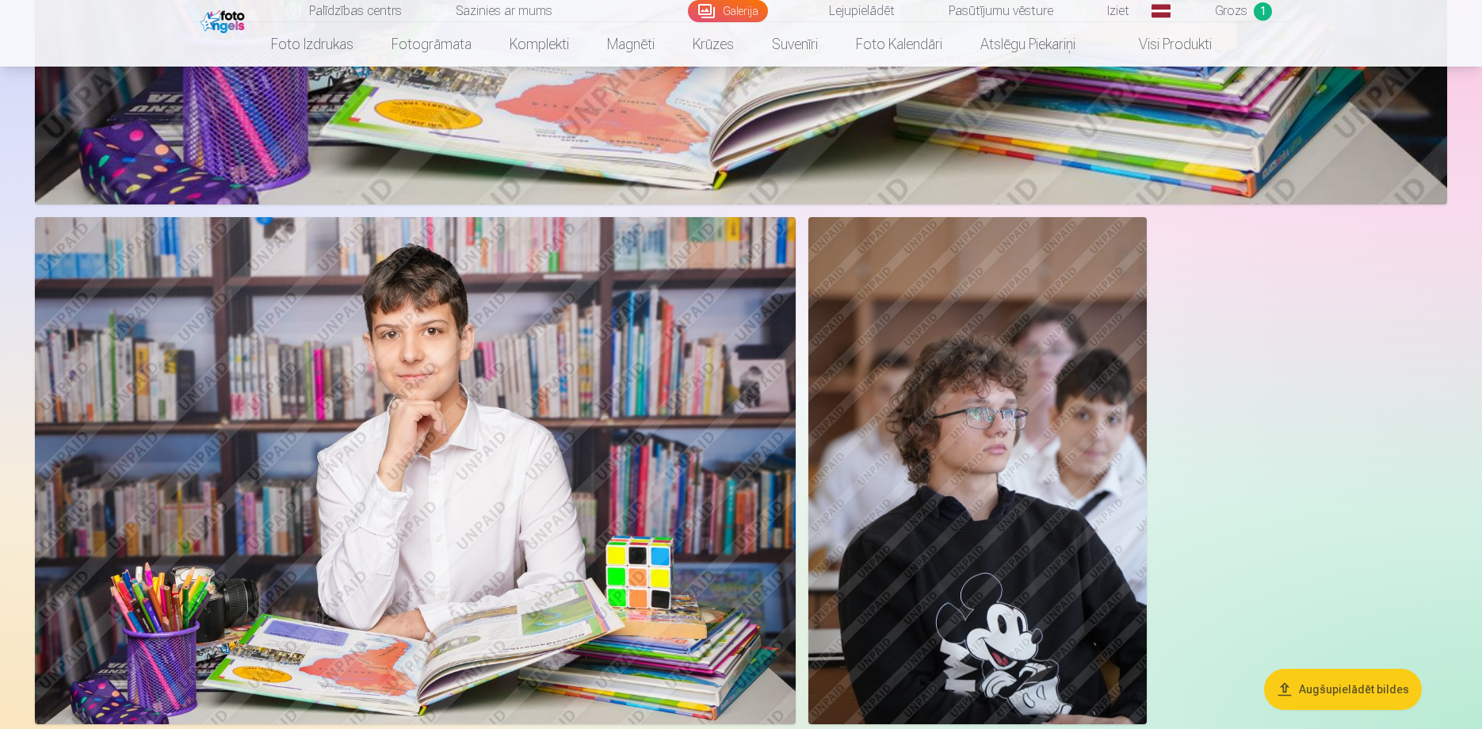
click at [621, 415] on img at bounding box center [415, 470] width 761 height 507
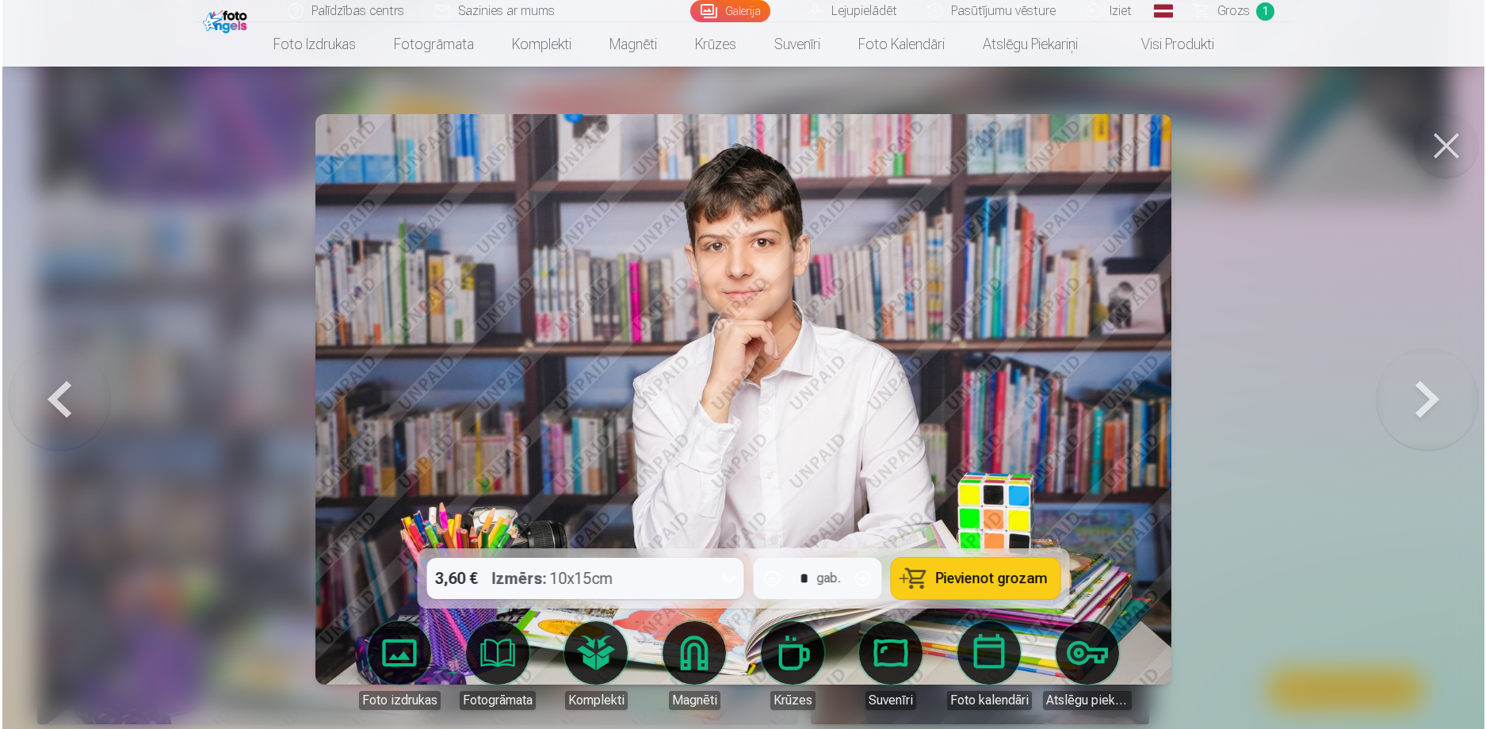
scroll to position [8502, 0]
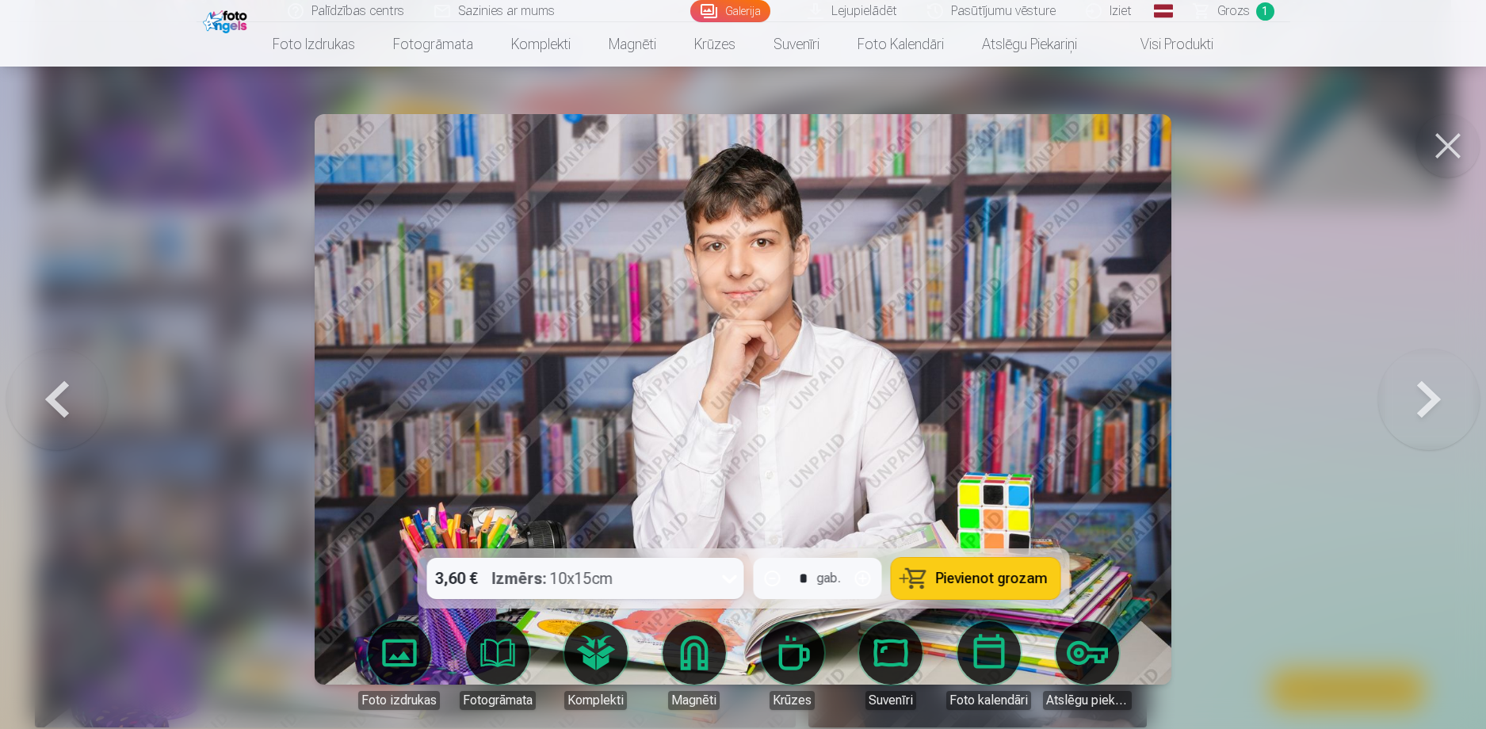
click at [1442, 128] on button at bounding box center [1447, 145] width 63 height 63
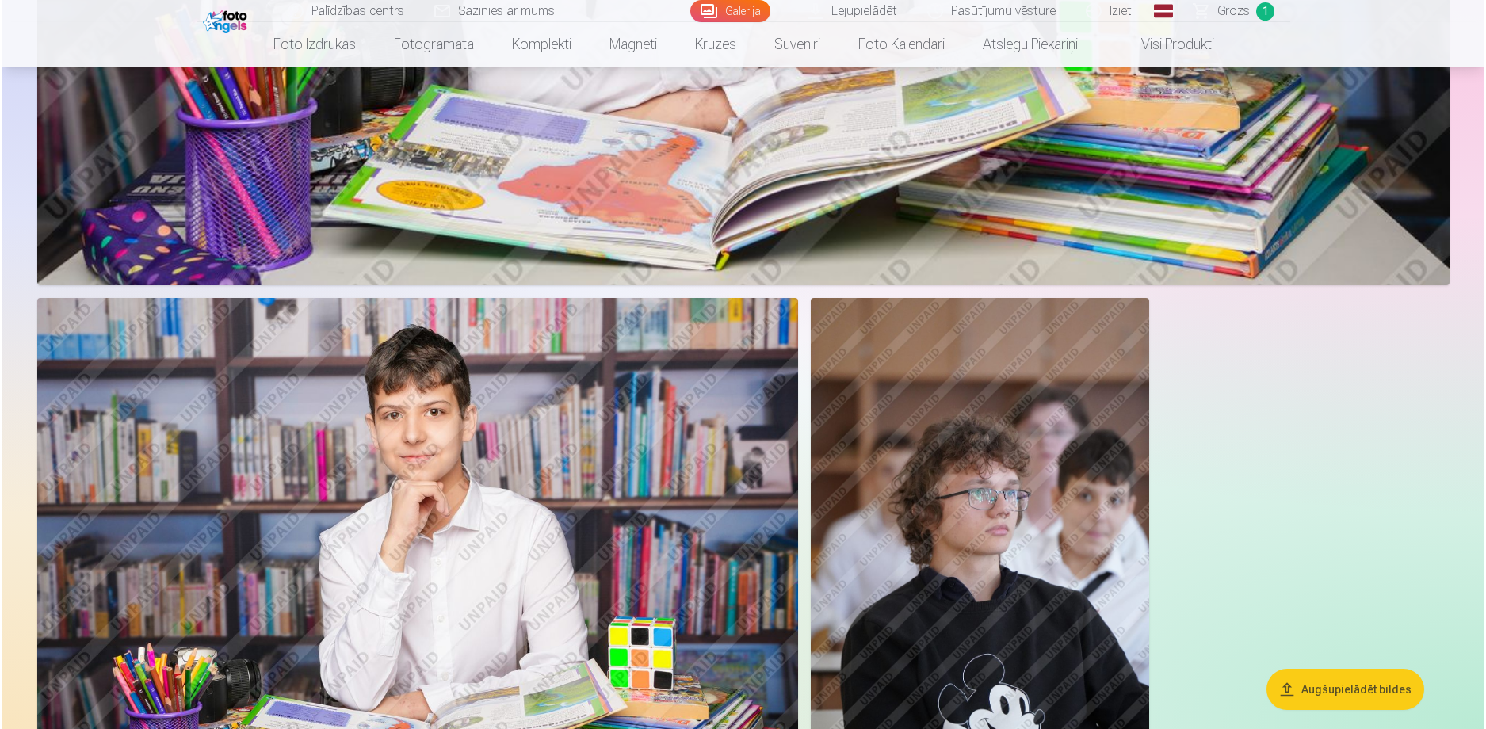
scroll to position [8005, 0]
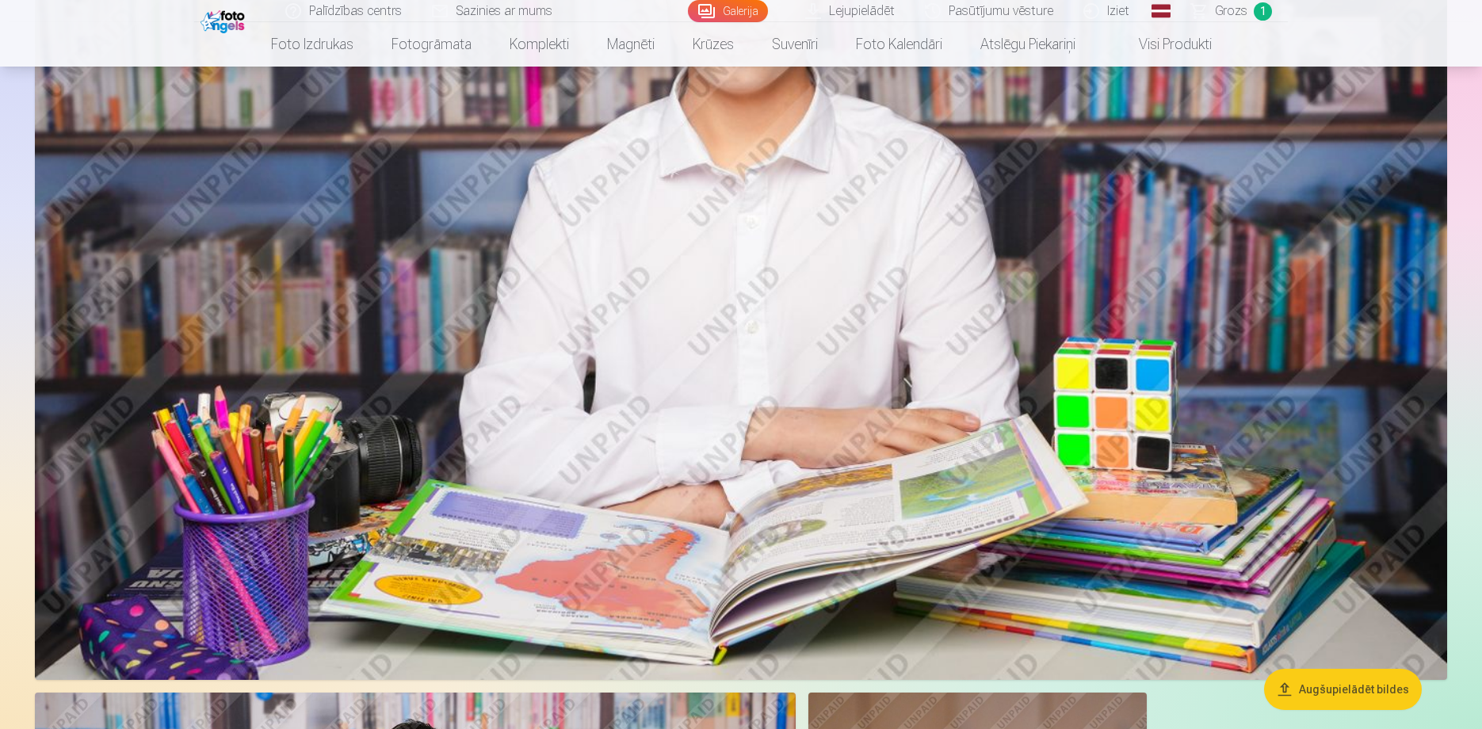
click at [1037, 415] on img at bounding box center [741, 210] width 1412 height 942
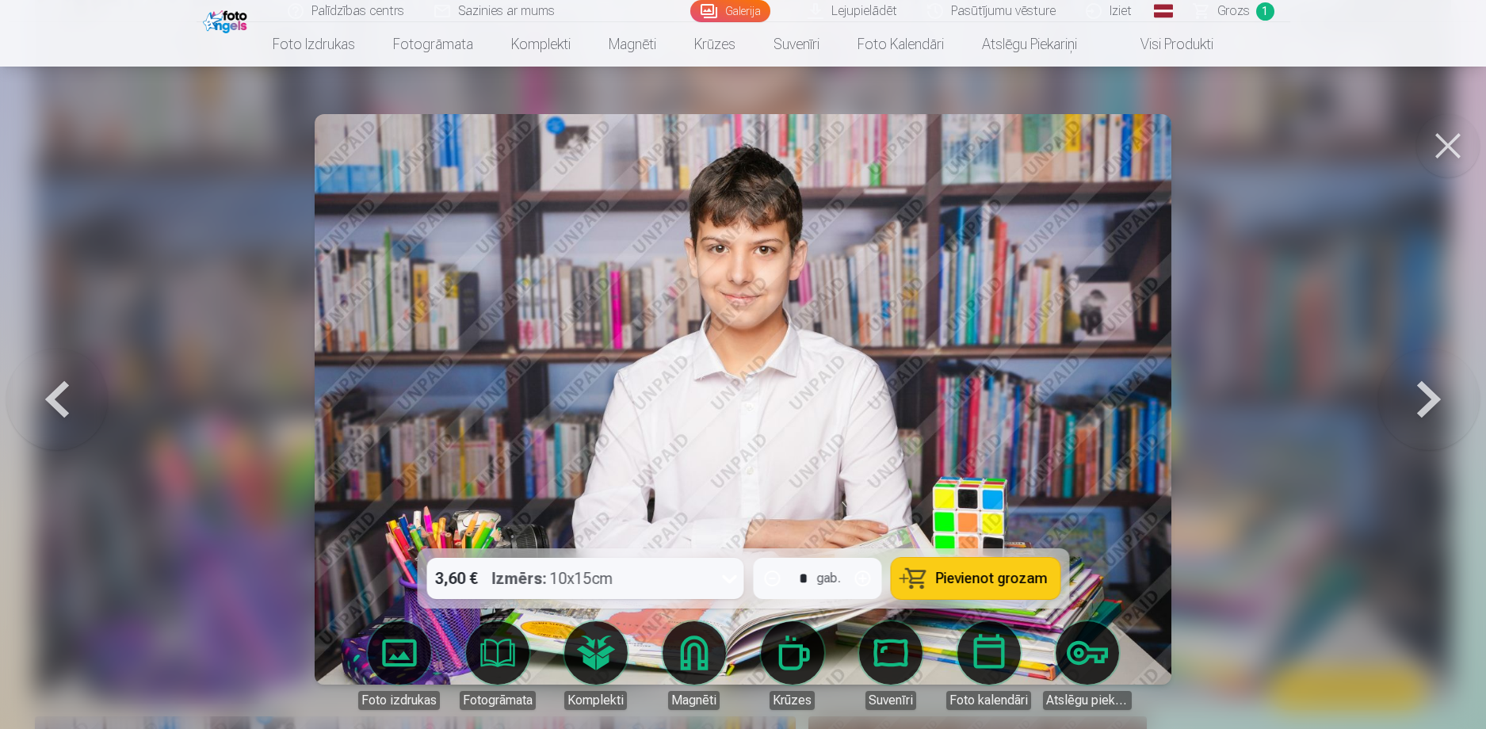
click at [1233, 15] on span "Grozs" at bounding box center [1233, 11] width 32 height 19
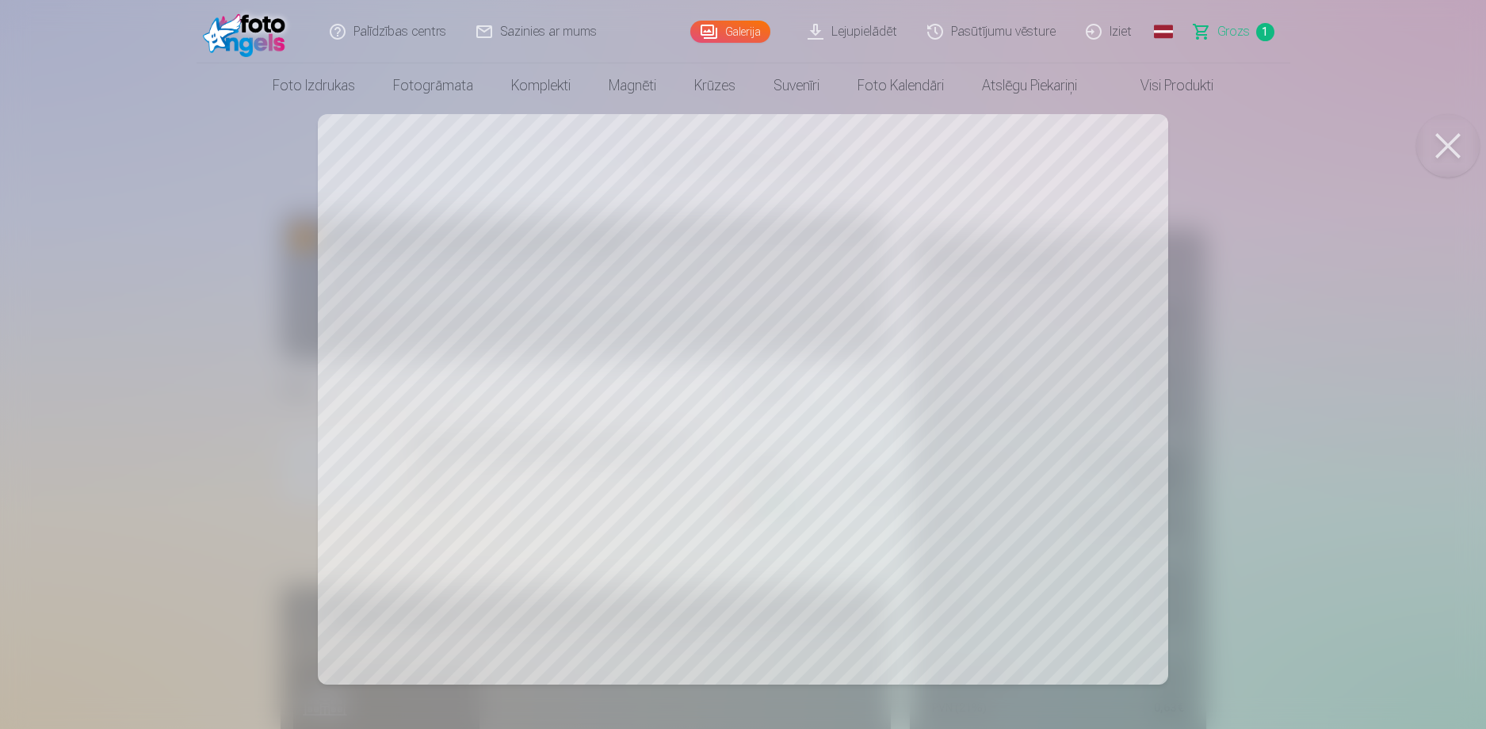
click at [1451, 145] on button at bounding box center [1447, 145] width 63 height 63
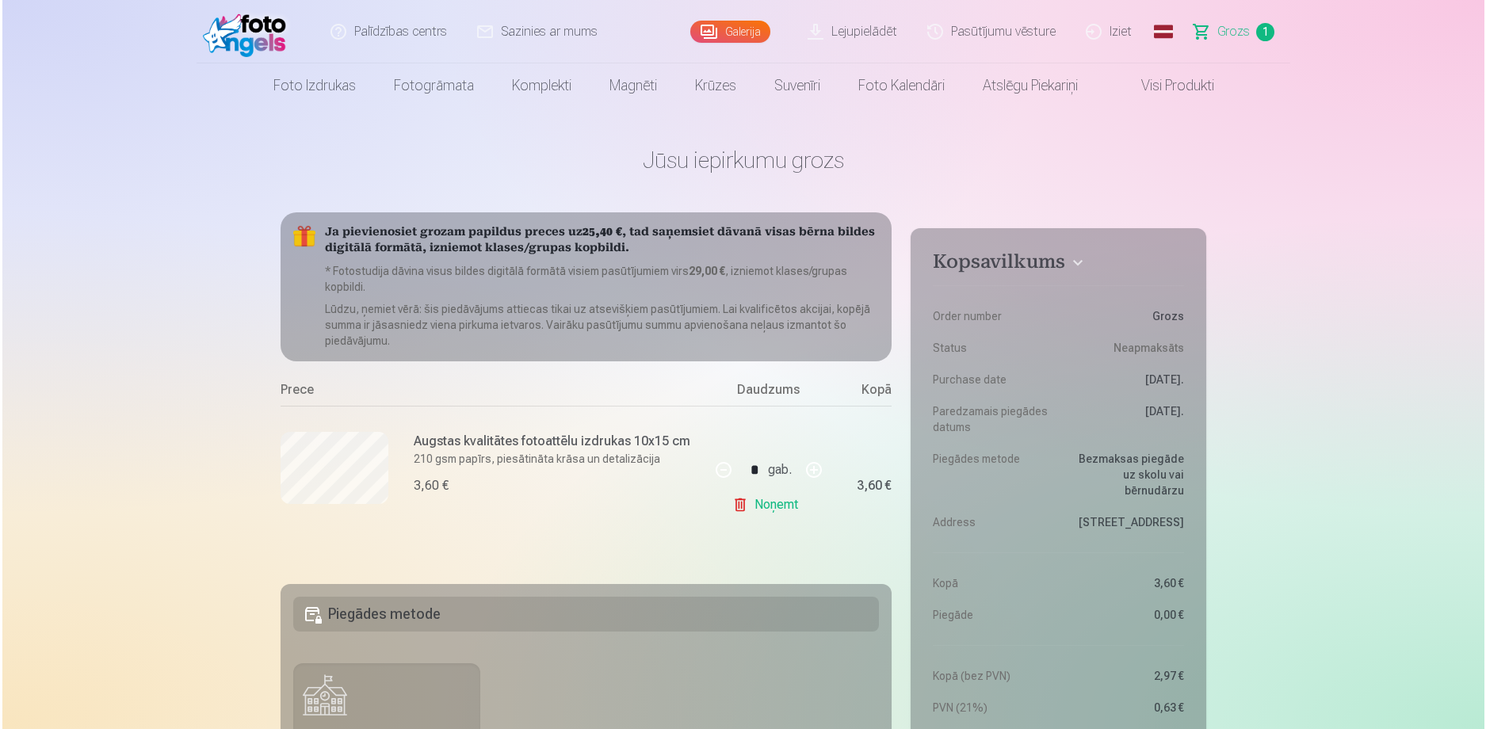
scroll to position [5665, 0]
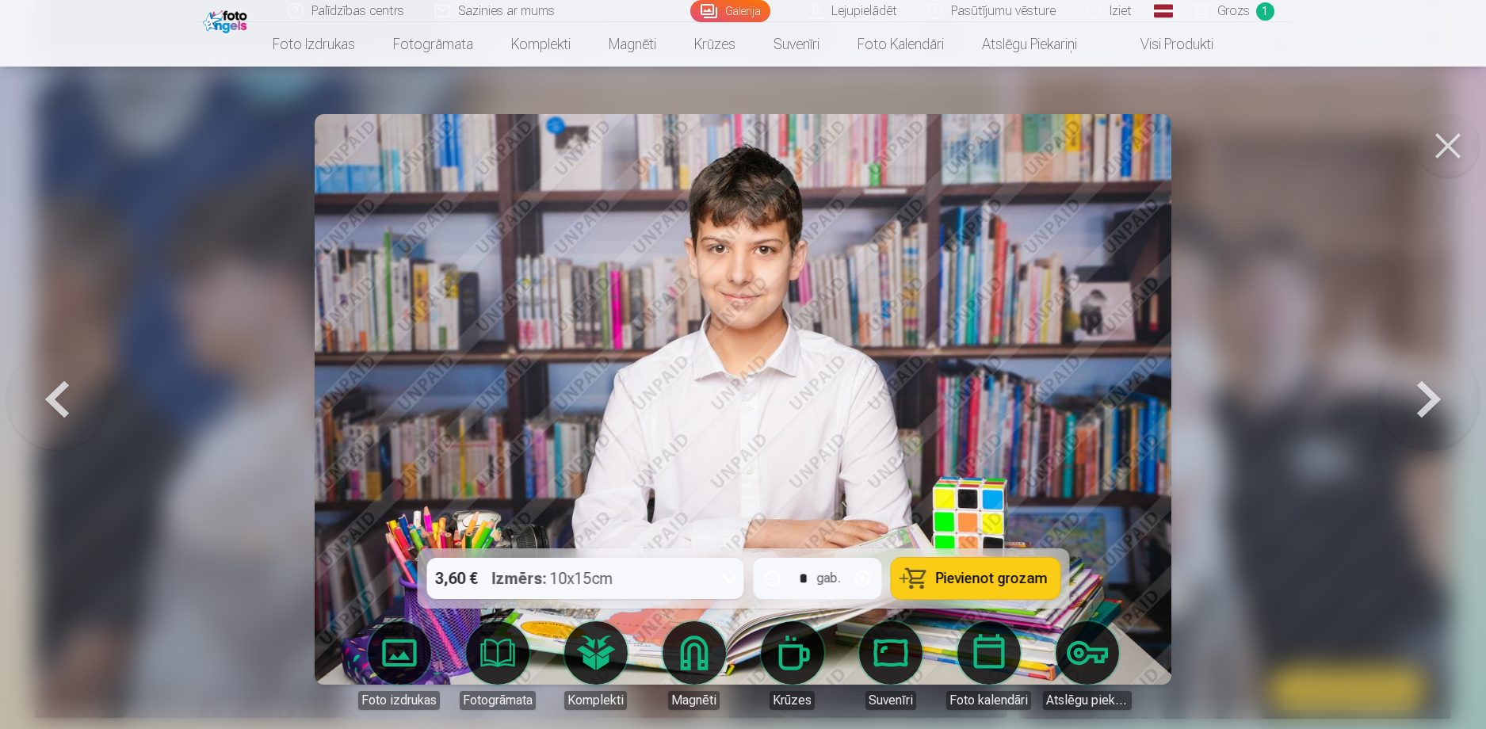
click at [1439, 167] on button at bounding box center [1447, 145] width 63 height 63
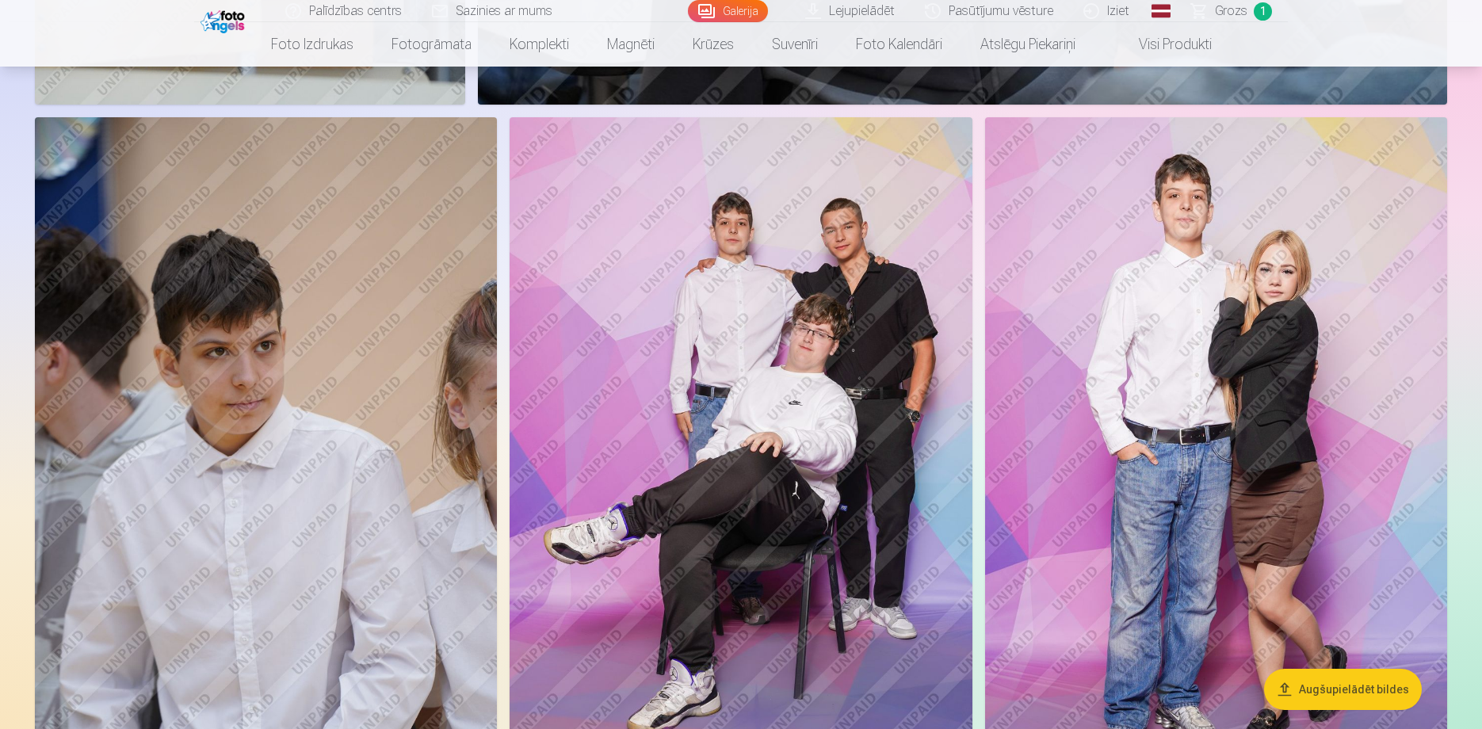
click at [892, 280] on img at bounding box center [741, 464] width 462 height 694
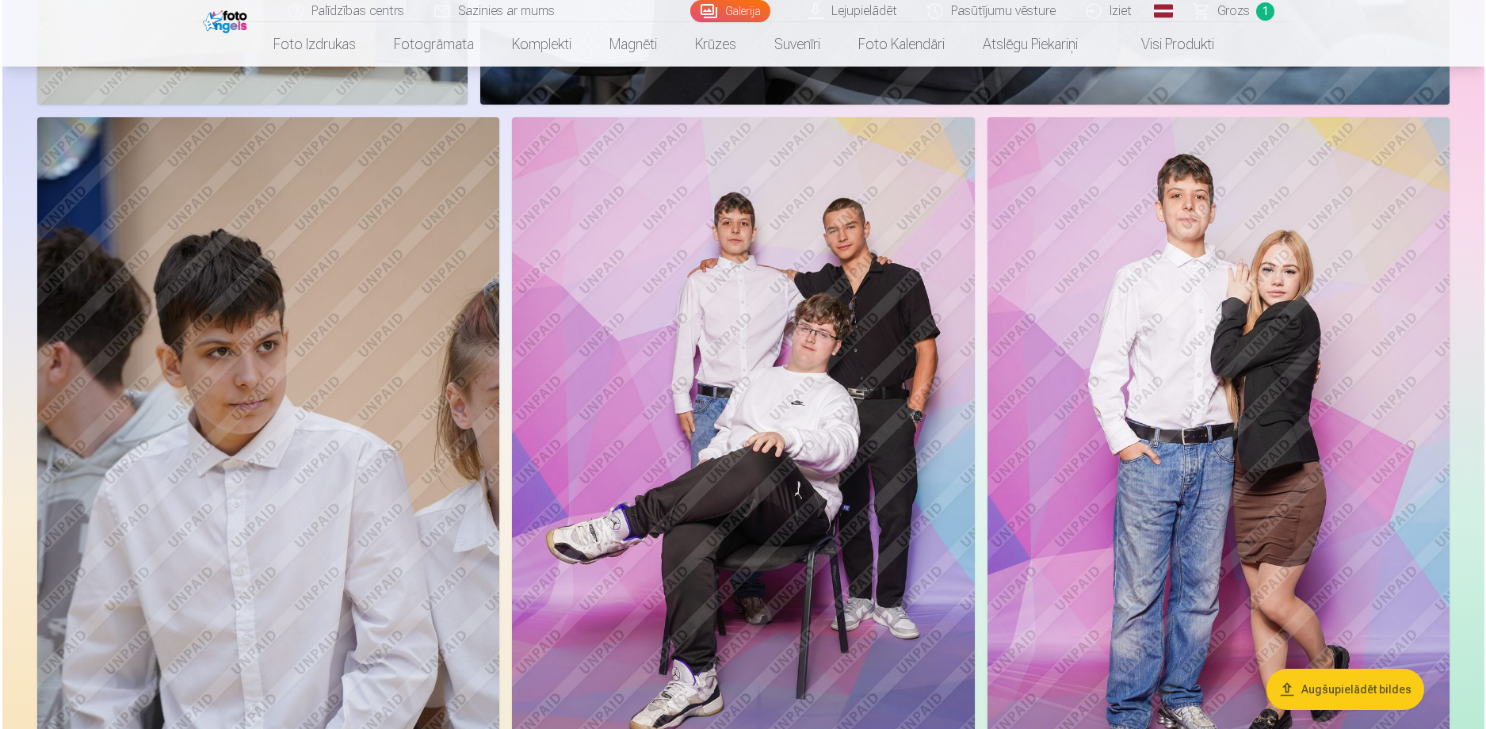
scroll to position [6938, 0]
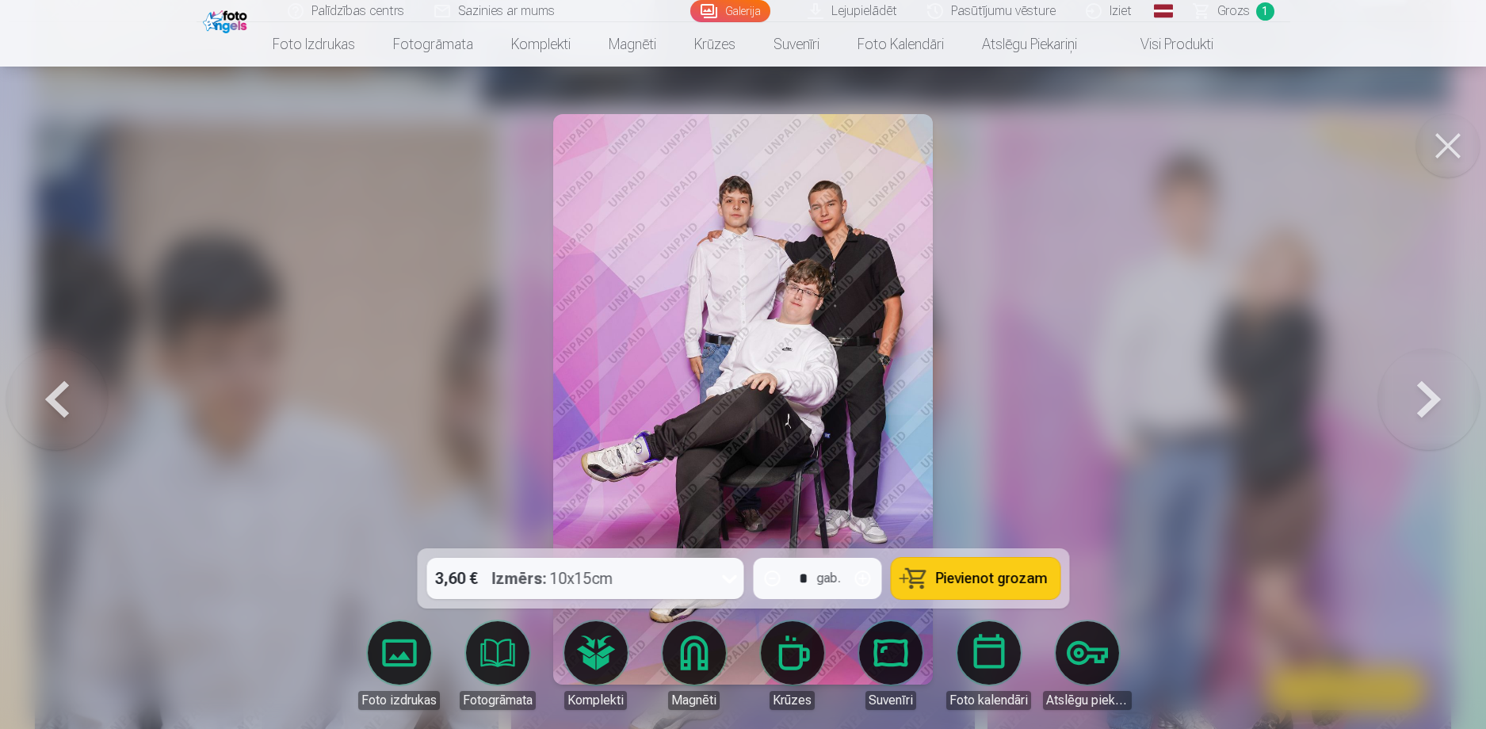
click at [976, 306] on div at bounding box center [743, 364] width 1486 height 729
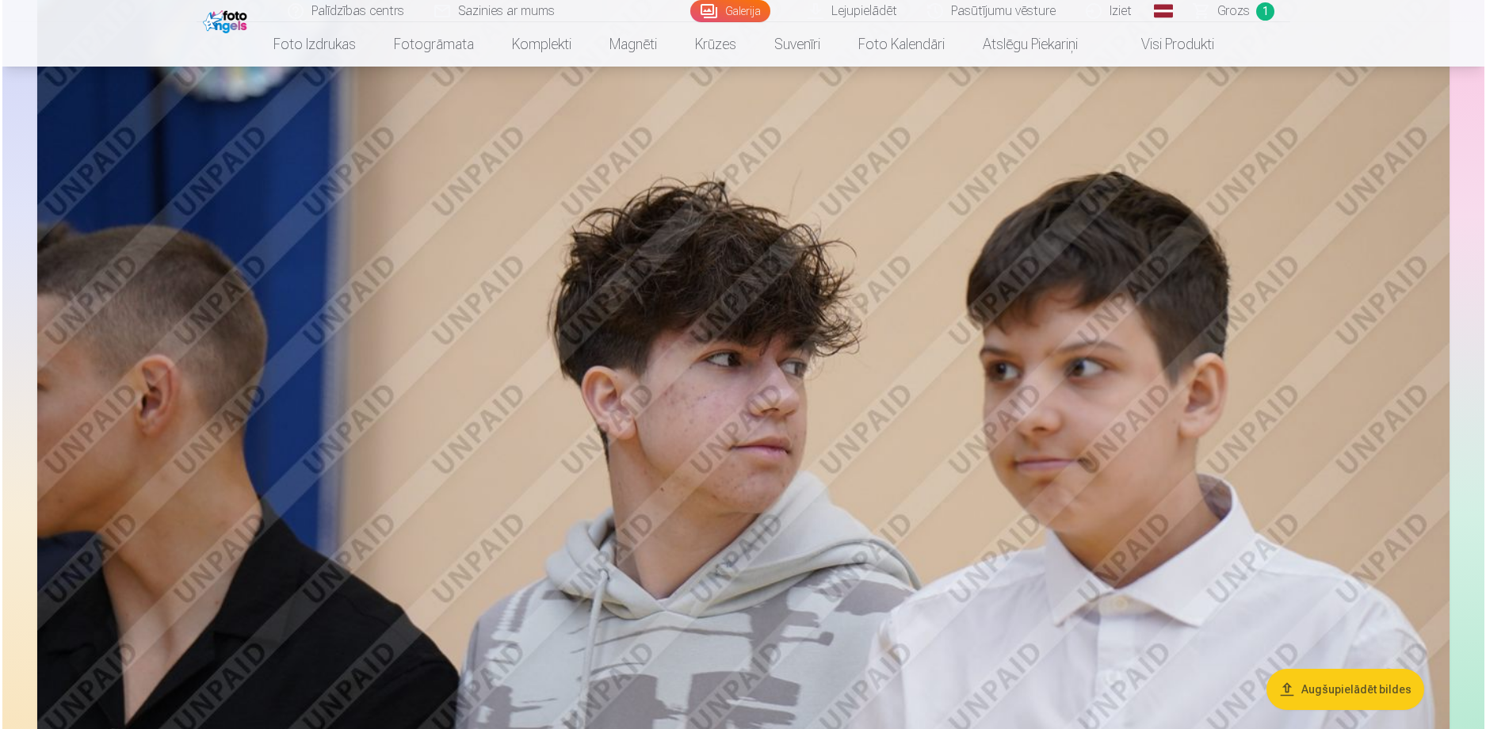
scroll to position [4305, 0]
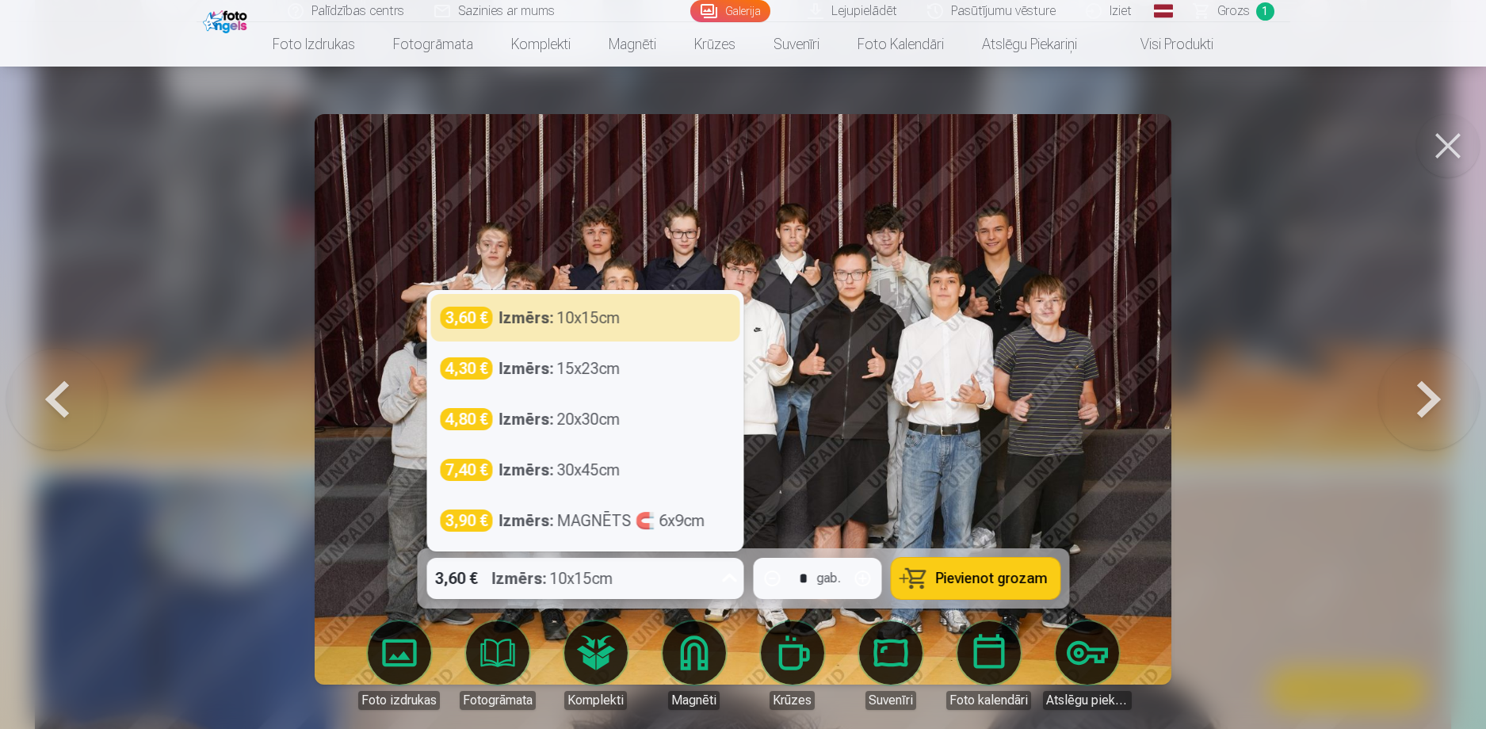
click at [629, 582] on div "3,60 € Izmērs : 10x15cm" at bounding box center [569, 578] width 287 height 41
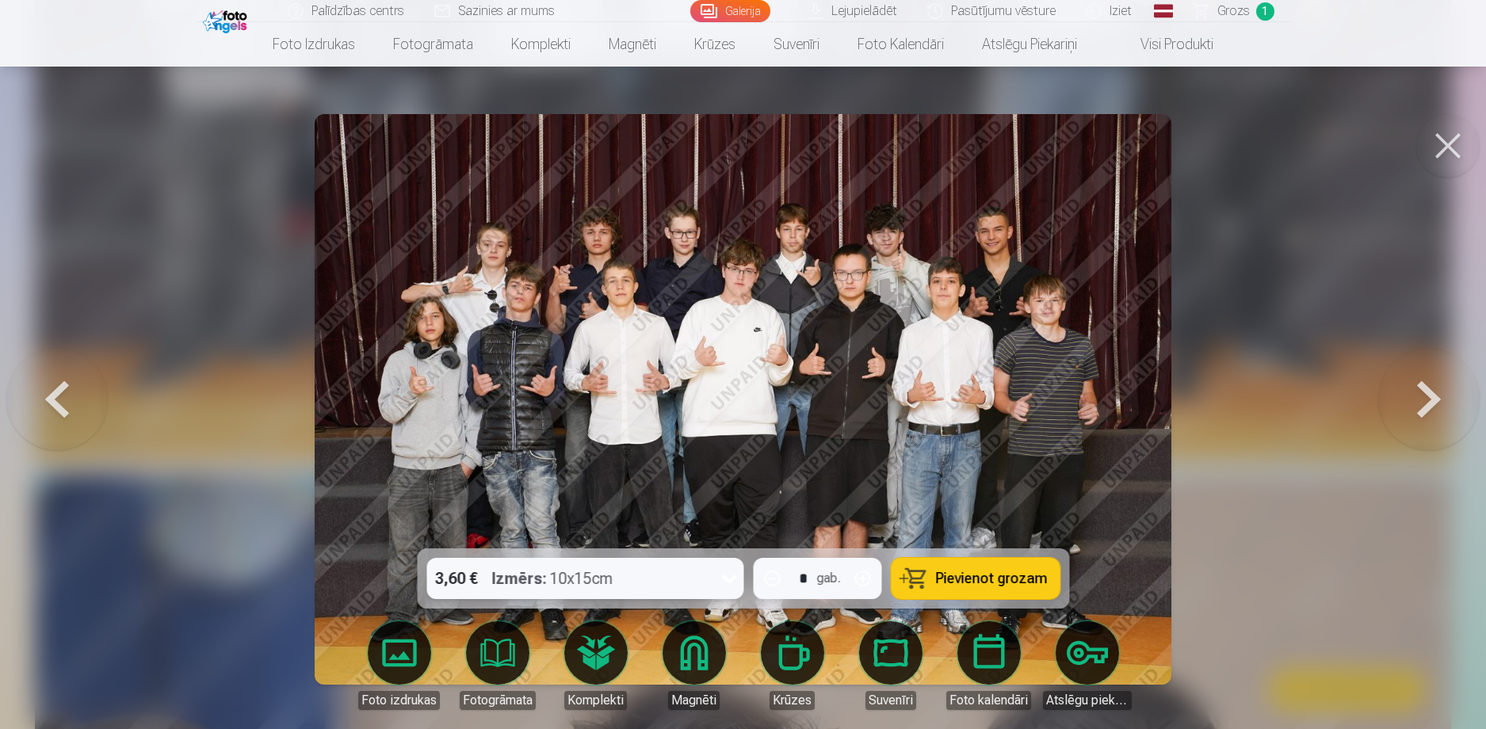
click at [633, 582] on div "3,60 € Izmērs : 10x15cm" at bounding box center [569, 578] width 287 height 41
click at [1448, 145] on button at bounding box center [1447, 145] width 63 height 63
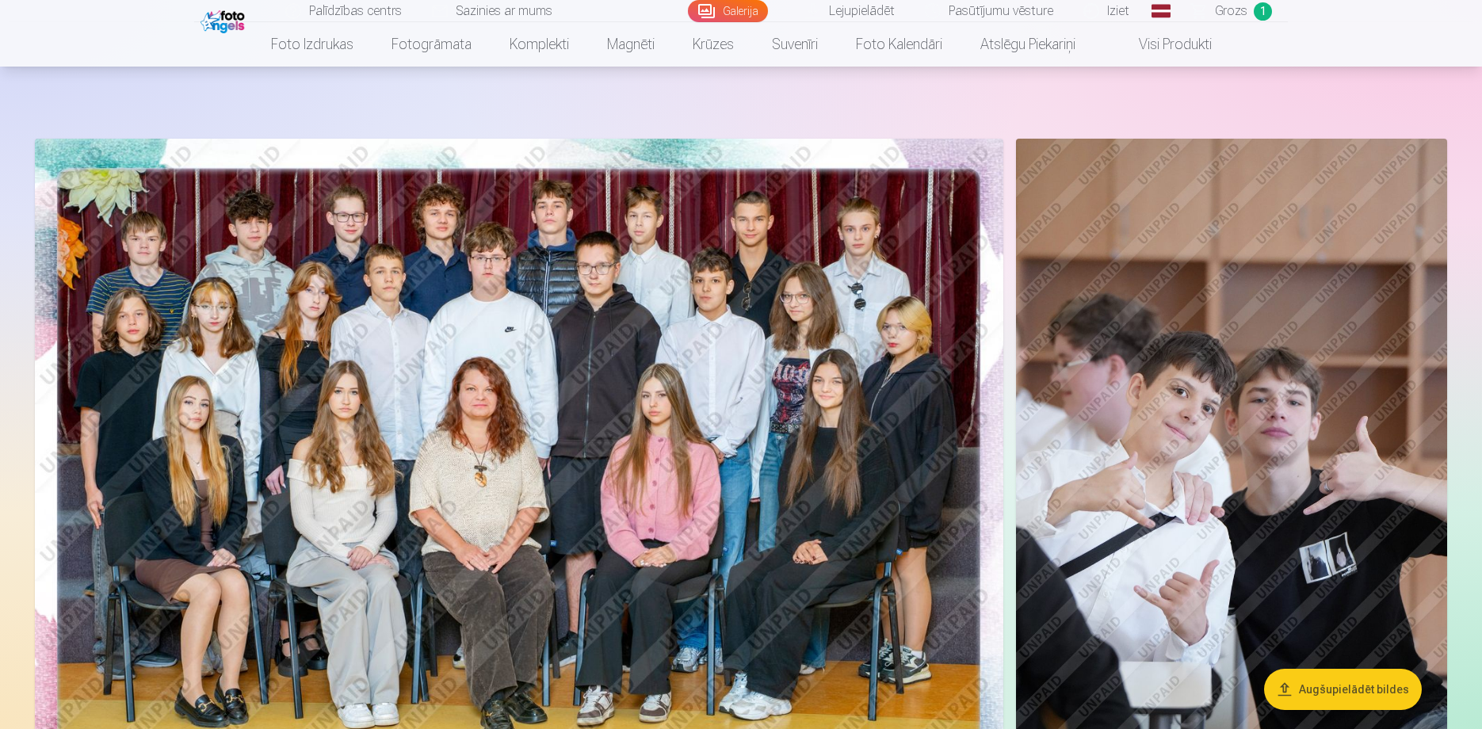
scroll to position [14, 0]
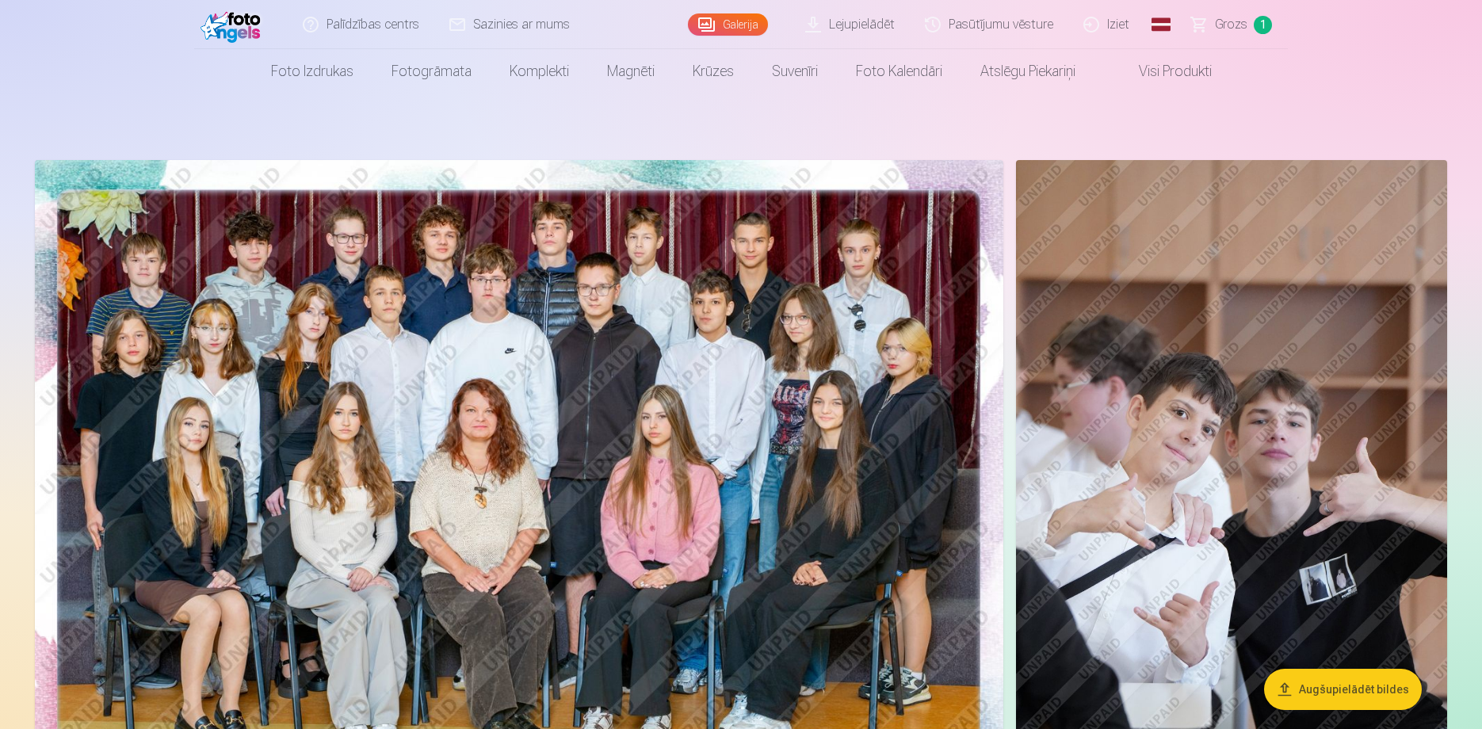
click at [878, 305] on img at bounding box center [519, 483] width 969 height 646
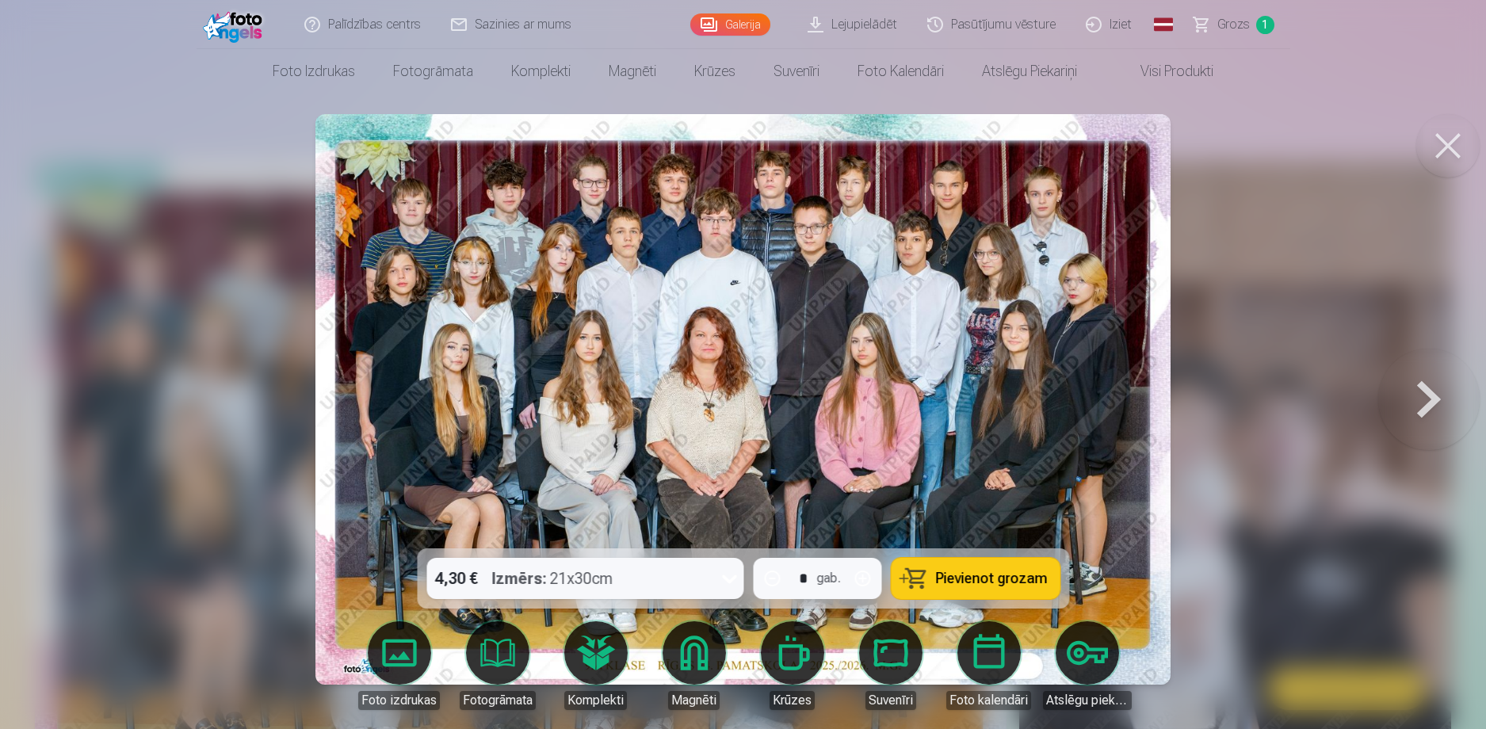
click at [1450, 149] on button at bounding box center [1447, 145] width 63 height 63
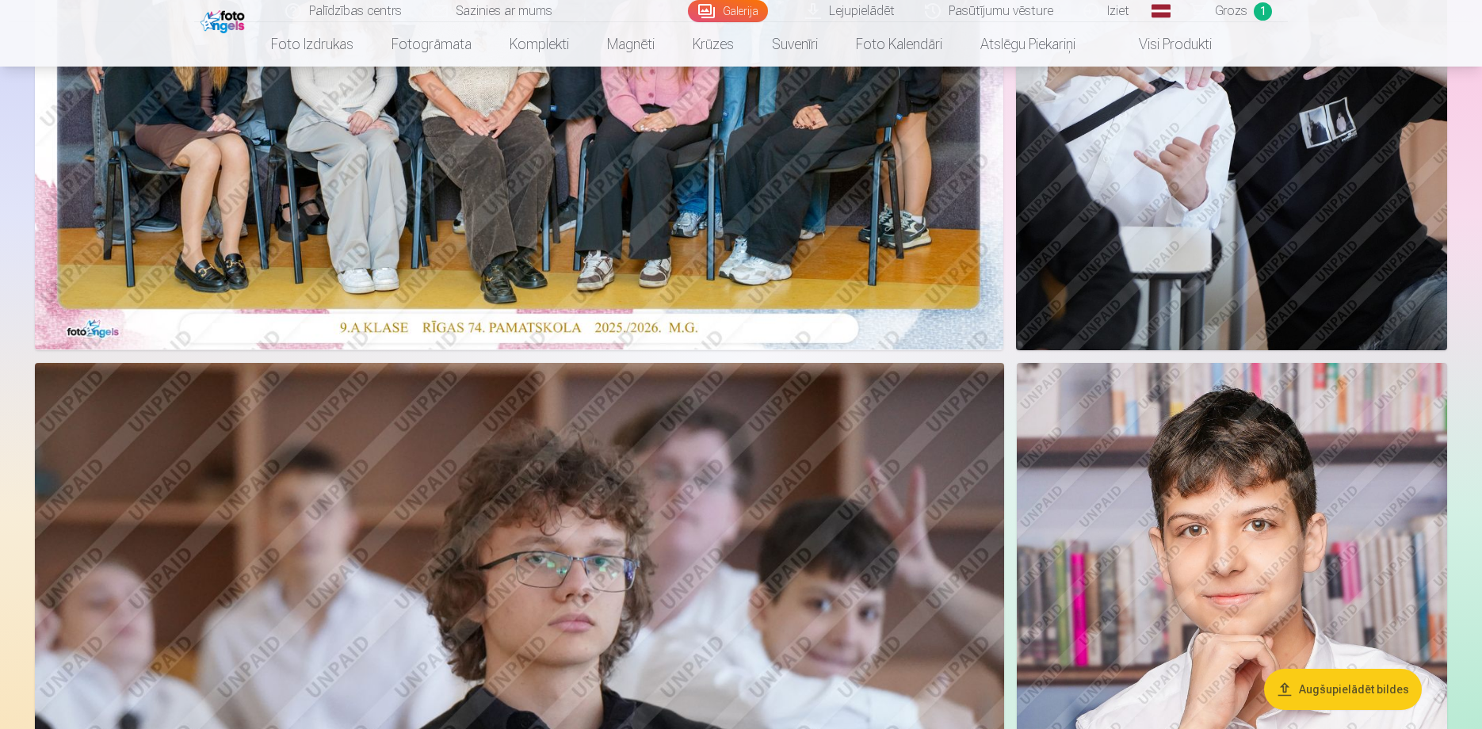
scroll to position [490, 0]
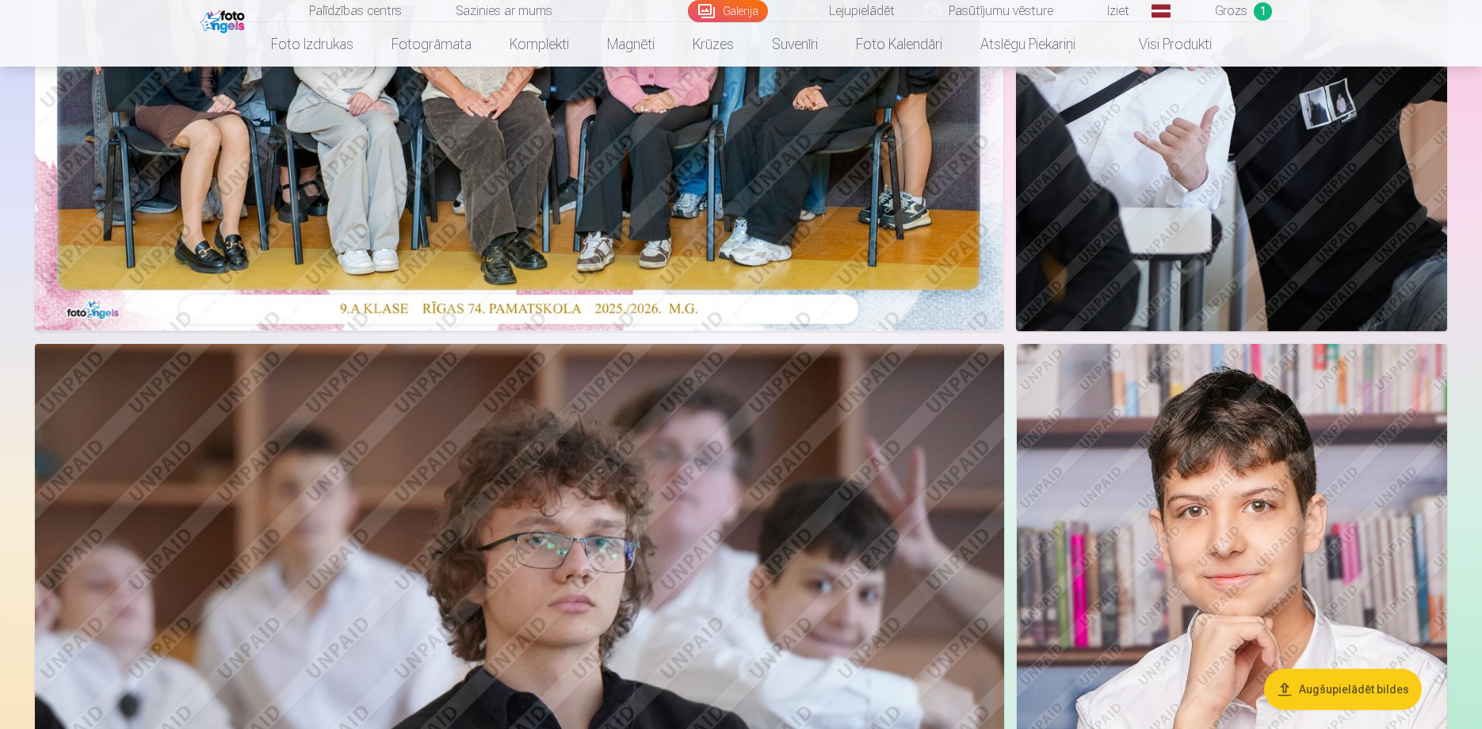
click at [827, 256] on img at bounding box center [519, 8] width 969 height 646
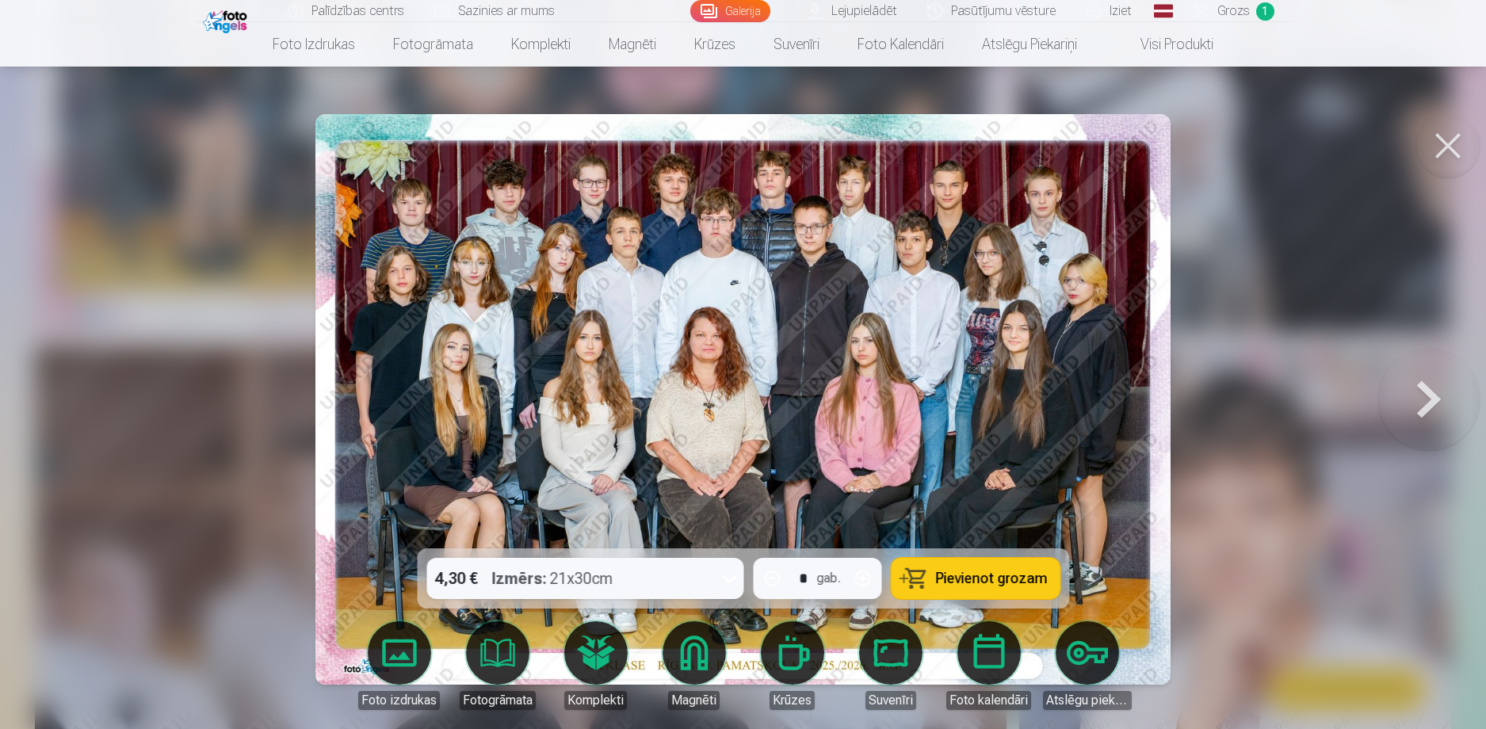
click at [1441, 144] on button at bounding box center [1447, 145] width 63 height 63
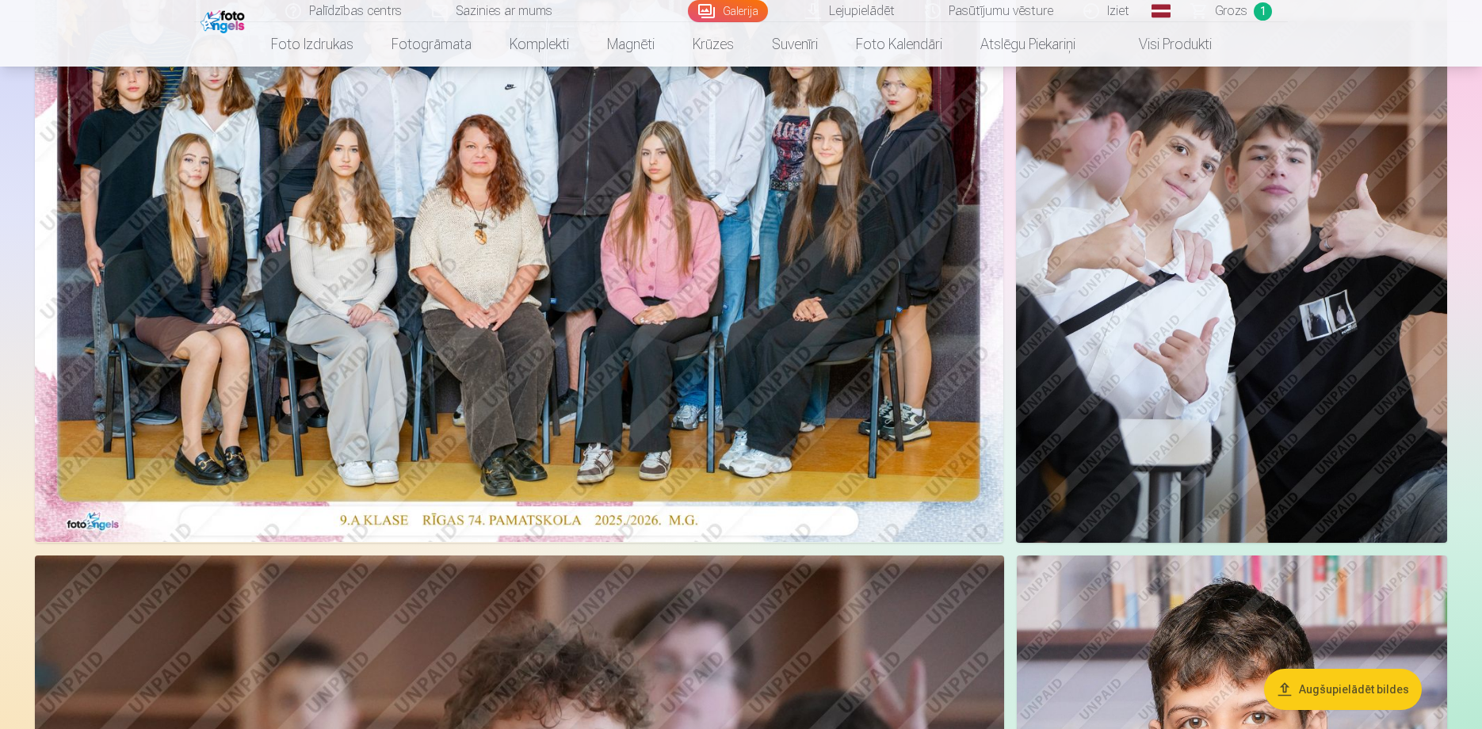
scroll to position [331, 0]
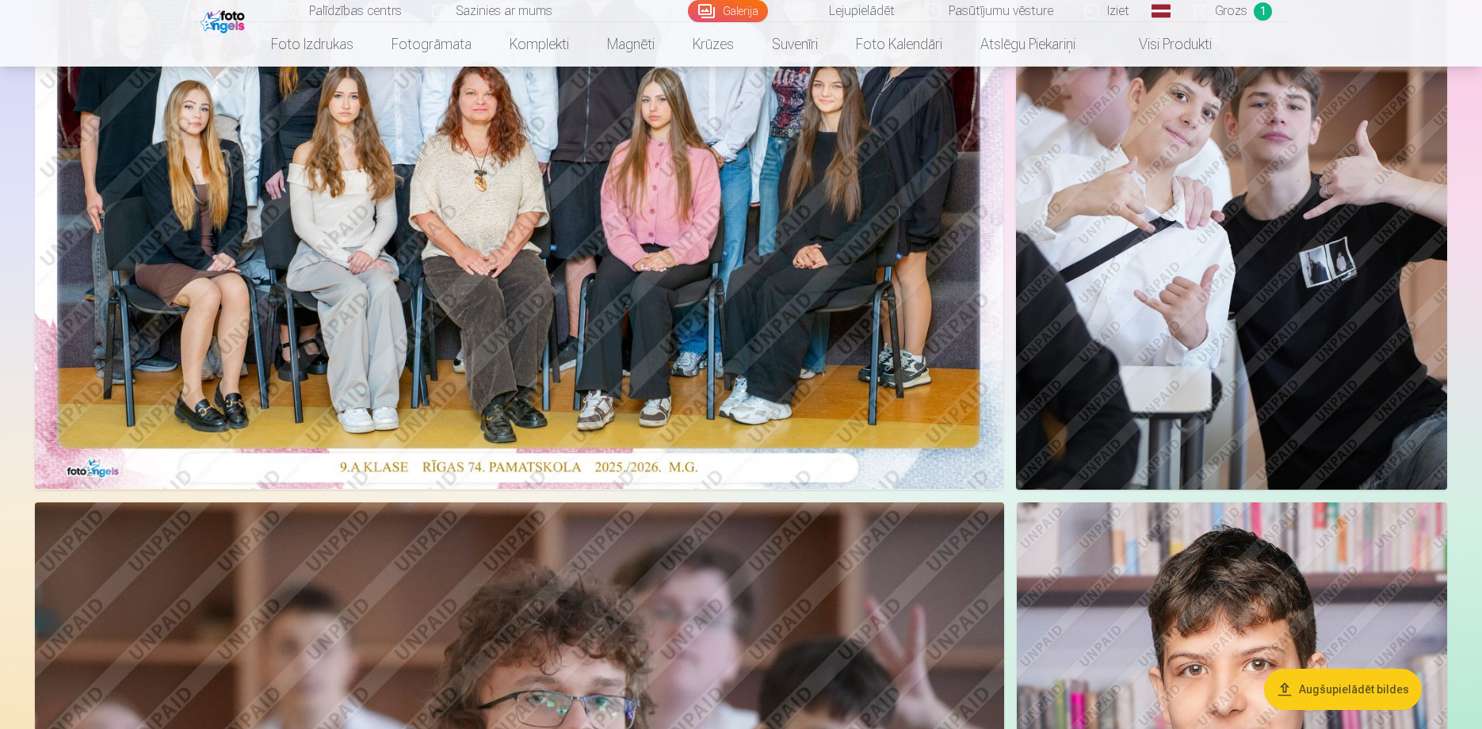
click at [361, 17] on link "Palīdzības centrs" at bounding box center [344, 11] width 147 height 22
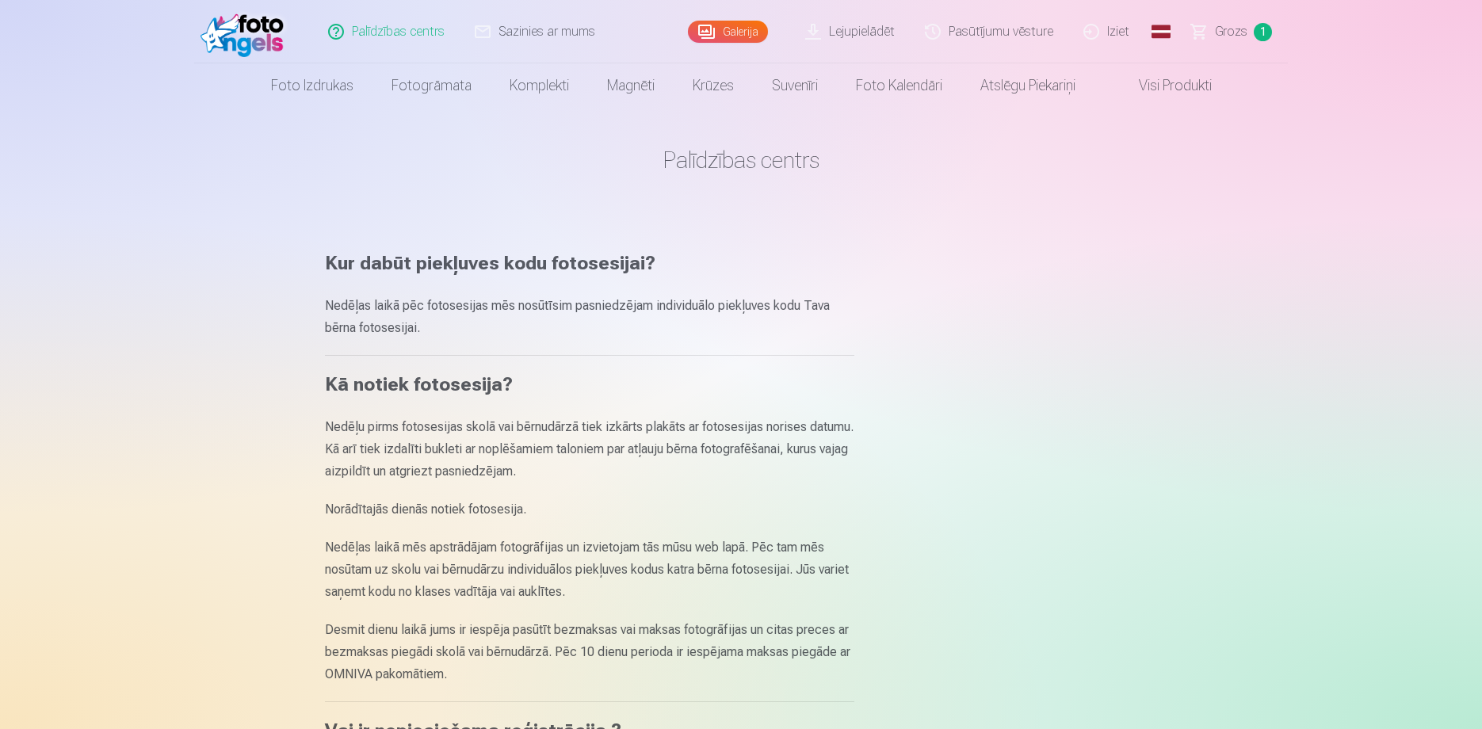
click at [498, 29] on link "Sazinies ar mums" at bounding box center [536, 31] width 151 height 63
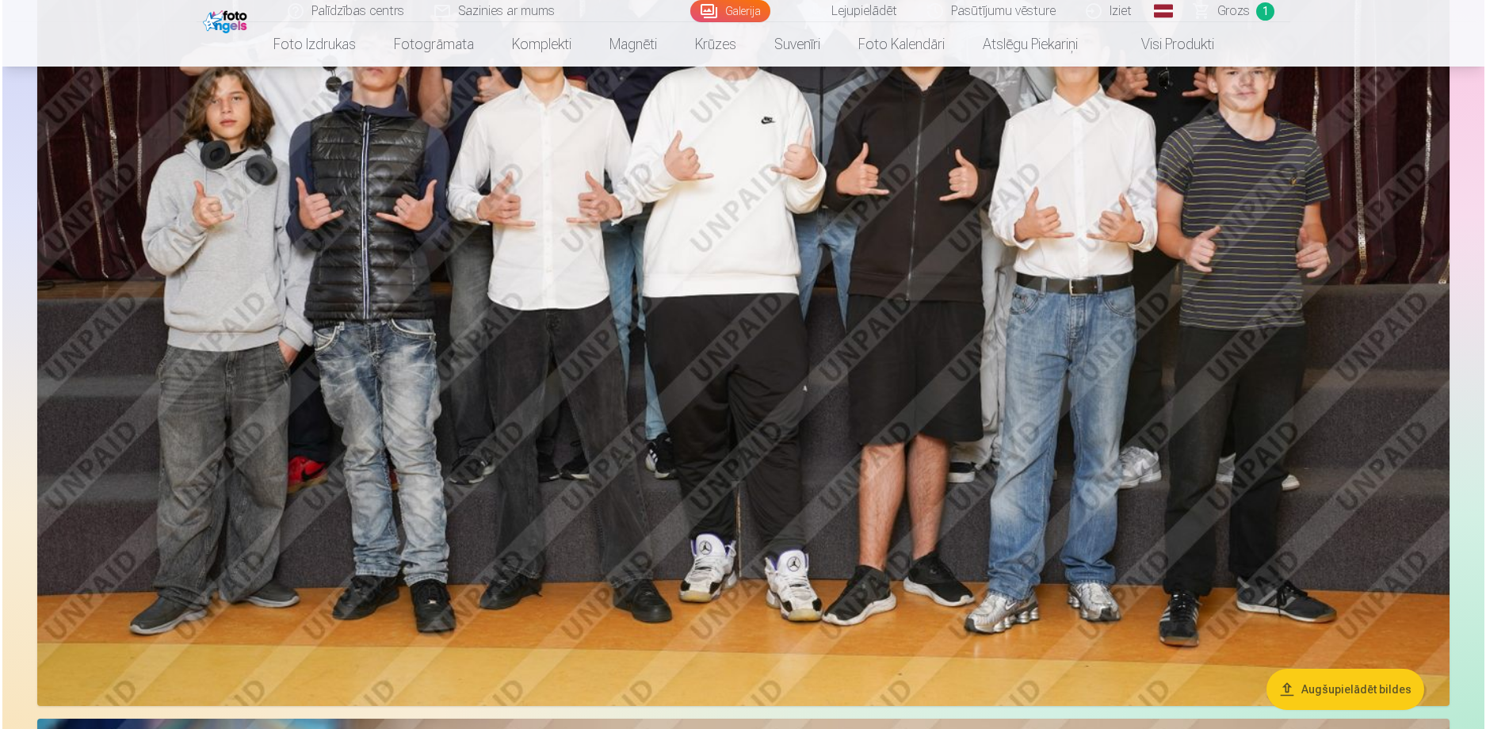
scroll to position [4057, 0]
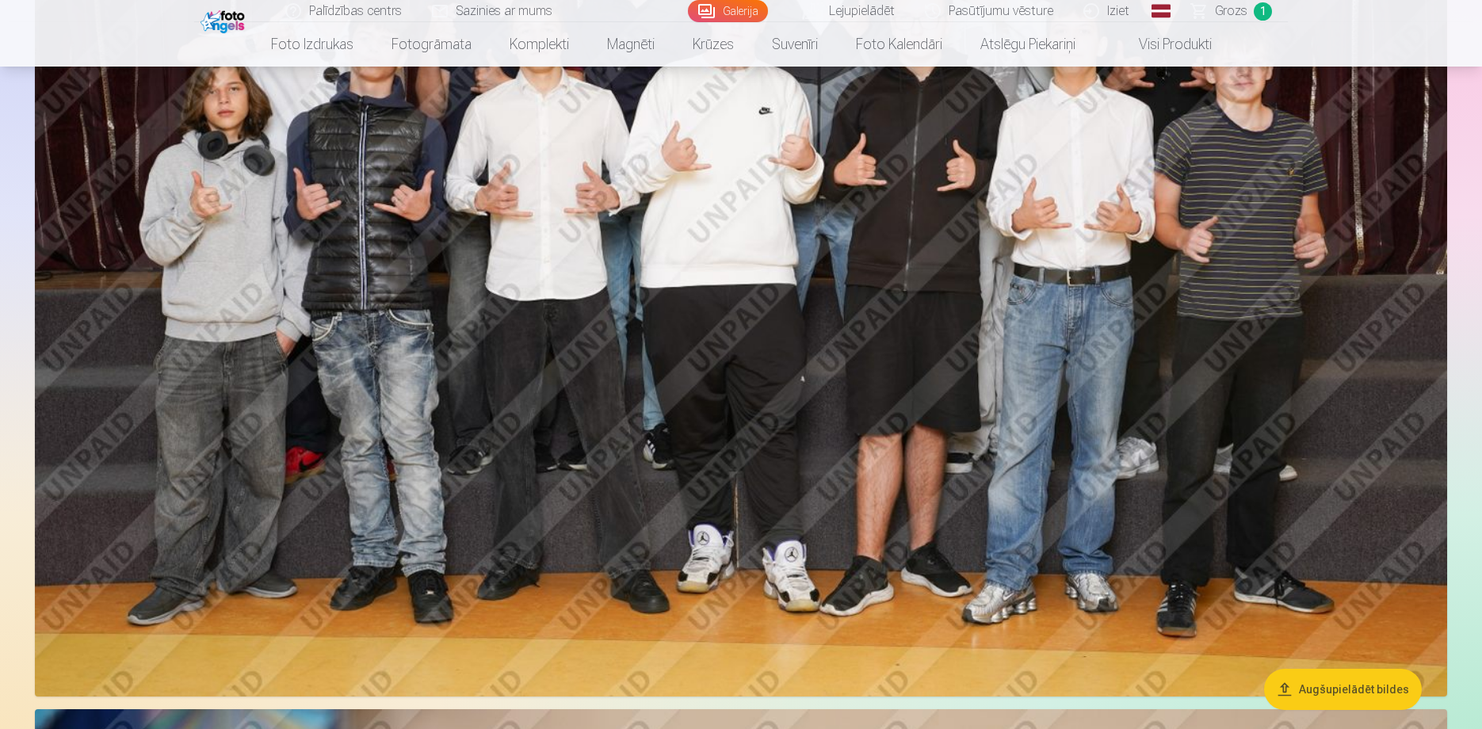
click at [658, 243] on img at bounding box center [741, 226] width 1412 height 942
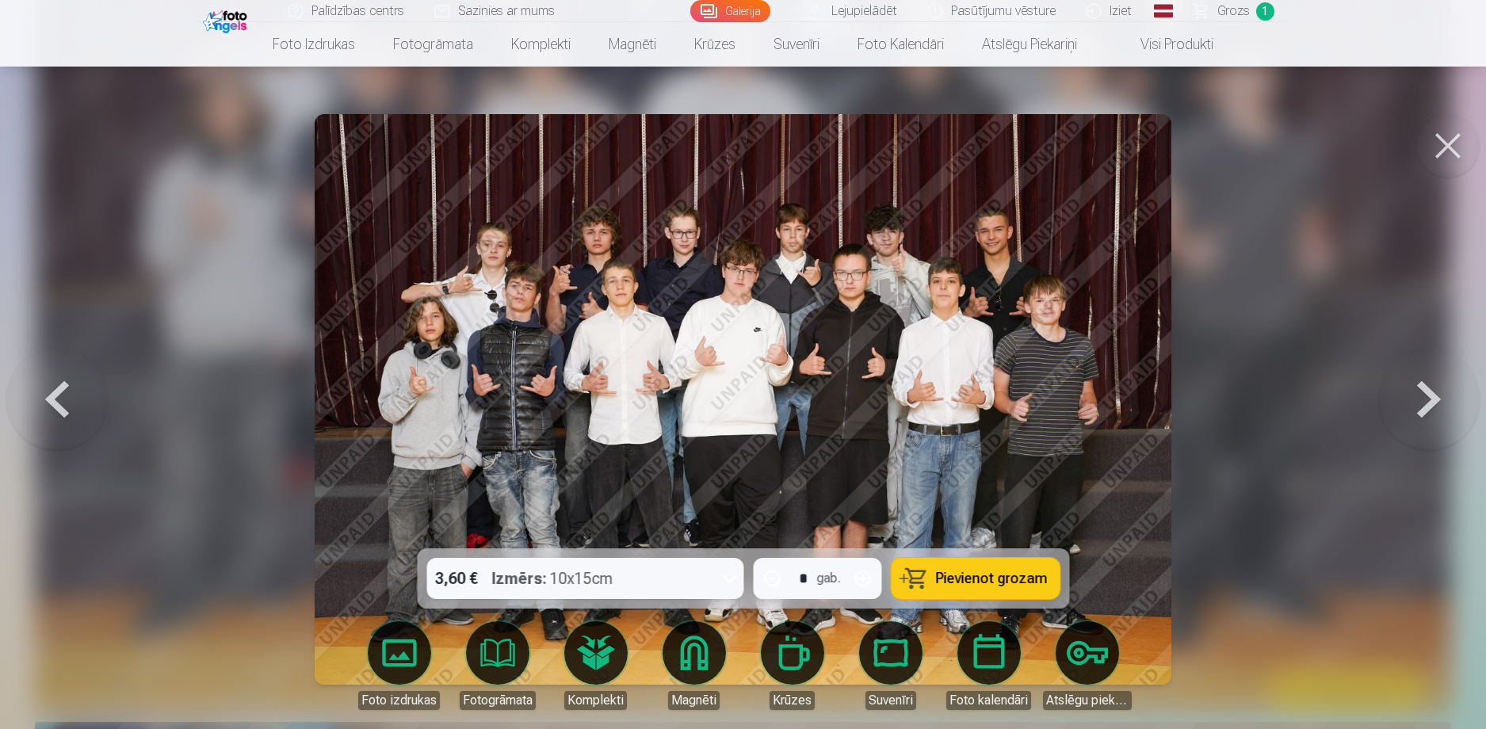
click at [702, 571] on div "3,60 € Izmērs : 10x15cm" at bounding box center [569, 578] width 287 height 41
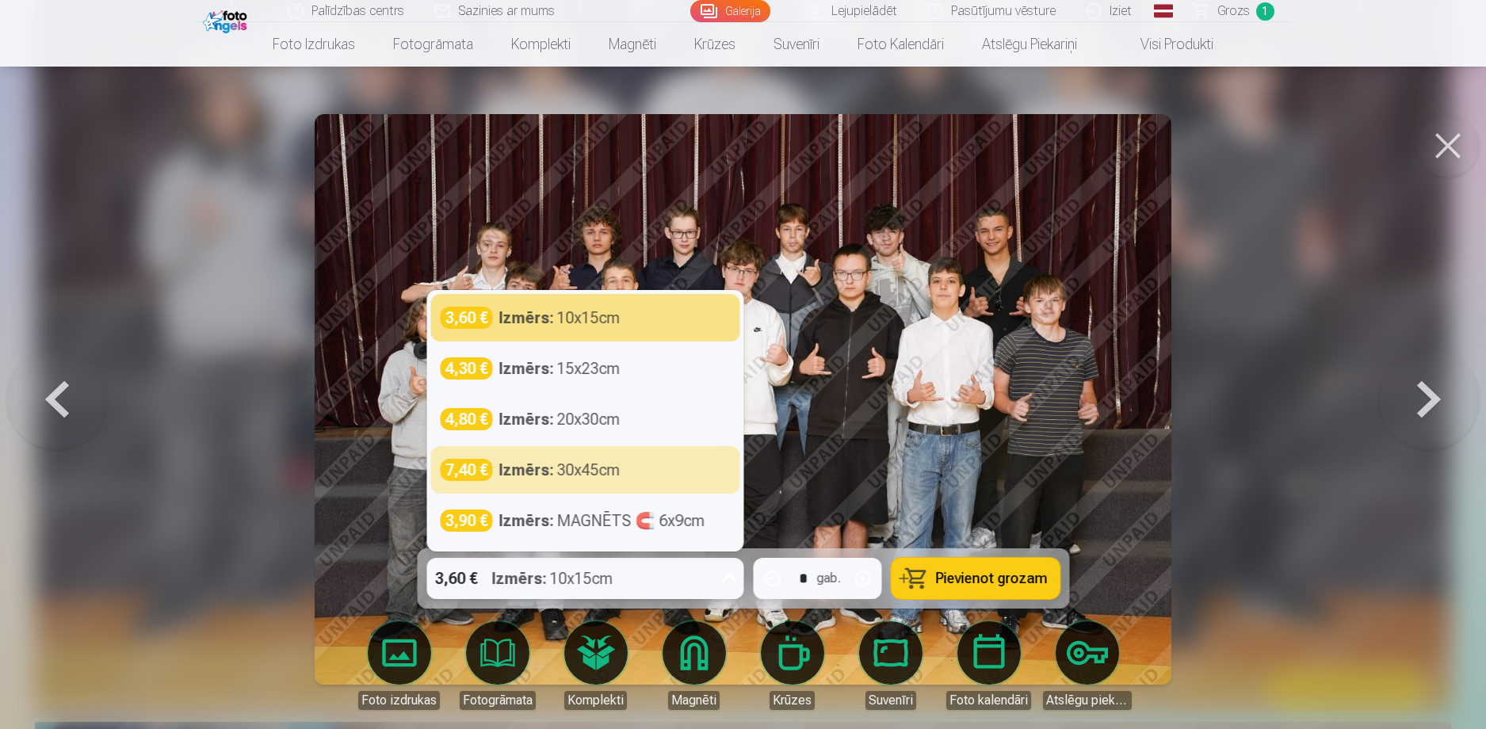
click at [825, 399] on img at bounding box center [743, 399] width 856 height 571
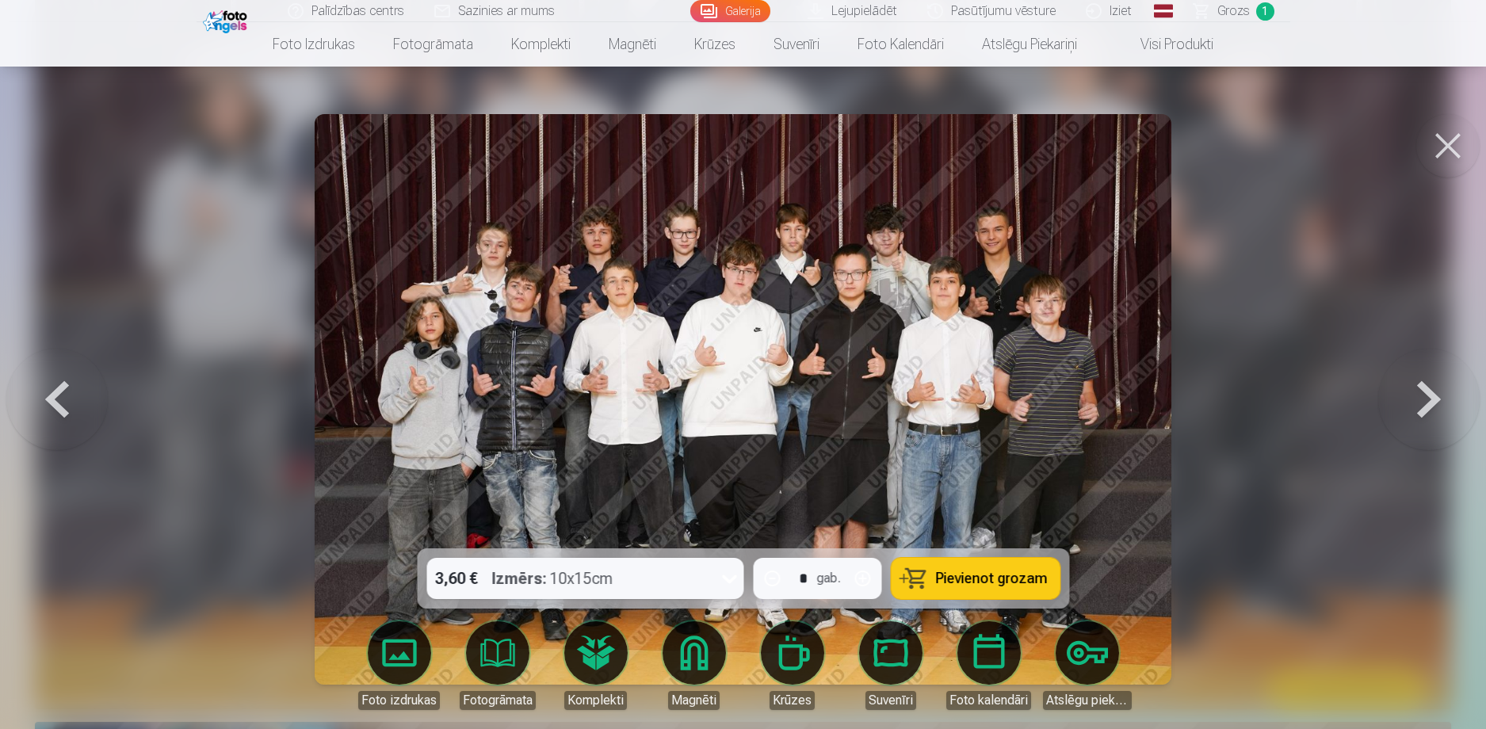
click at [1450, 148] on button at bounding box center [1447, 145] width 63 height 63
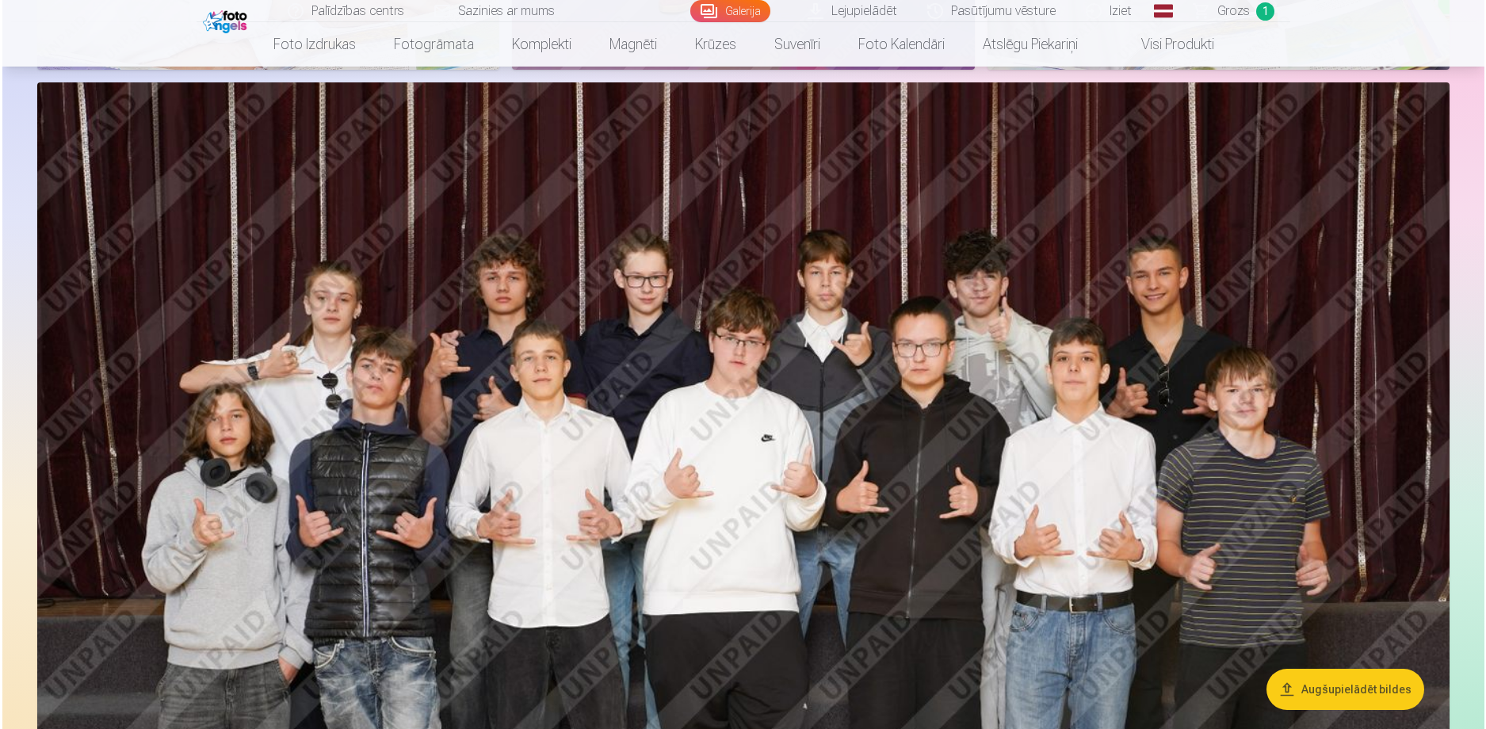
scroll to position [3808, 0]
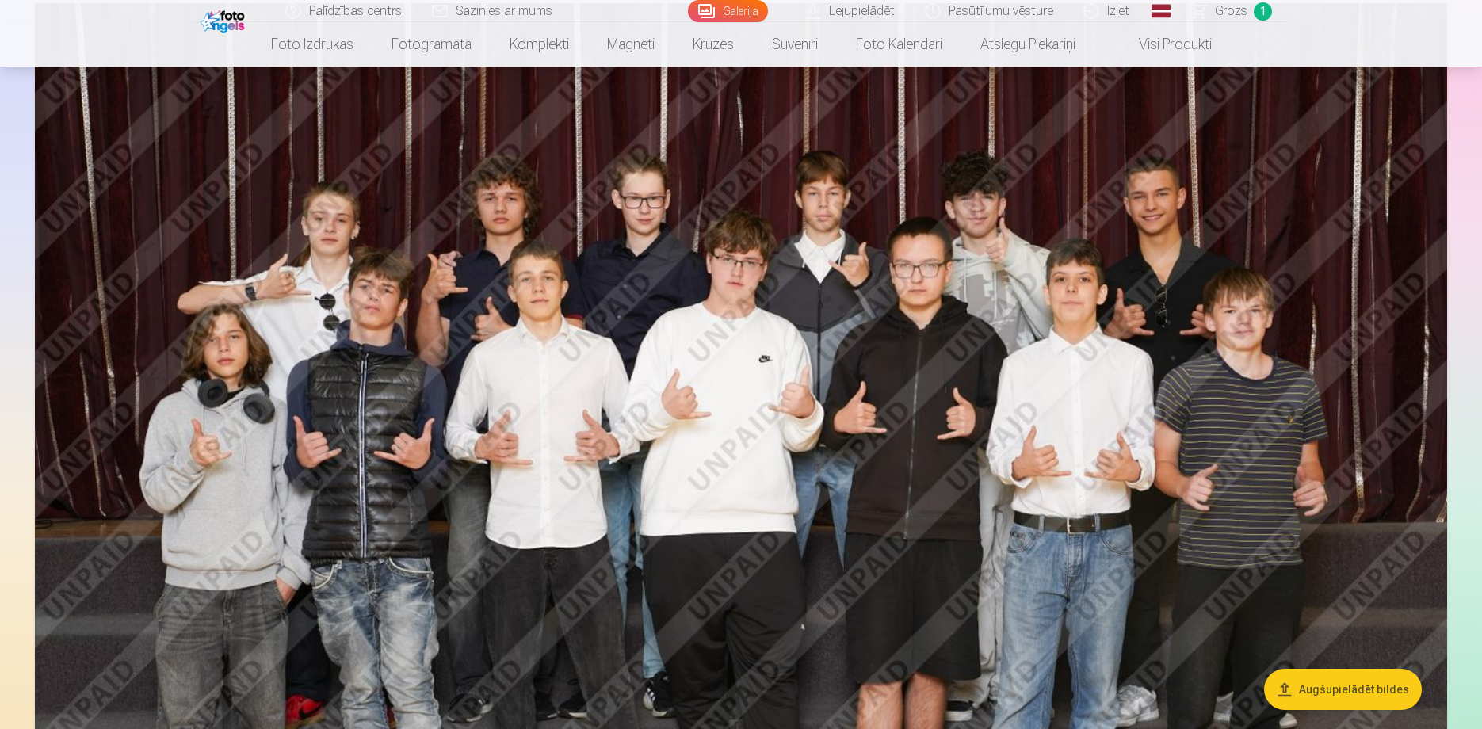
click at [1281, 354] on img at bounding box center [741, 474] width 1412 height 942
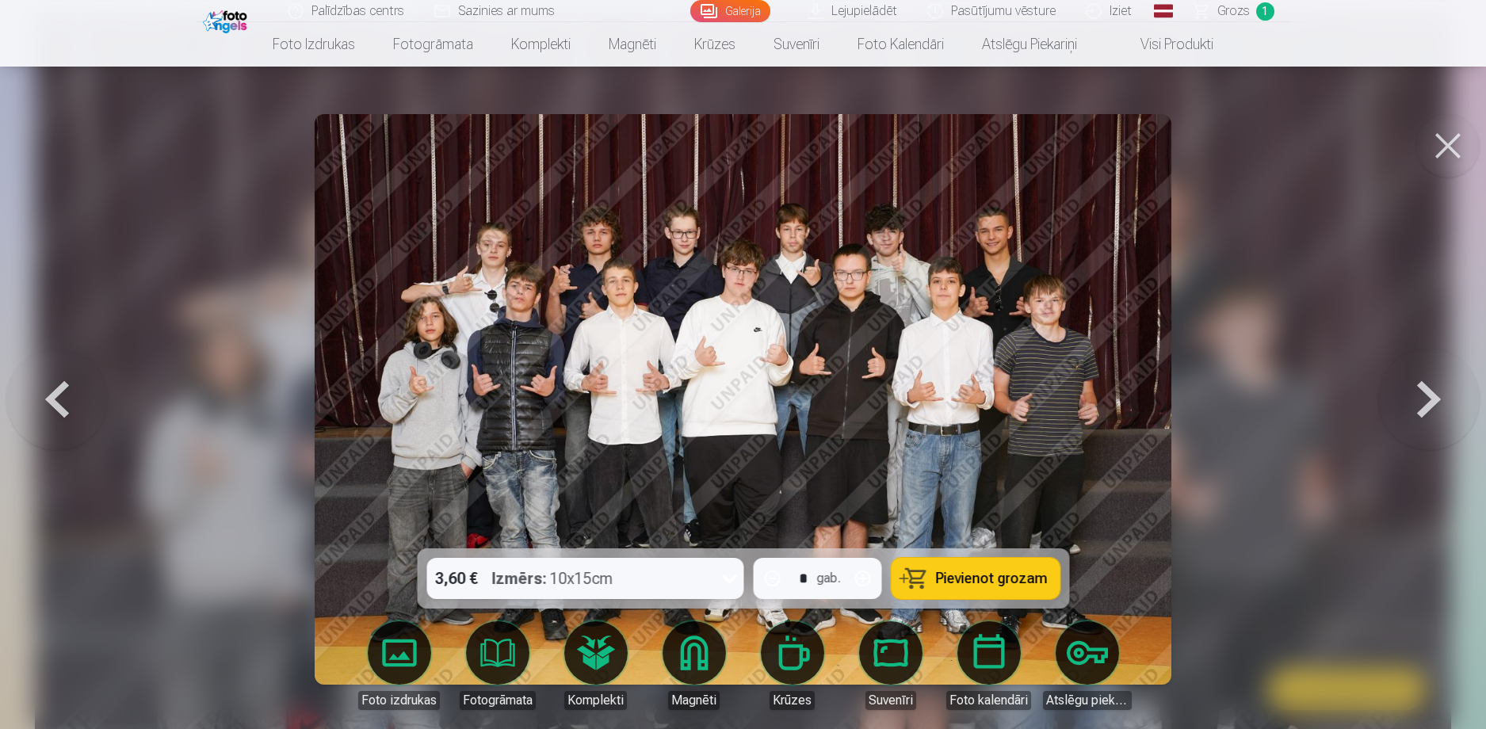
click at [1464, 152] on button at bounding box center [1447, 145] width 63 height 63
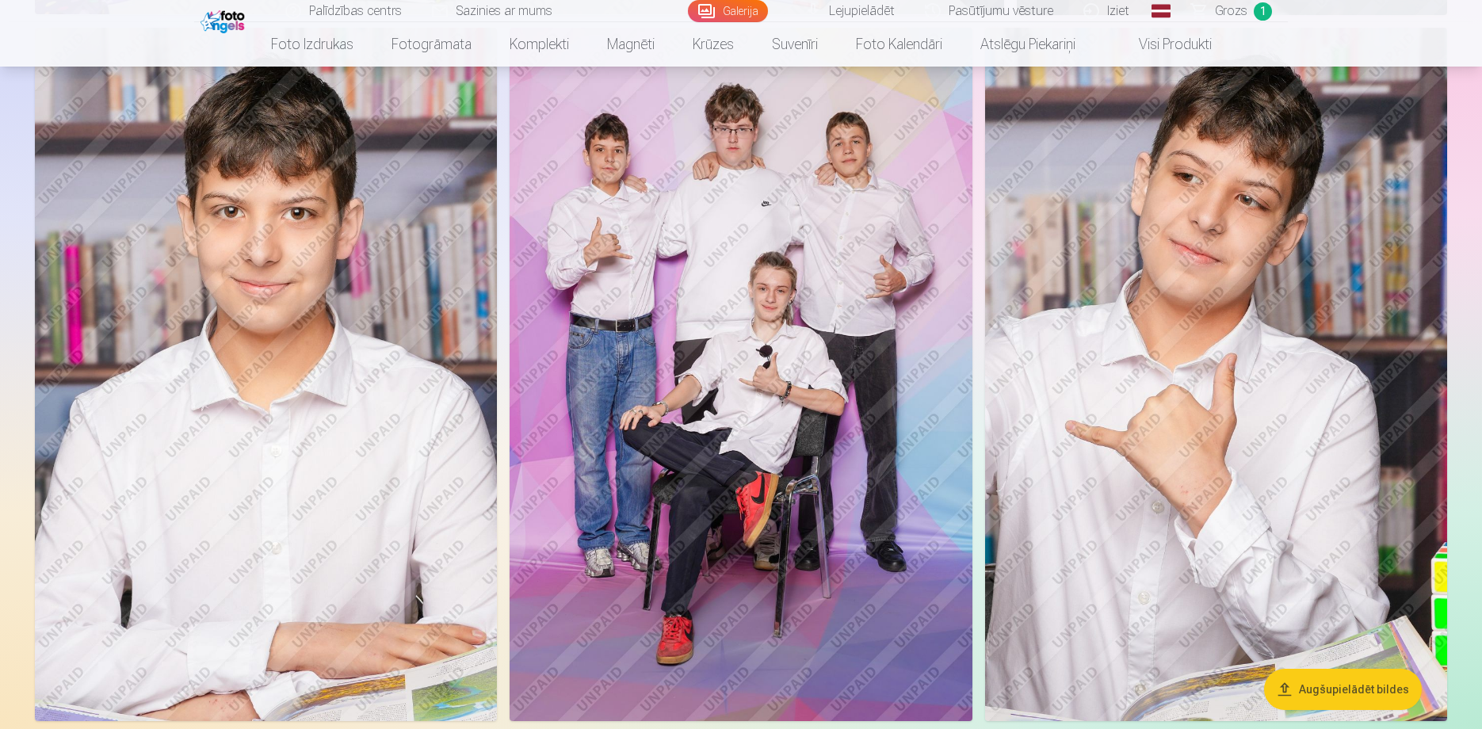
scroll to position [3087, 0]
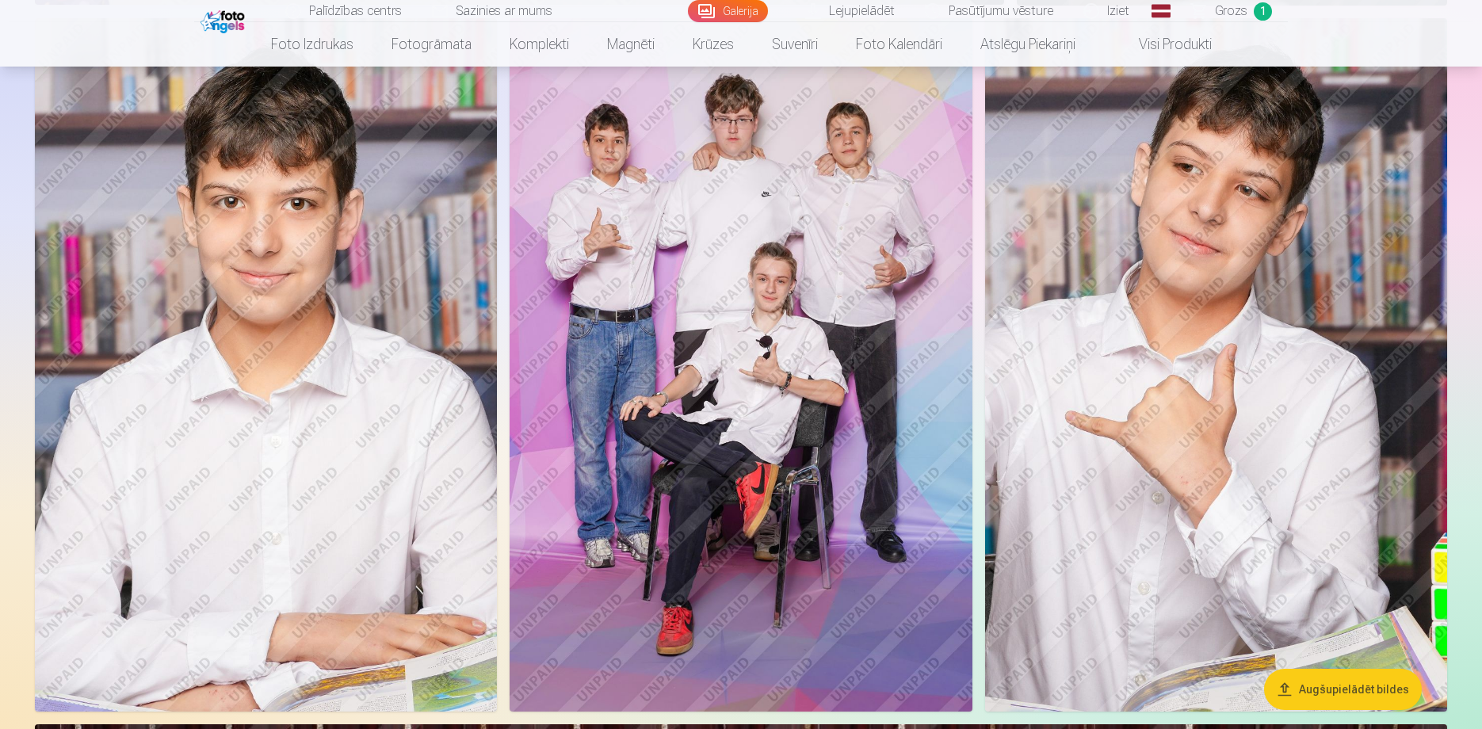
click at [420, 295] on img at bounding box center [266, 365] width 462 height 694
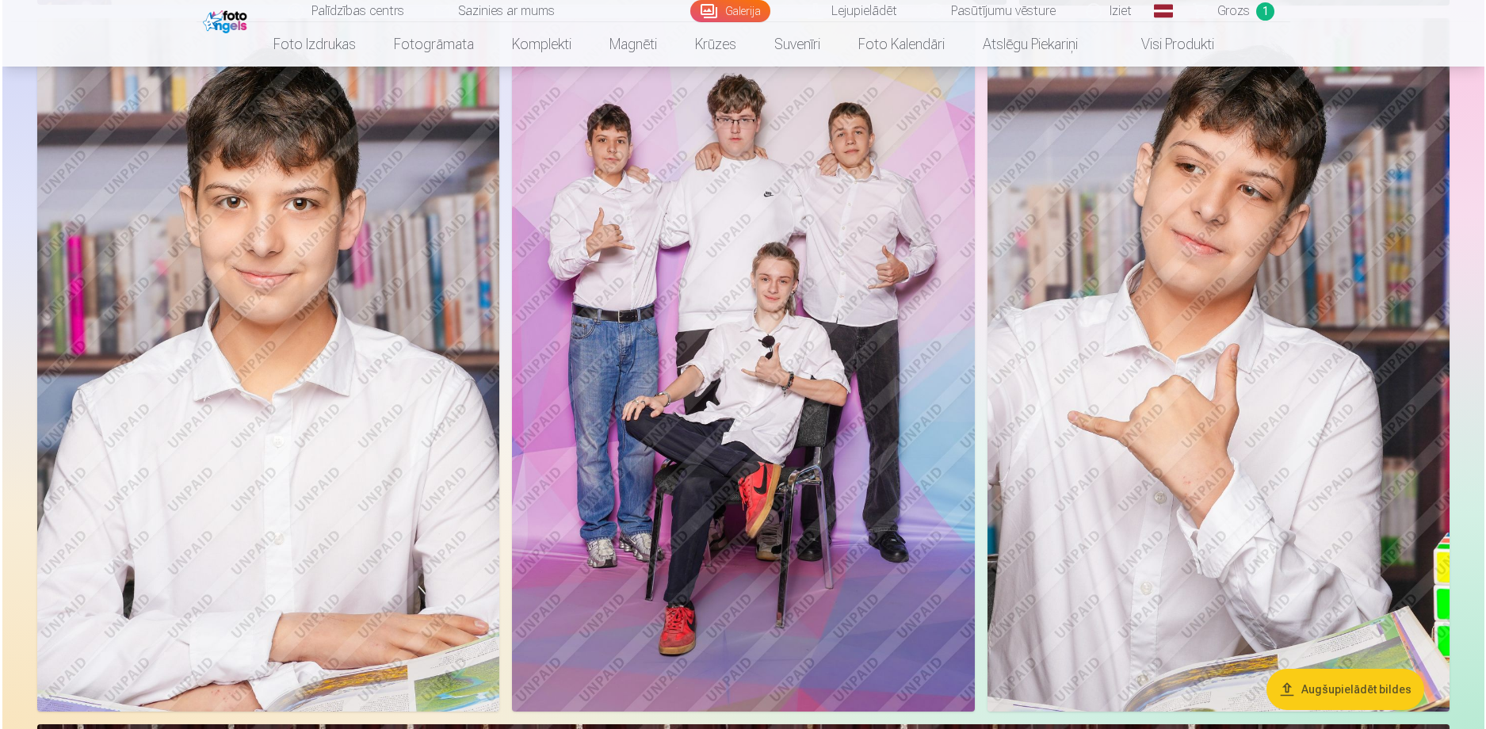
scroll to position [3094, 0]
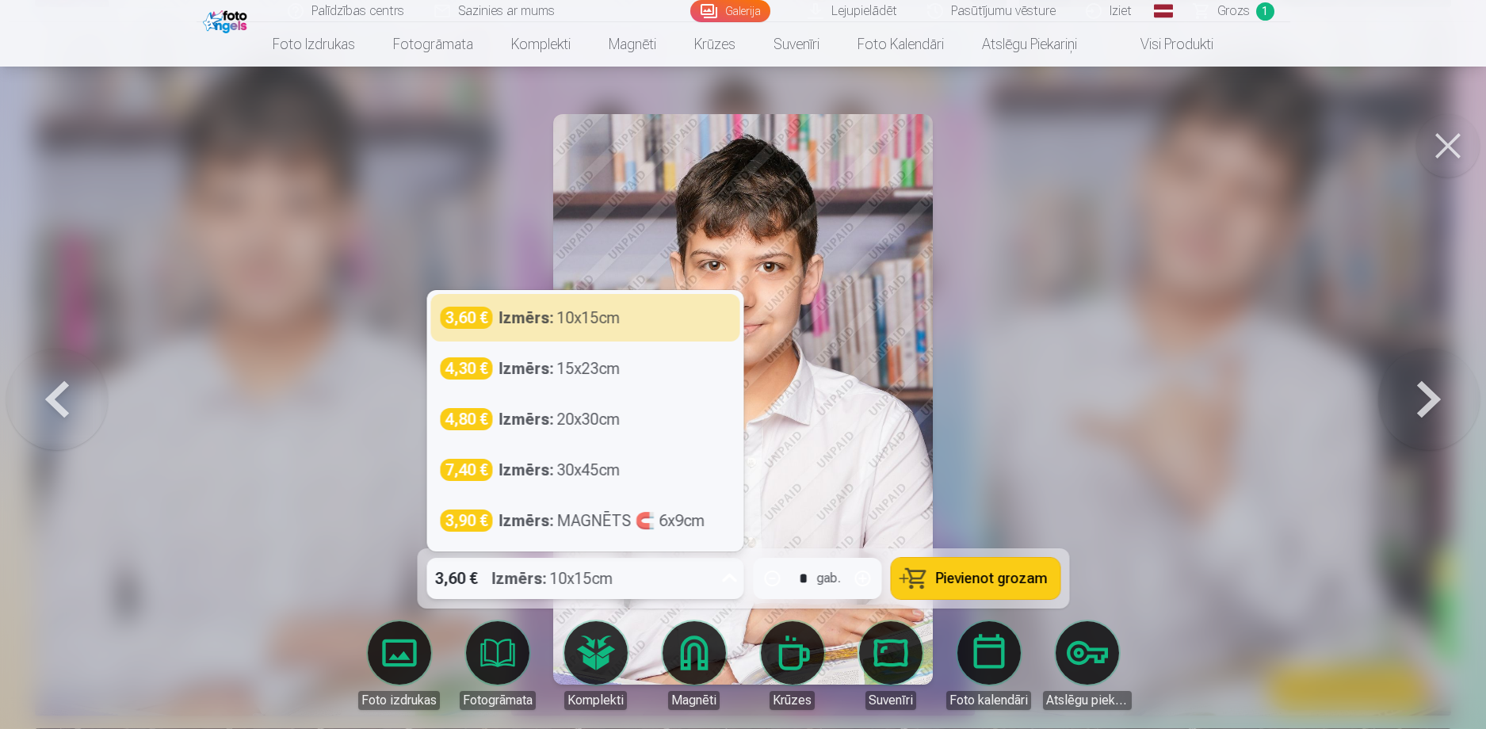
click at [700, 572] on div "3,60 € Izmērs : 10x15cm" at bounding box center [569, 578] width 287 height 41
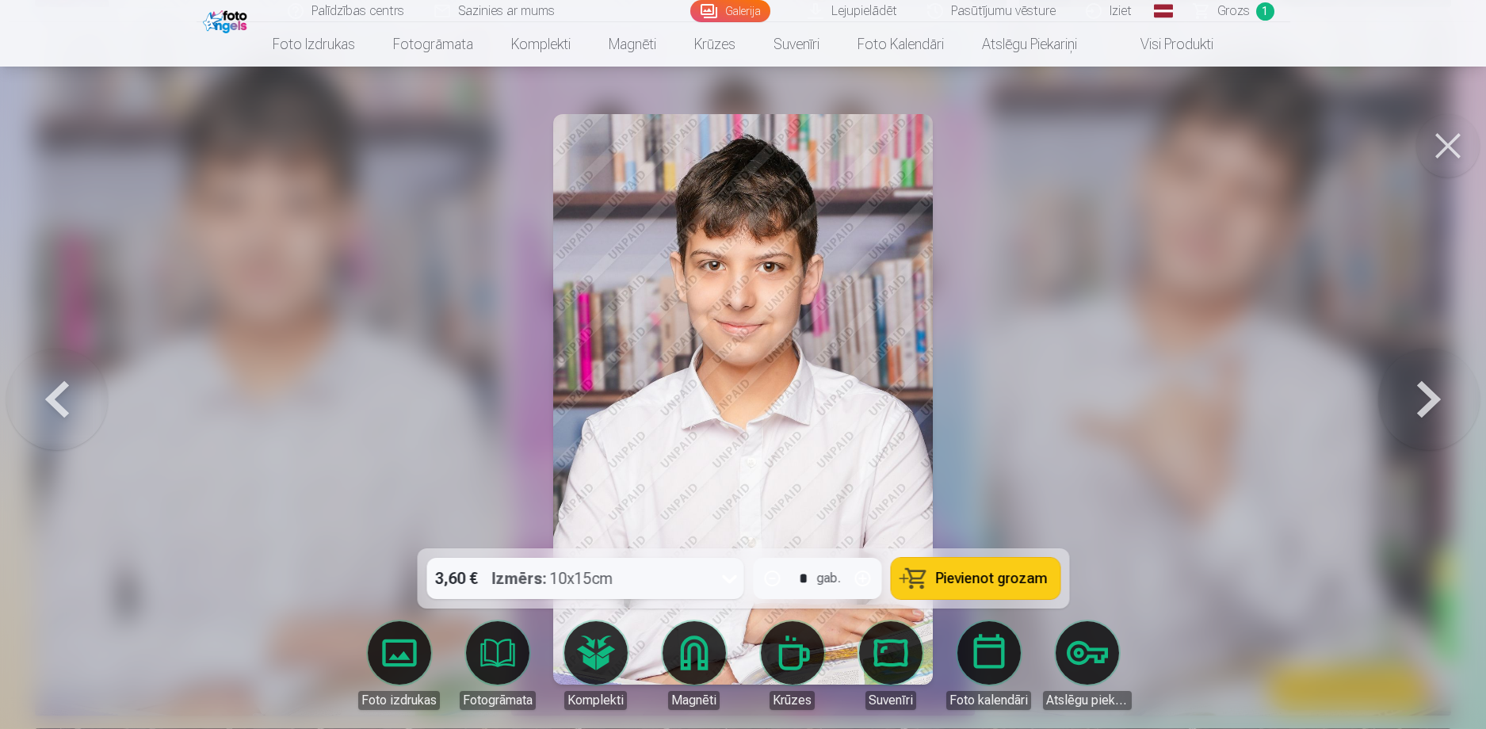
click at [1105, 403] on div at bounding box center [743, 364] width 1486 height 729
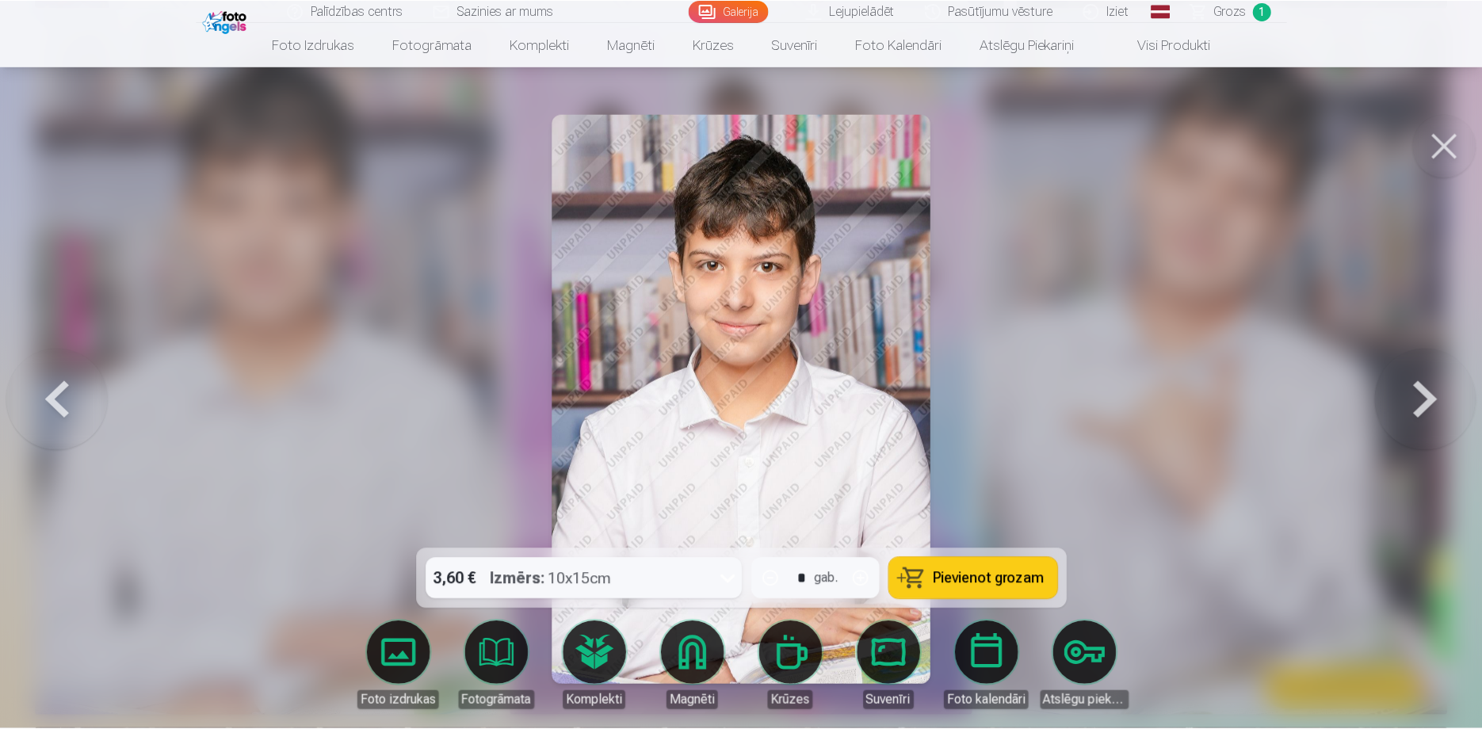
scroll to position [3087, 0]
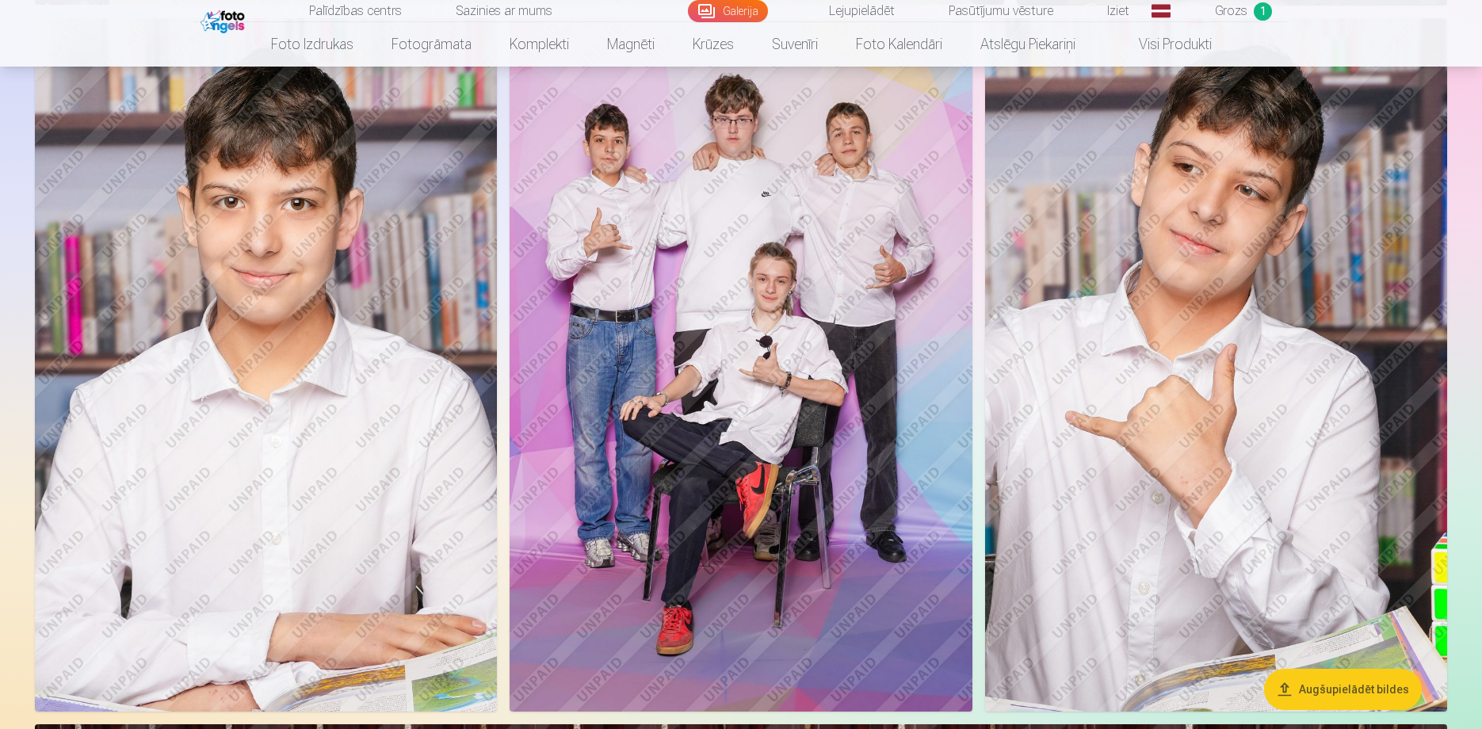
click at [355, 354] on img at bounding box center [266, 365] width 462 height 694
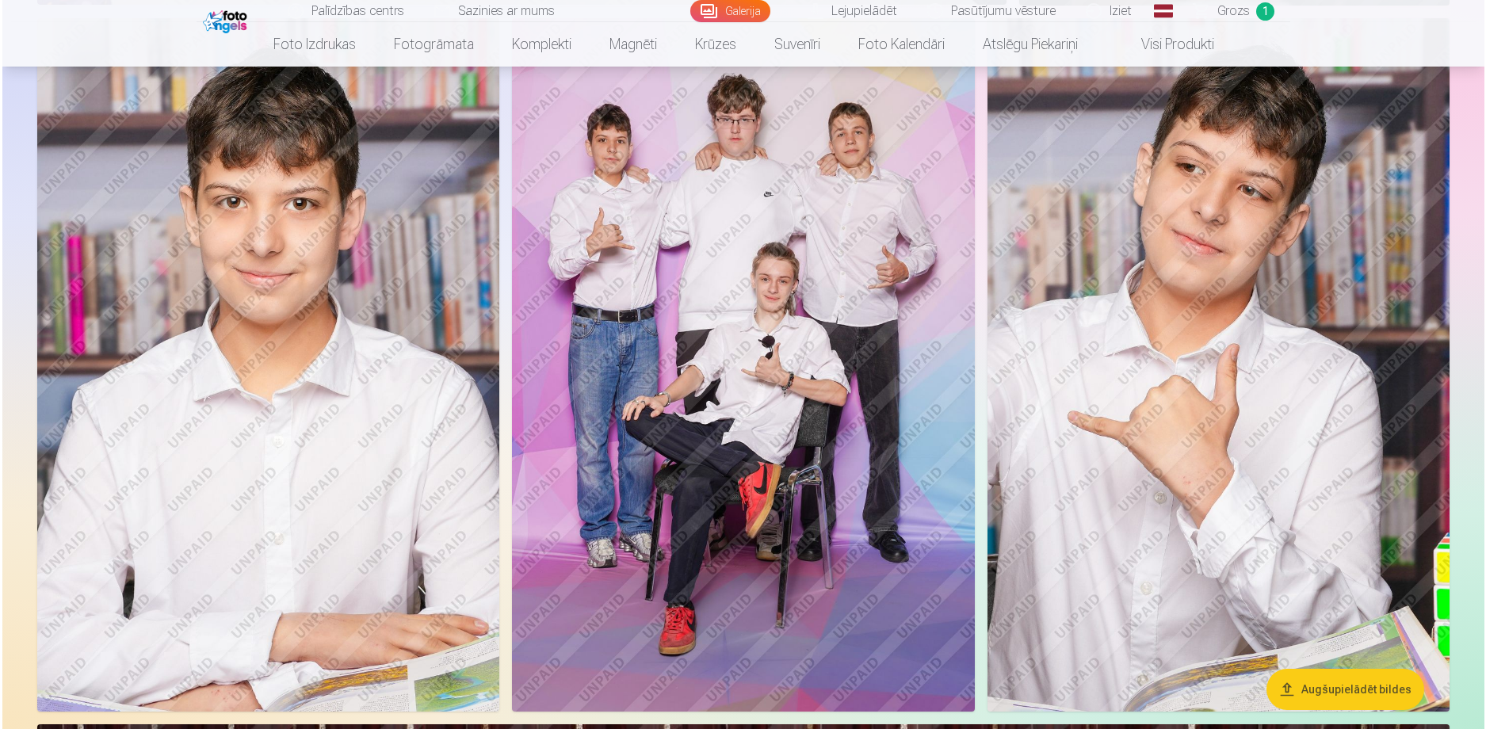
scroll to position [3094, 0]
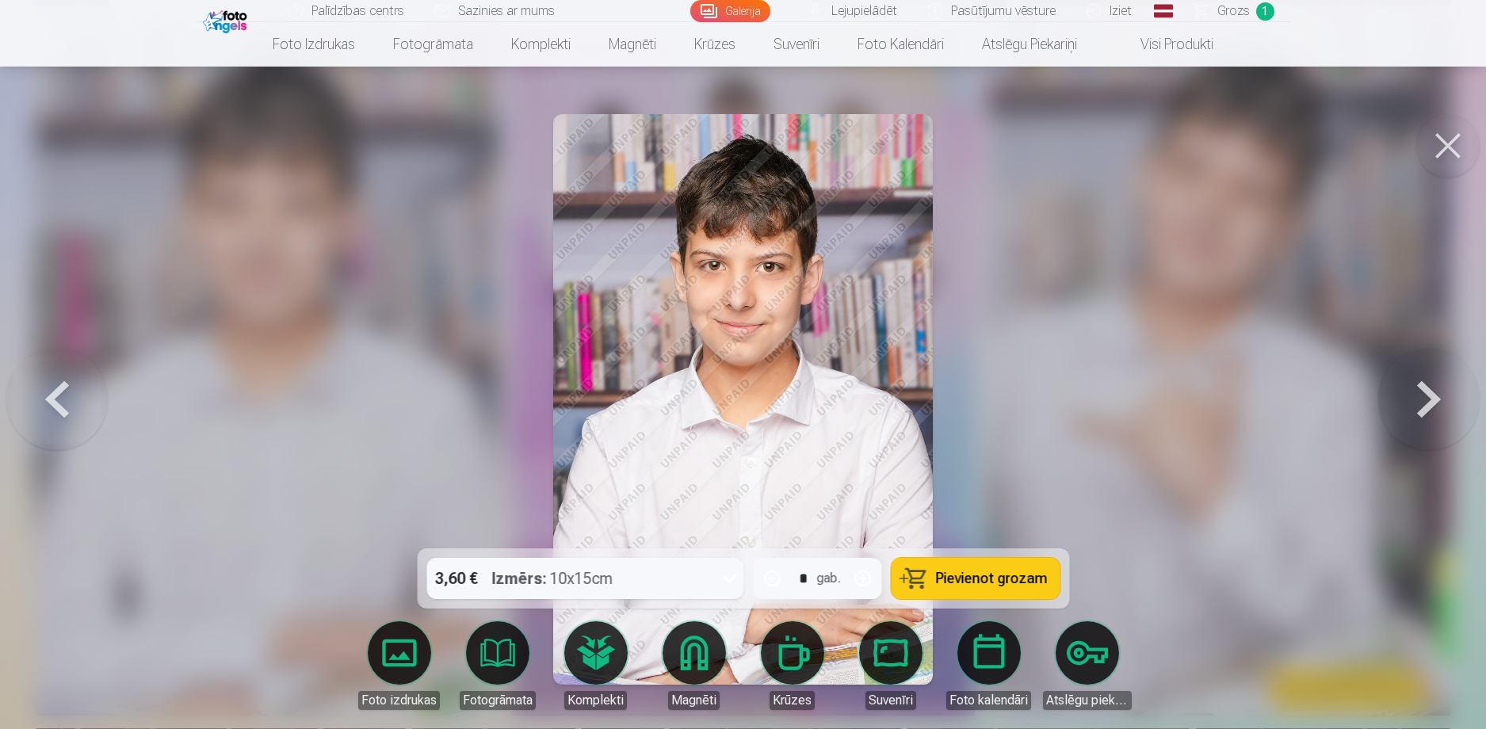
click at [950, 575] on span "Pievienot grozam" at bounding box center [991, 578] width 112 height 14
click at [1242, 8] on span "Grozs" at bounding box center [1233, 11] width 32 height 19
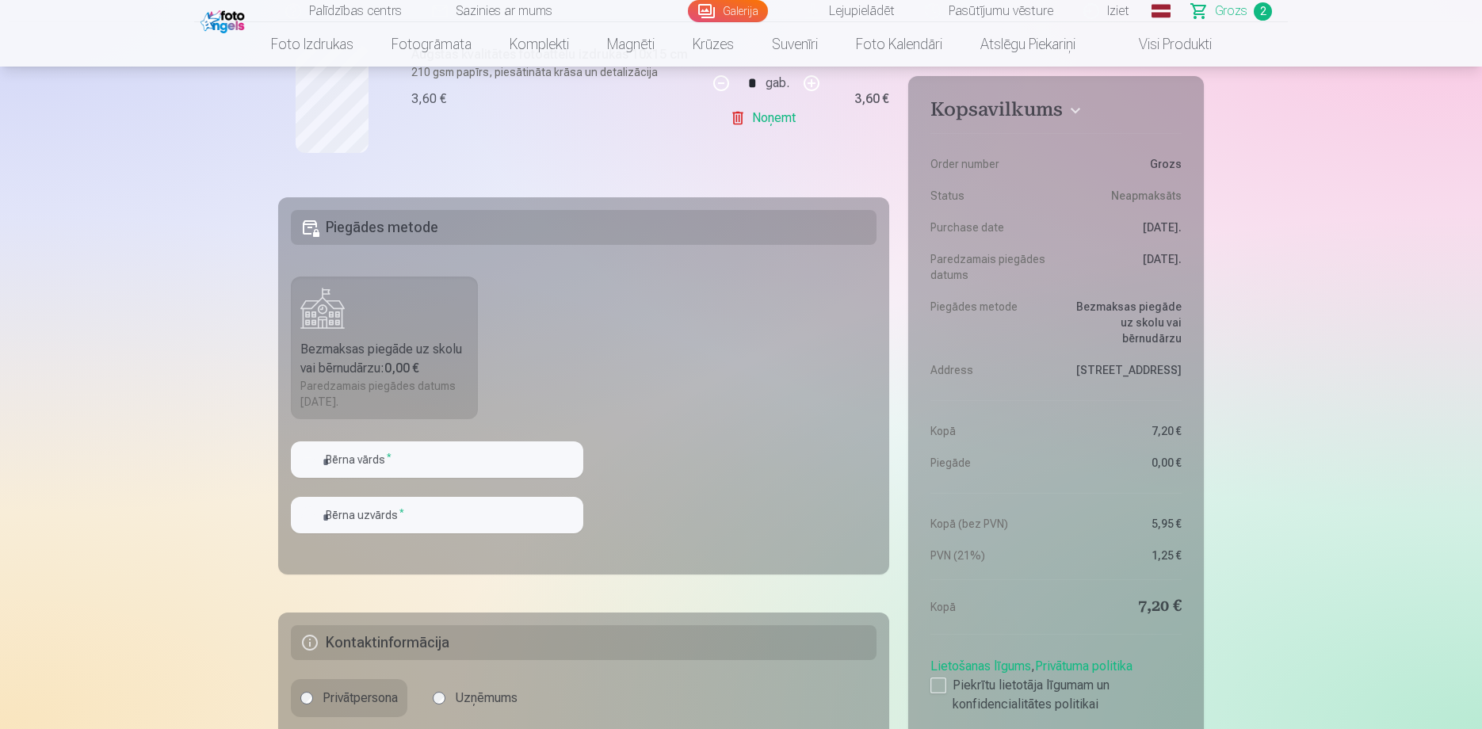
scroll to position [555, 0]
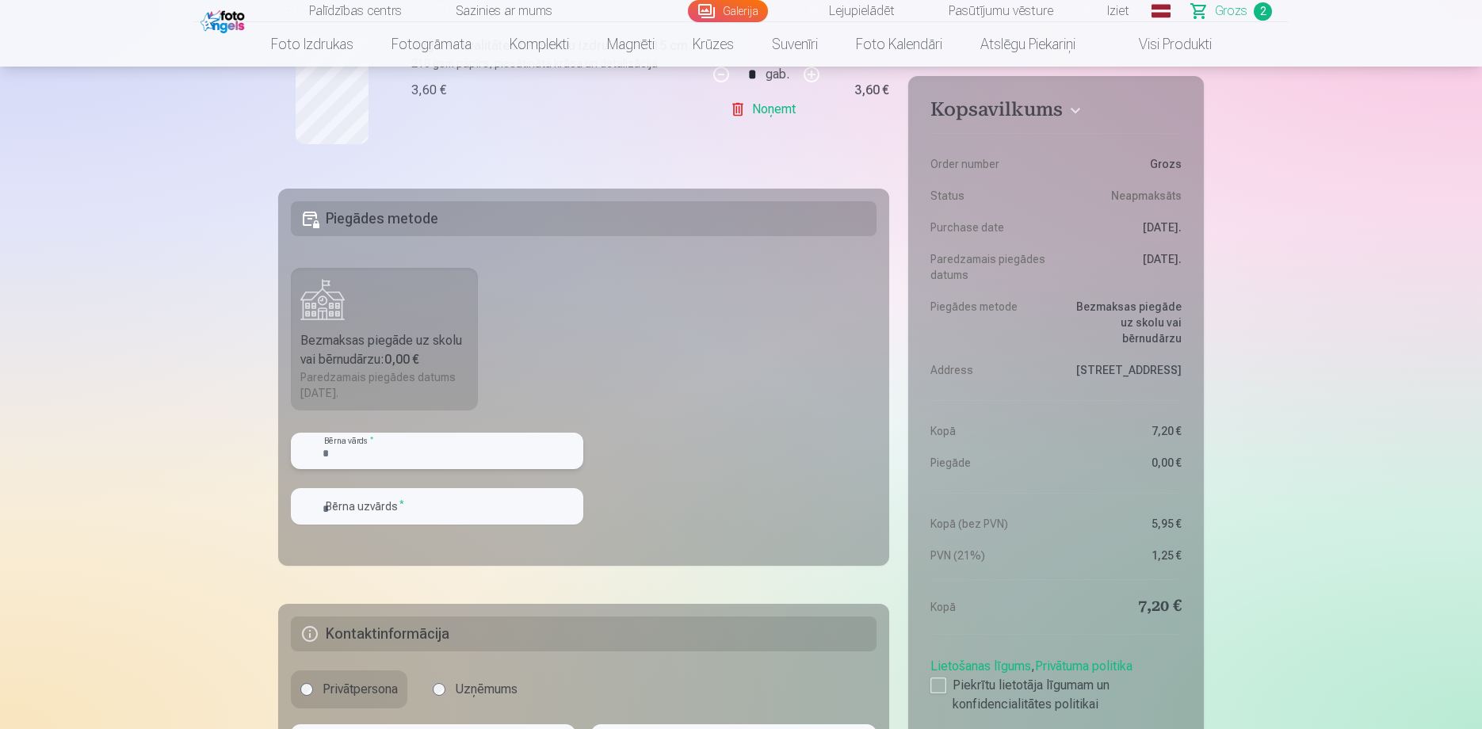
click at [445, 457] on input "text" at bounding box center [437, 451] width 292 height 36
type input "******"
click at [437, 512] on input "text" at bounding box center [437, 506] width 292 height 36
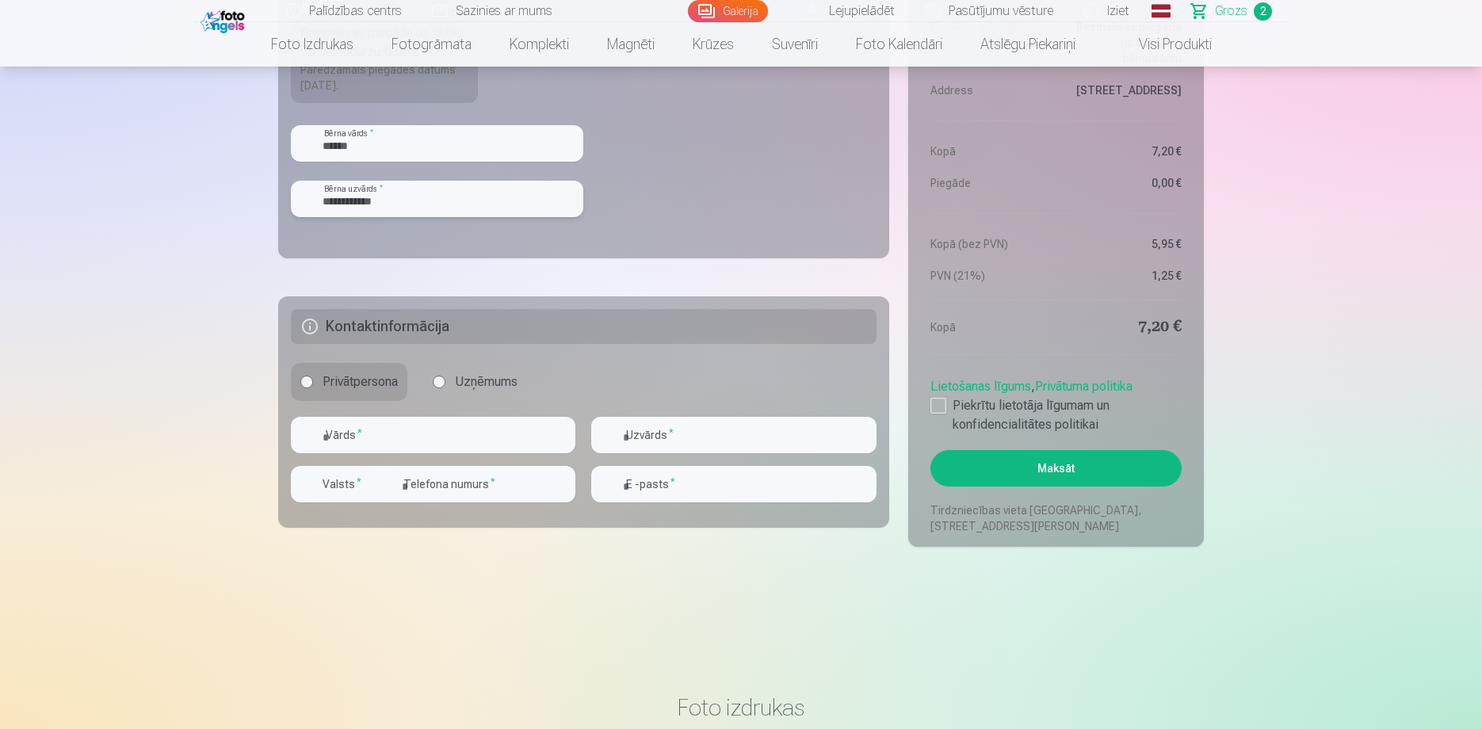
scroll to position [872, 0]
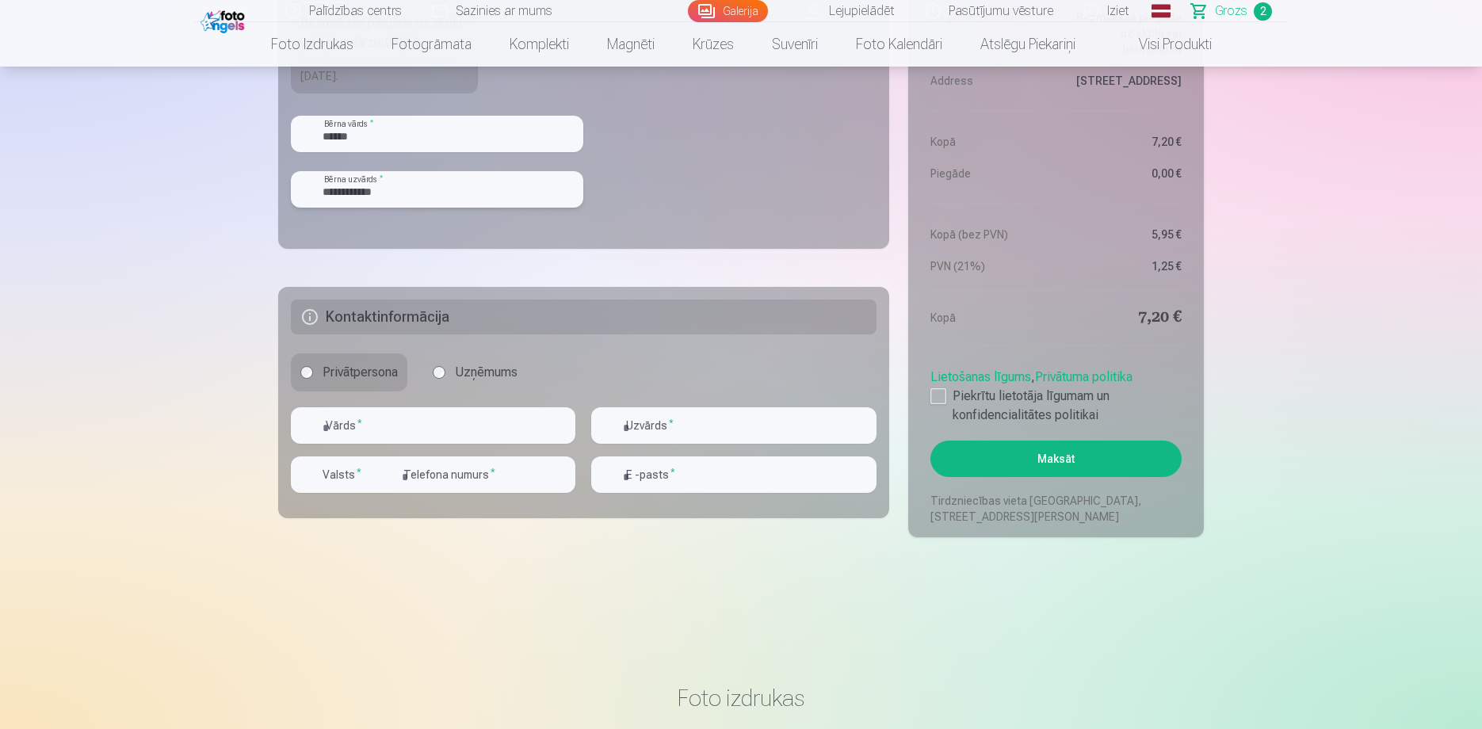
type input "**********"
click at [445, 420] on input "text" at bounding box center [433, 425] width 285 height 36
type input "******"
click at [831, 419] on input "text" at bounding box center [733, 425] width 285 height 36
type input "**********"
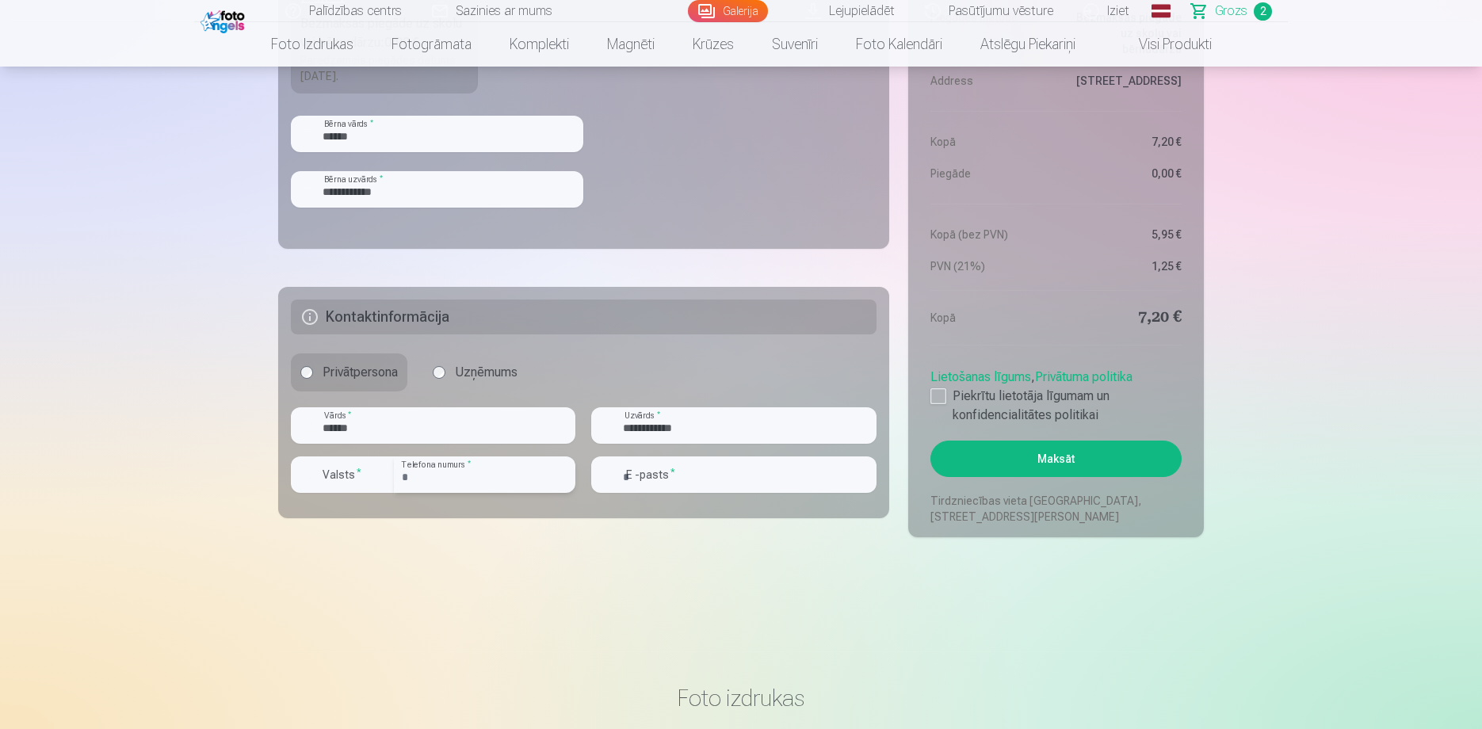
click at [507, 488] on input "number" at bounding box center [485, 475] width 182 height 36
click at [348, 477] on label "Valsts *" at bounding box center [342, 475] width 52 height 16
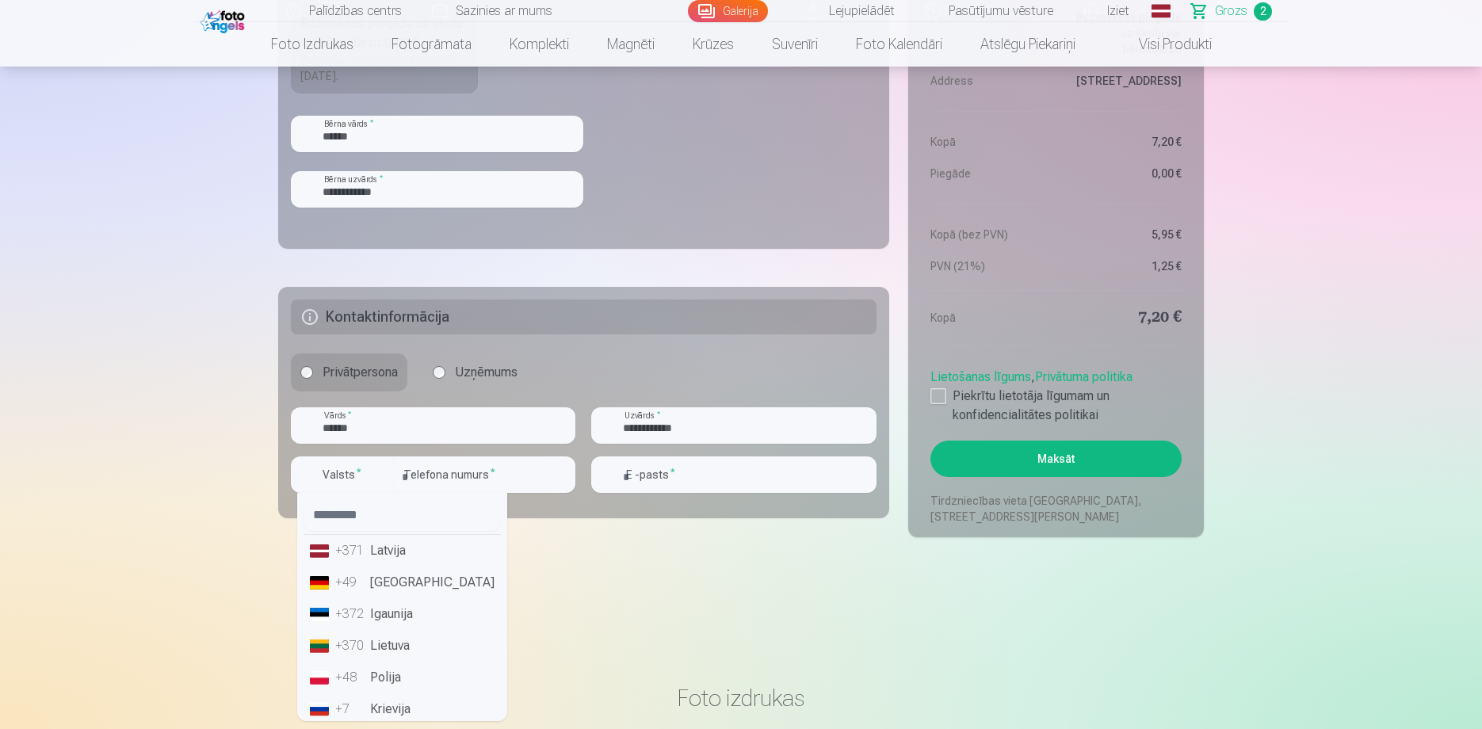
click at [401, 556] on li "+371 Latvija" at bounding box center [402, 551] width 197 height 32
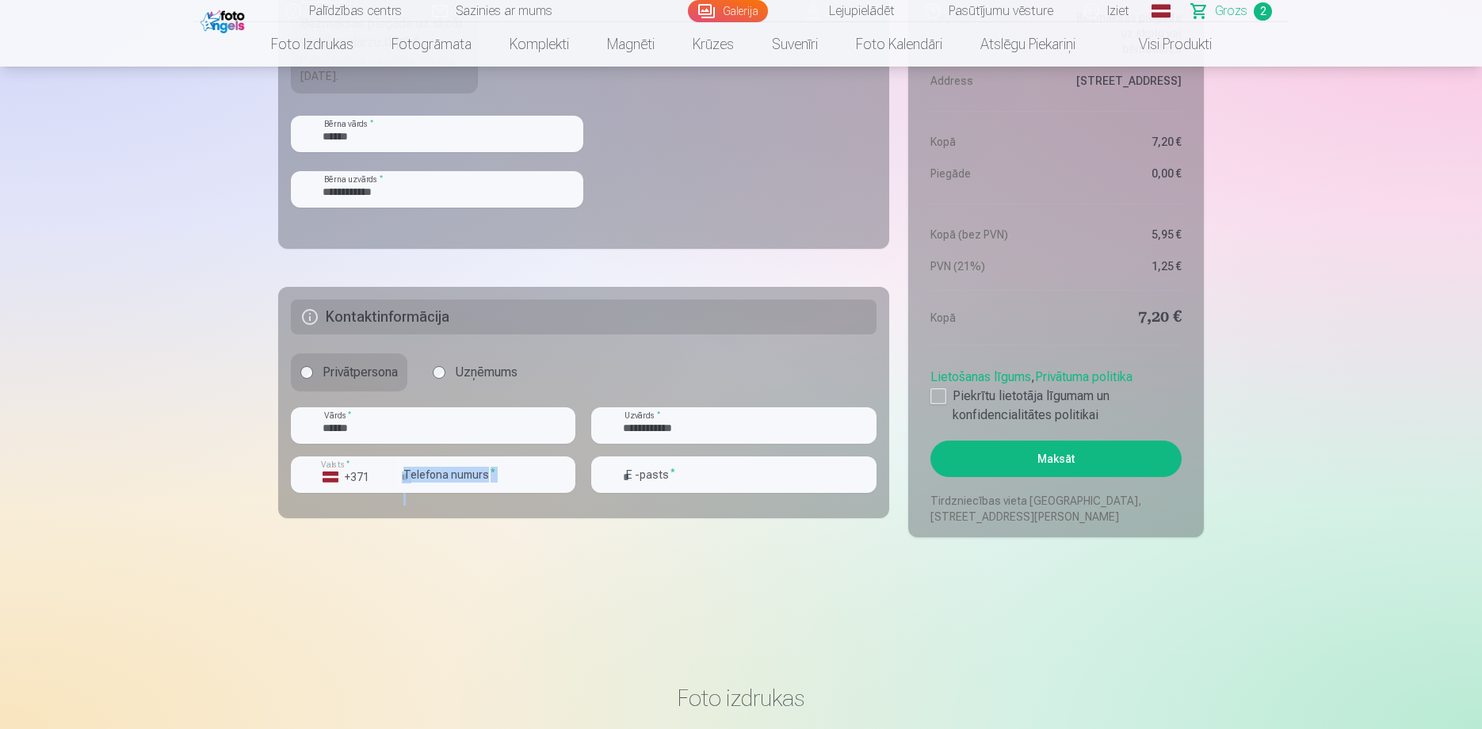
click at [457, 490] on div "Telefona numurs *" at bounding box center [485, 481] width 182 height 49
click at [459, 487] on input "number" at bounding box center [485, 475] width 182 height 36
type input "********"
click at [648, 480] on input "email" at bounding box center [733, 475] width 285 height 36
type input "**********"
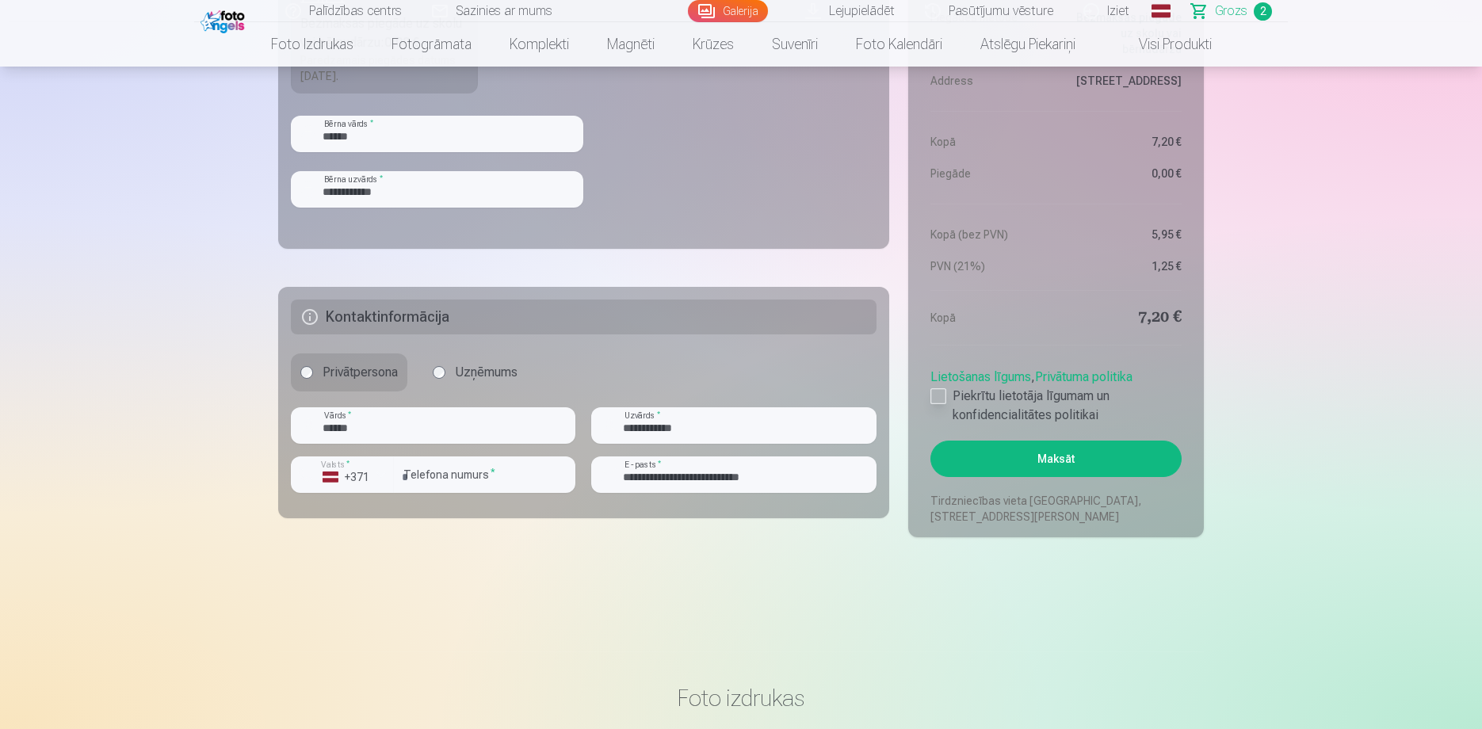
click at [933, 398] on div at bounding box center [939, 396] width 16 height 16
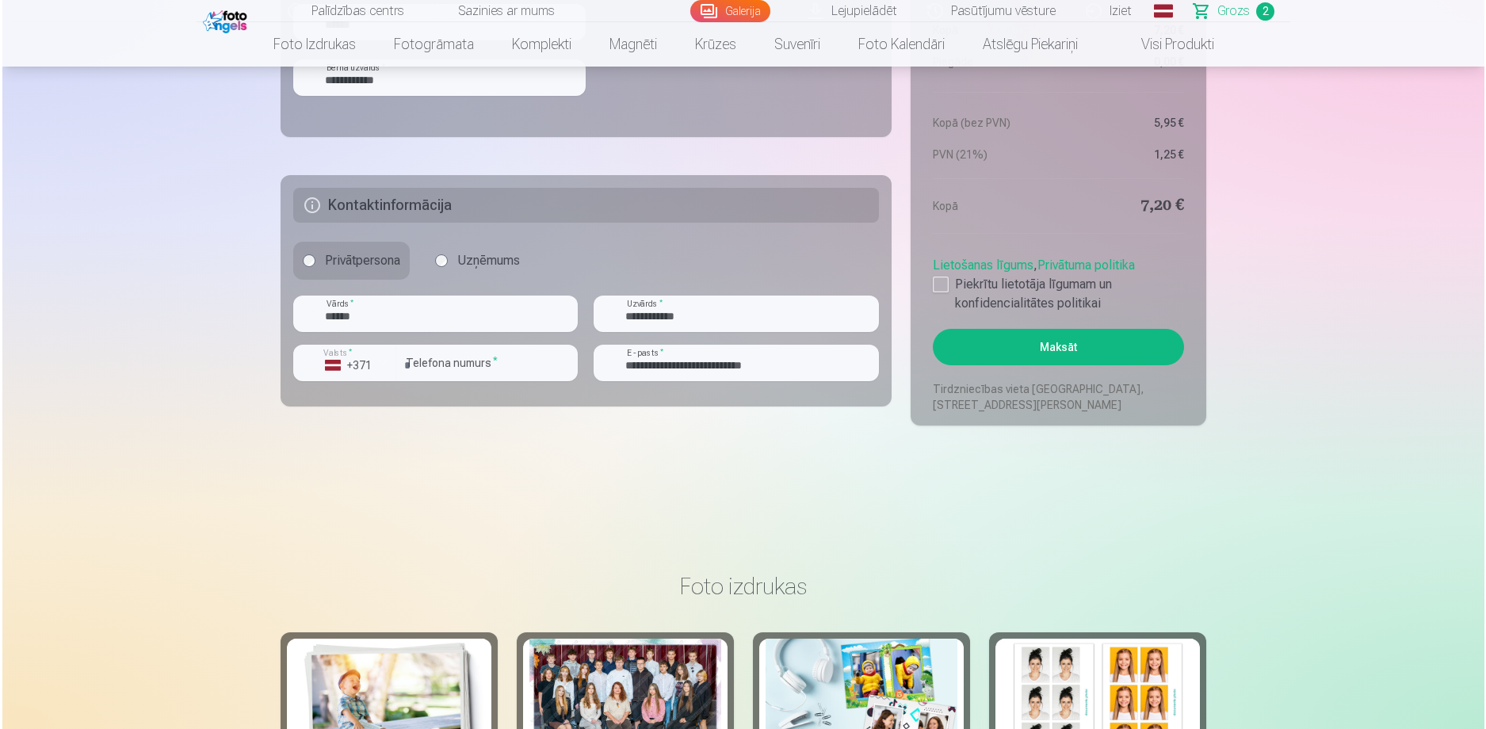
scroll to position [951, 0]
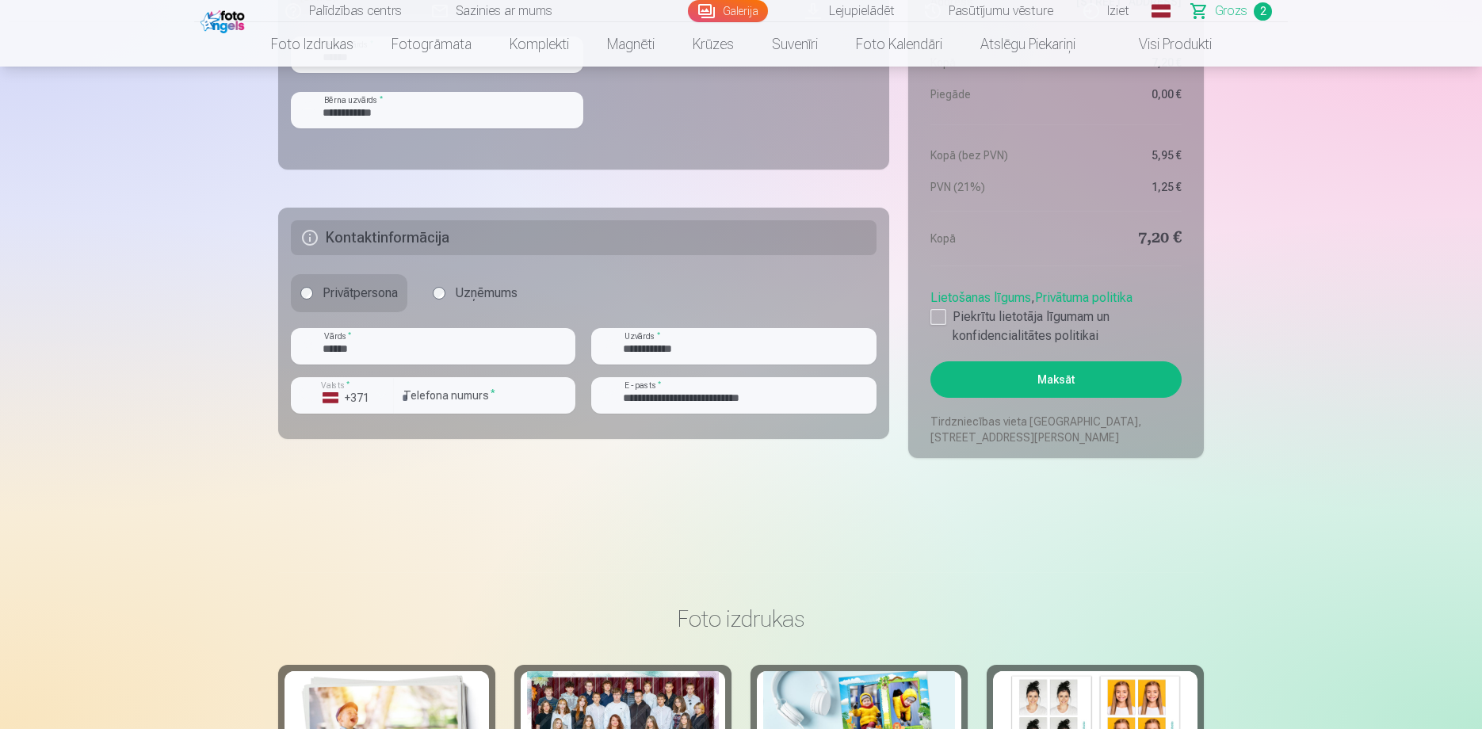
click at [1105, 393] on button "Maksāt" at bounding box center [1056, 379] width 251 height 36
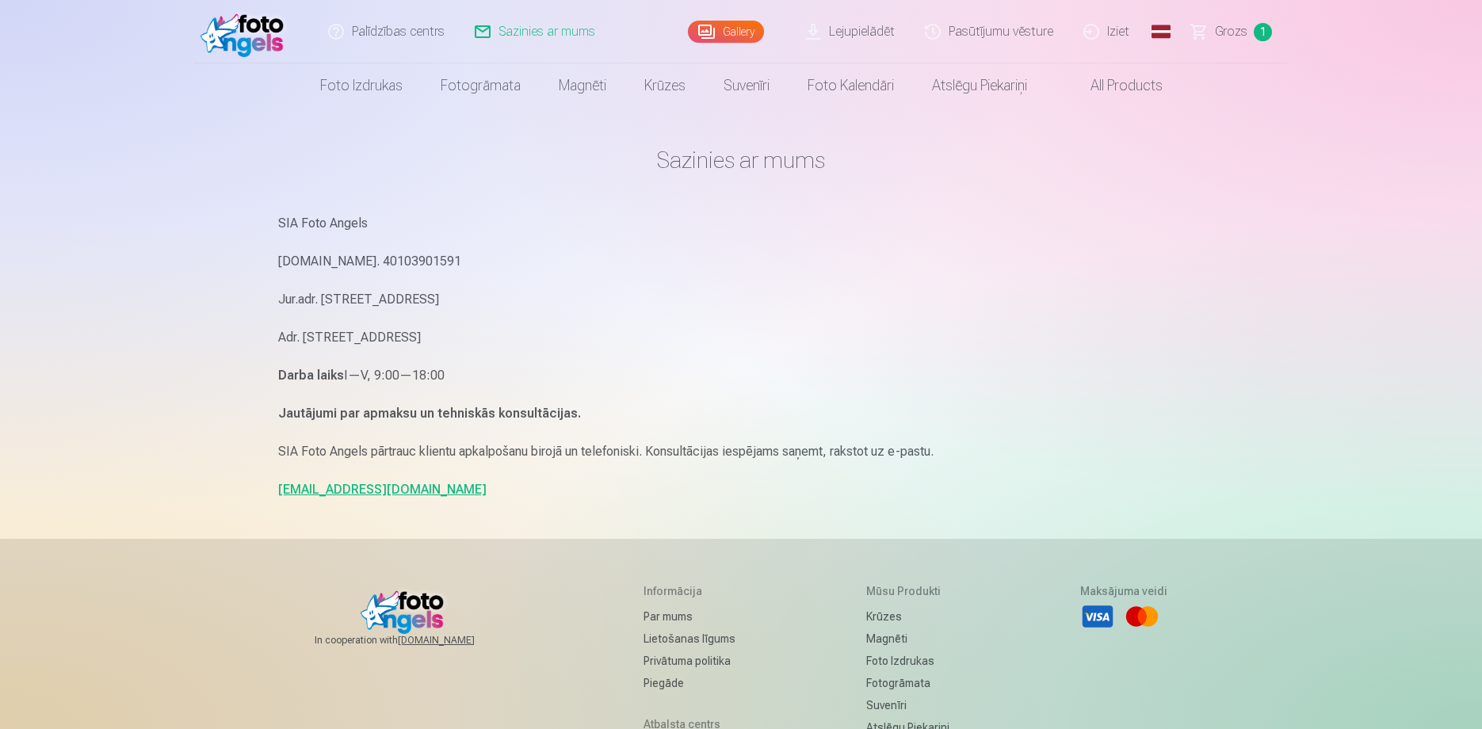
drag, startPoint x: 479, startPoint y: 437, endPoint x: 330, endPoint y: 515, distance: 168.4
drag, startPoint x: 330, startPoint y: 515, endPoint x: 384, endPoint y: 544, distance: 61.7
